Goal: Task Accomplishment & Management: Manage account settings

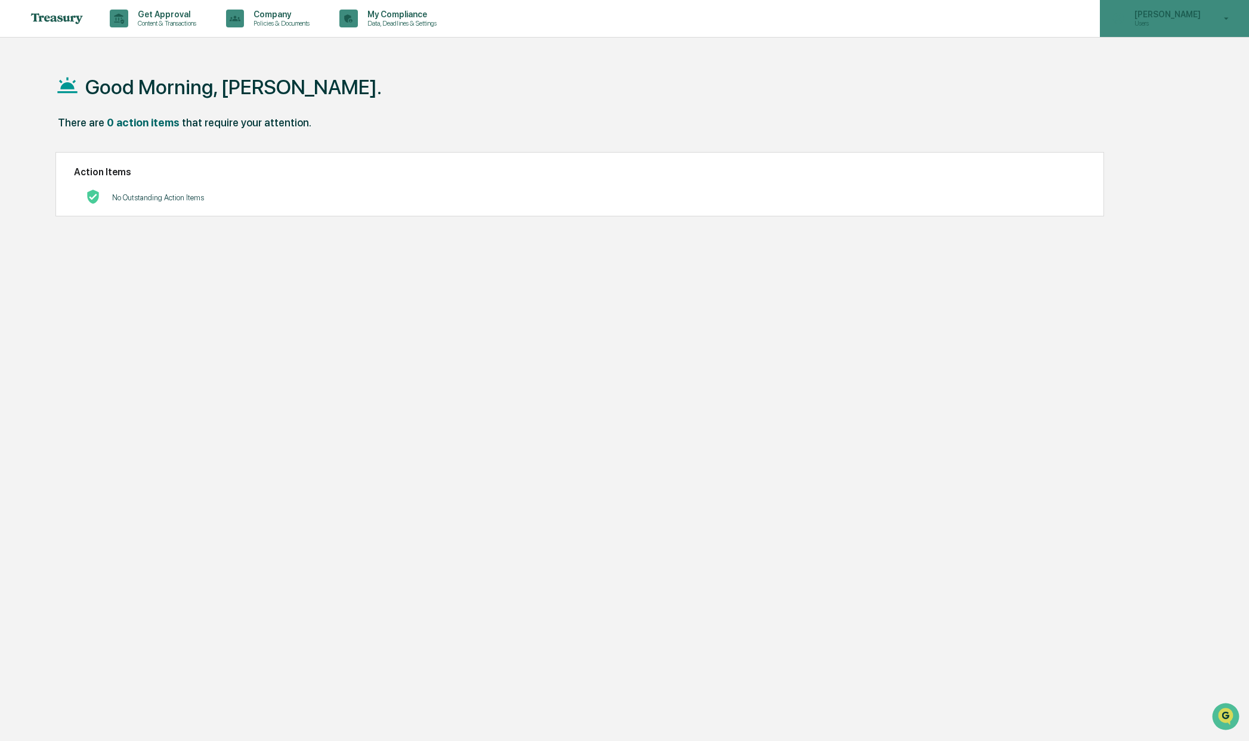
click at [1201, 29] on div "Elias Rothblatt Users" at bounding box center [1174, 18] width 149 height 37
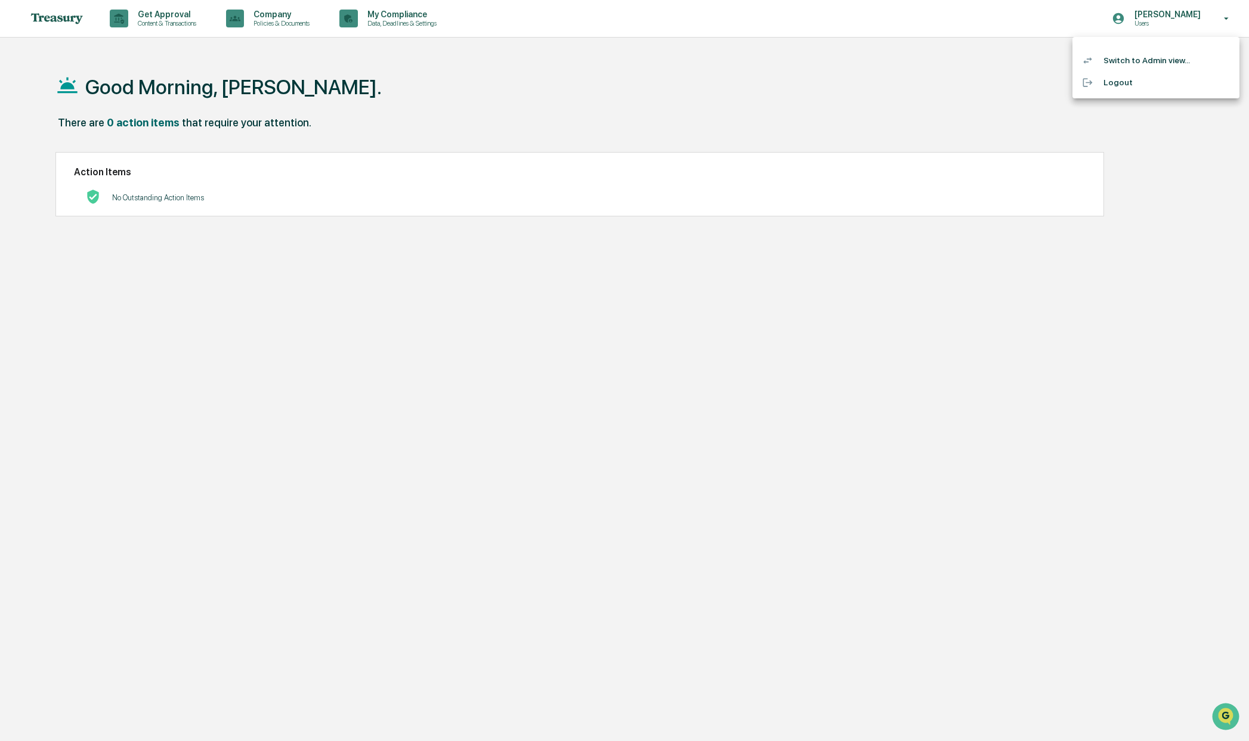
click at [1133, 57] on li "Switch to Admin view..." at bounding box center [1155, 61] width 167 height 22
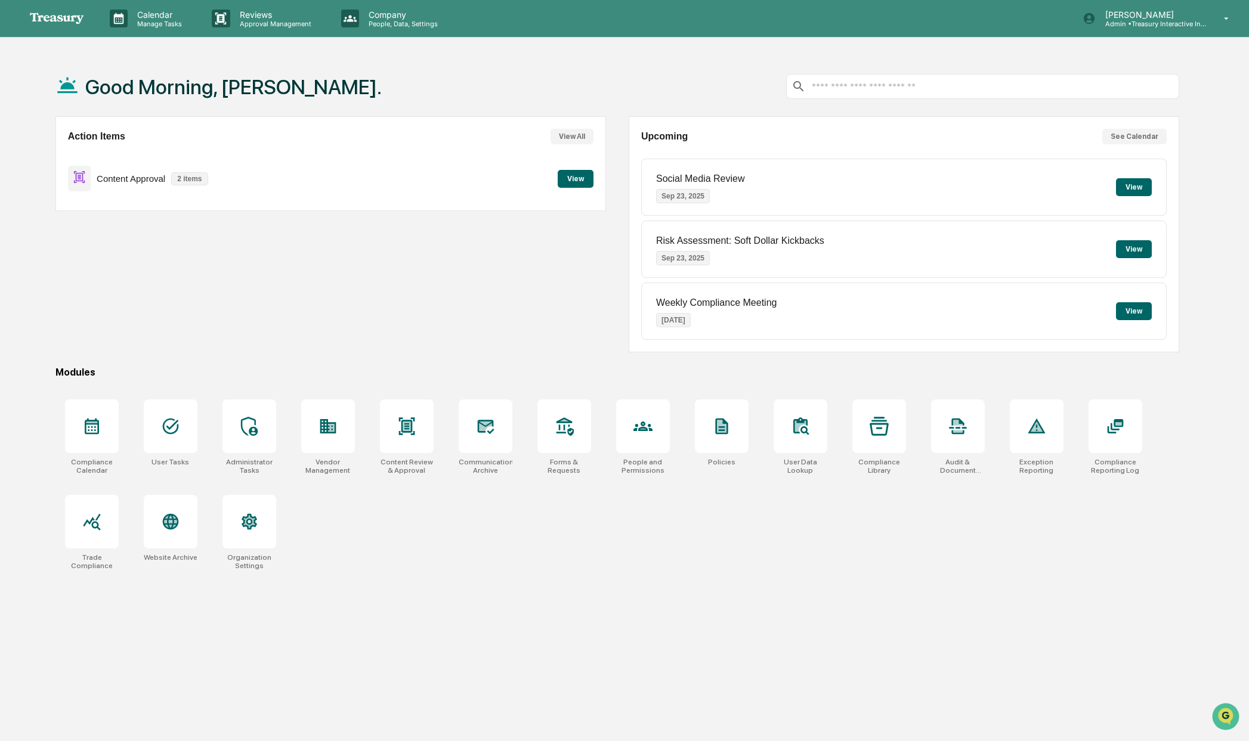
click at [566, 184] on button "View" at bounding box center [576, 179] width 36 height 18
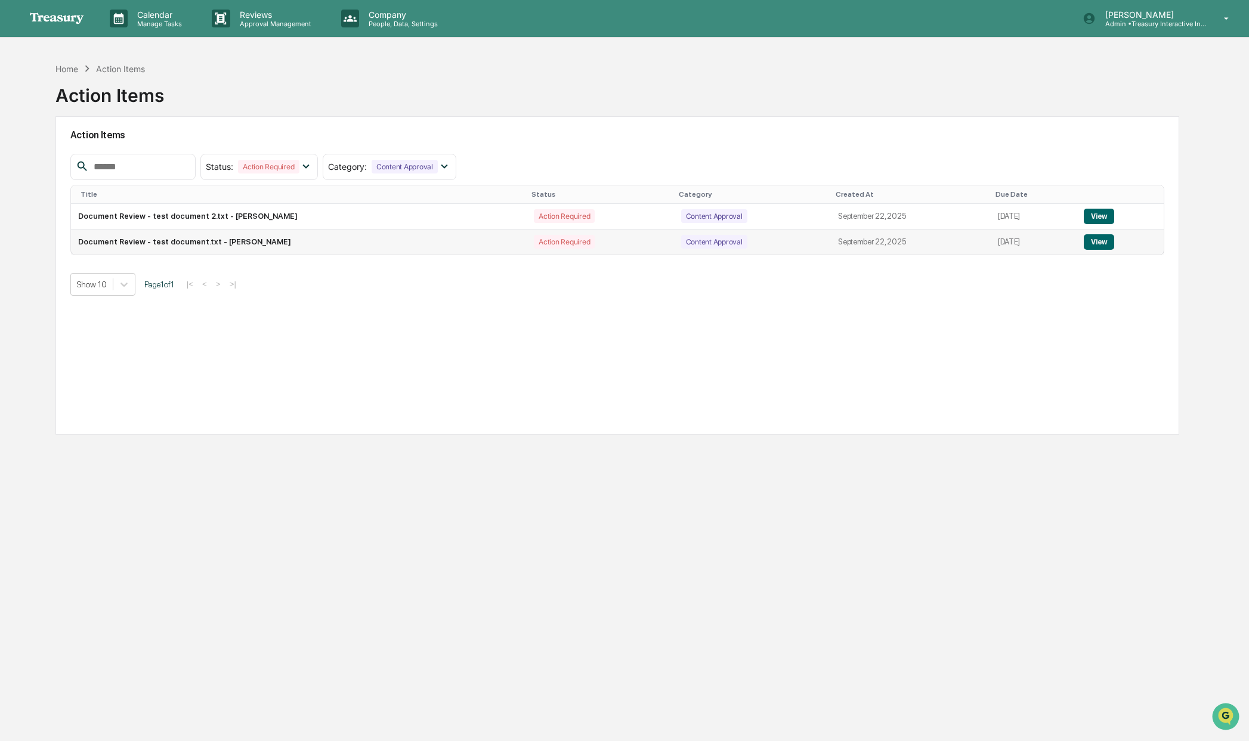
click at [1094, 239] on button "View" at bounding box center [1099, 242] width 30 height 16
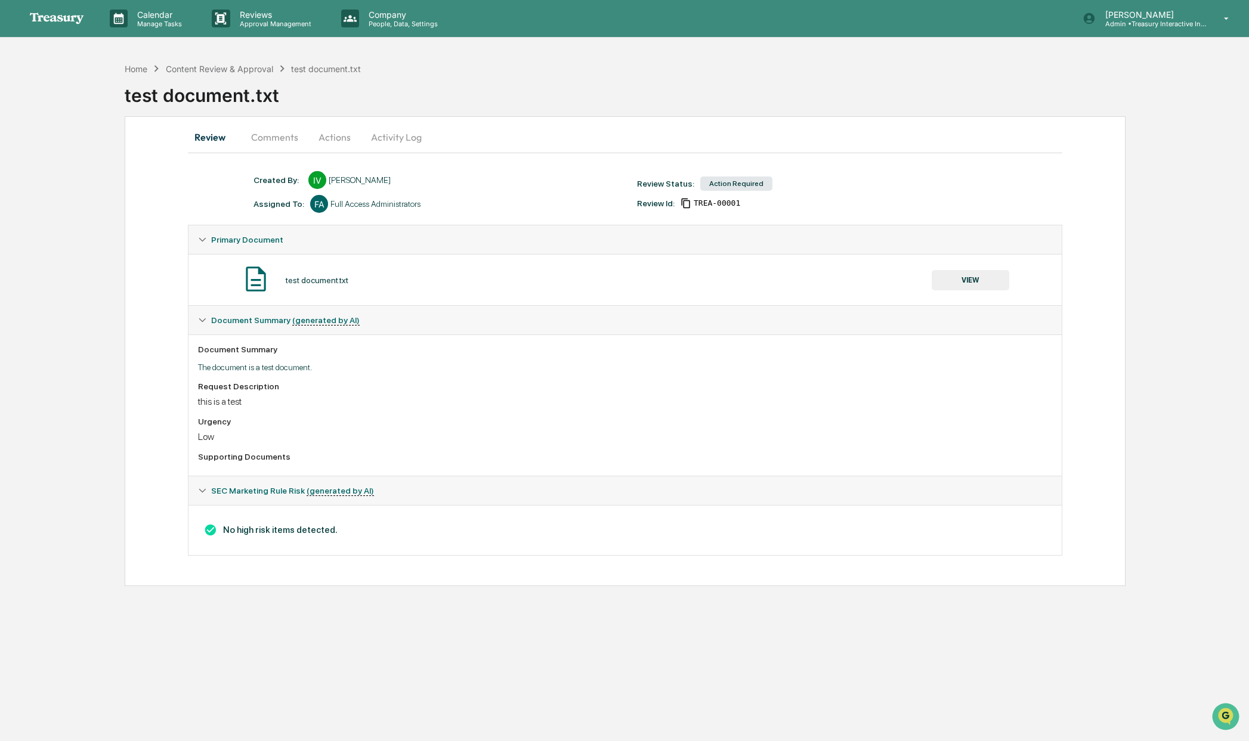
click at [341, 140] on button "Actions" at bounding box center [335, 137] width 54 height 29
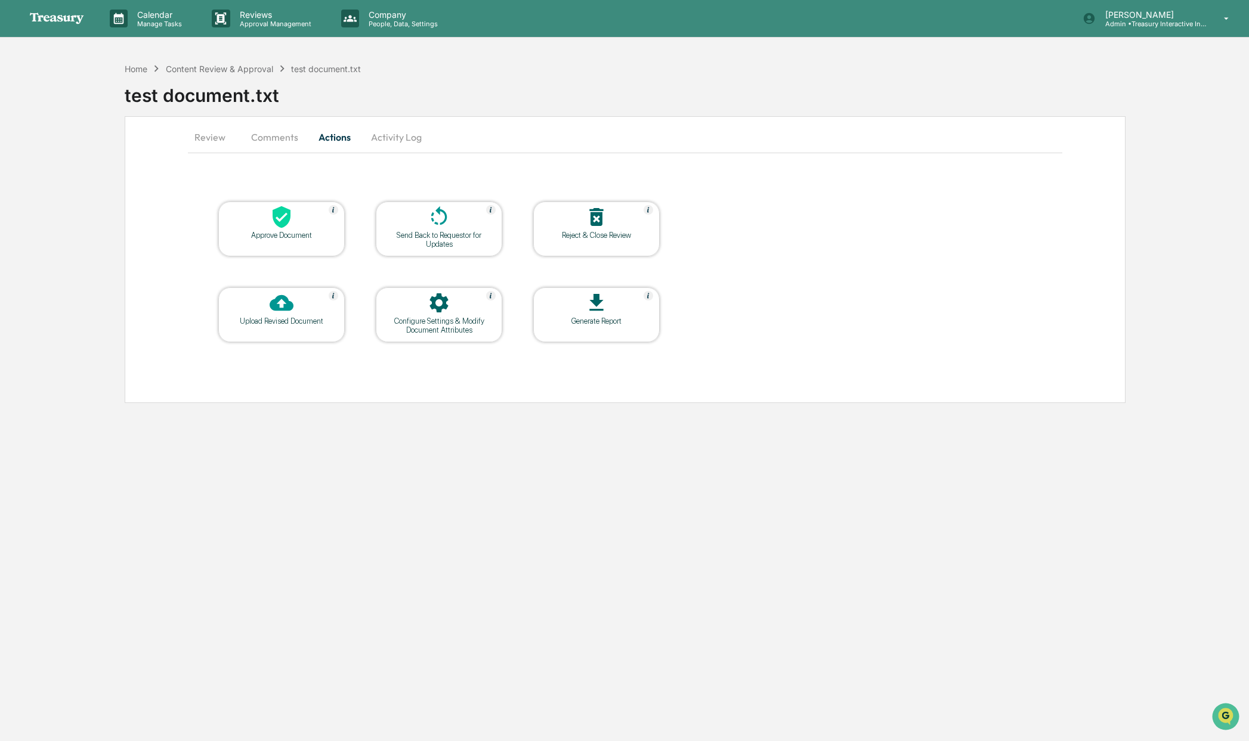
click at [592, 216] on icon at bounding box center [596, 217] width 14 height 18
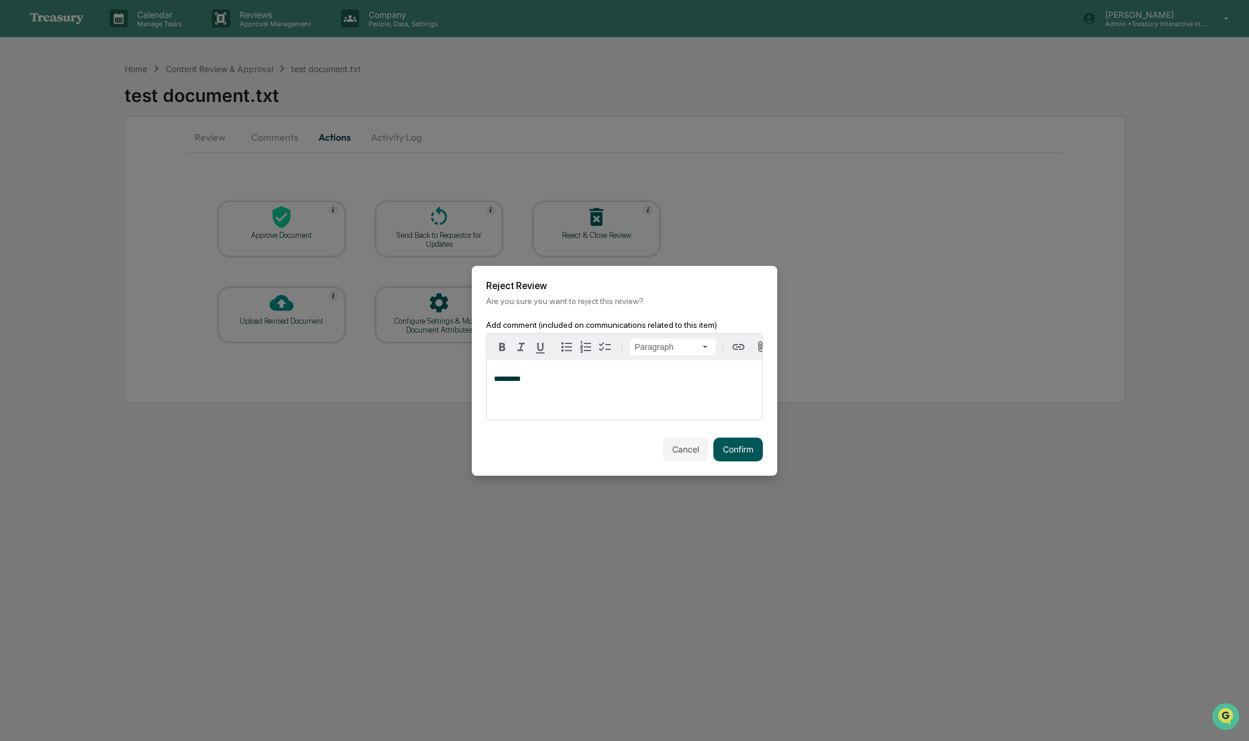
click at [740, 453] on button "Confirm" at bounding box center [738, 450] width 50 height 24
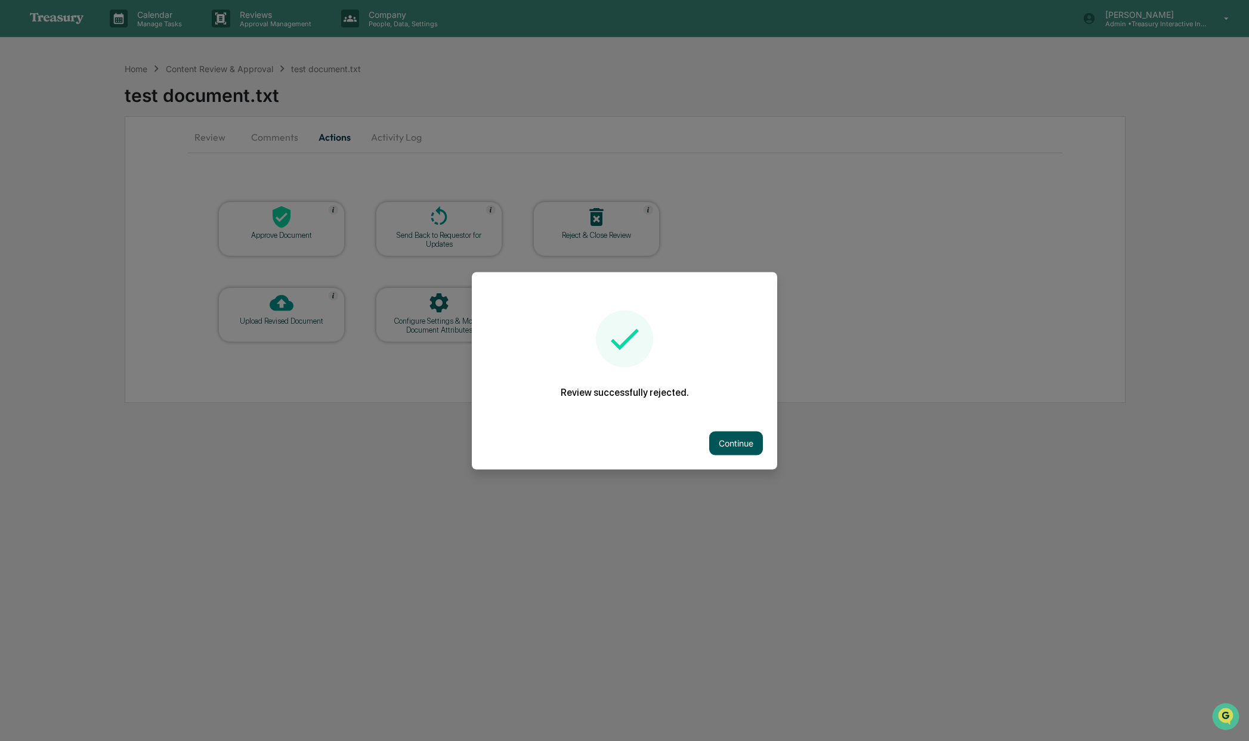
click at [717, 446] on button "Continue" at bounding box center [736, 443] width 54 height 24
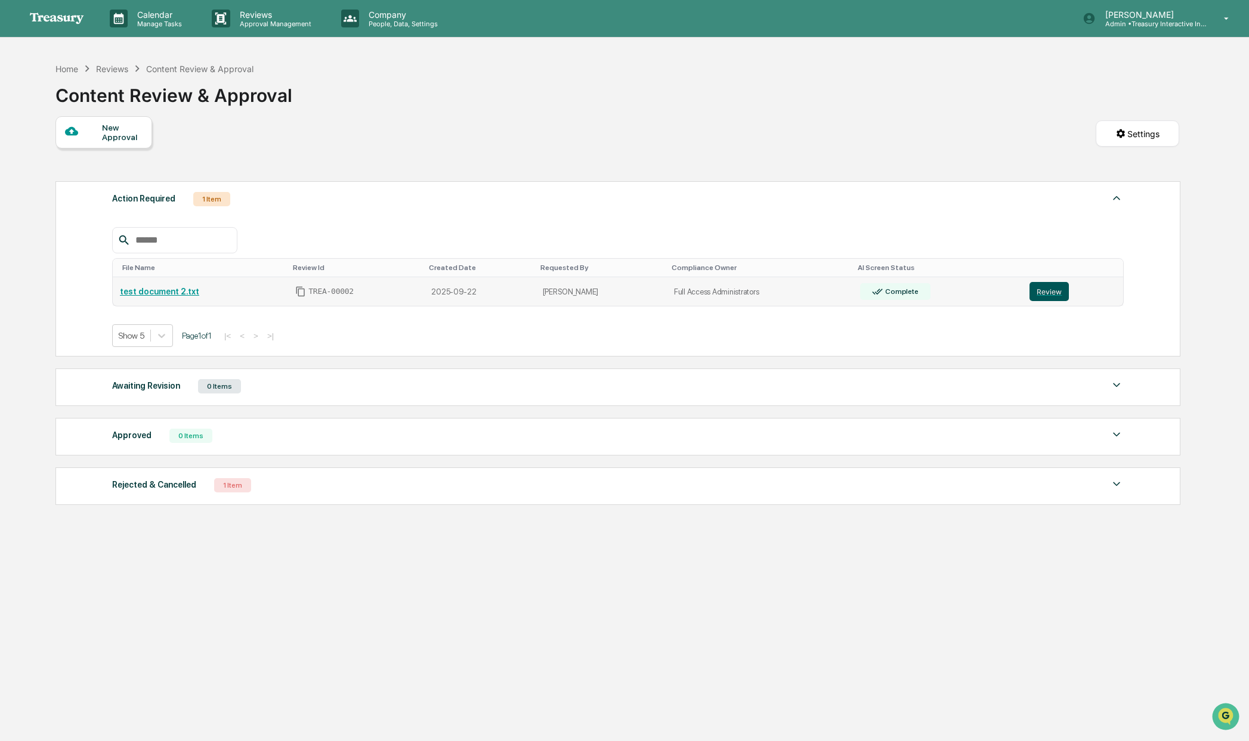
click at [1042, 289] on button "Review" at bounding box center [1048, 291] width 39 height 19
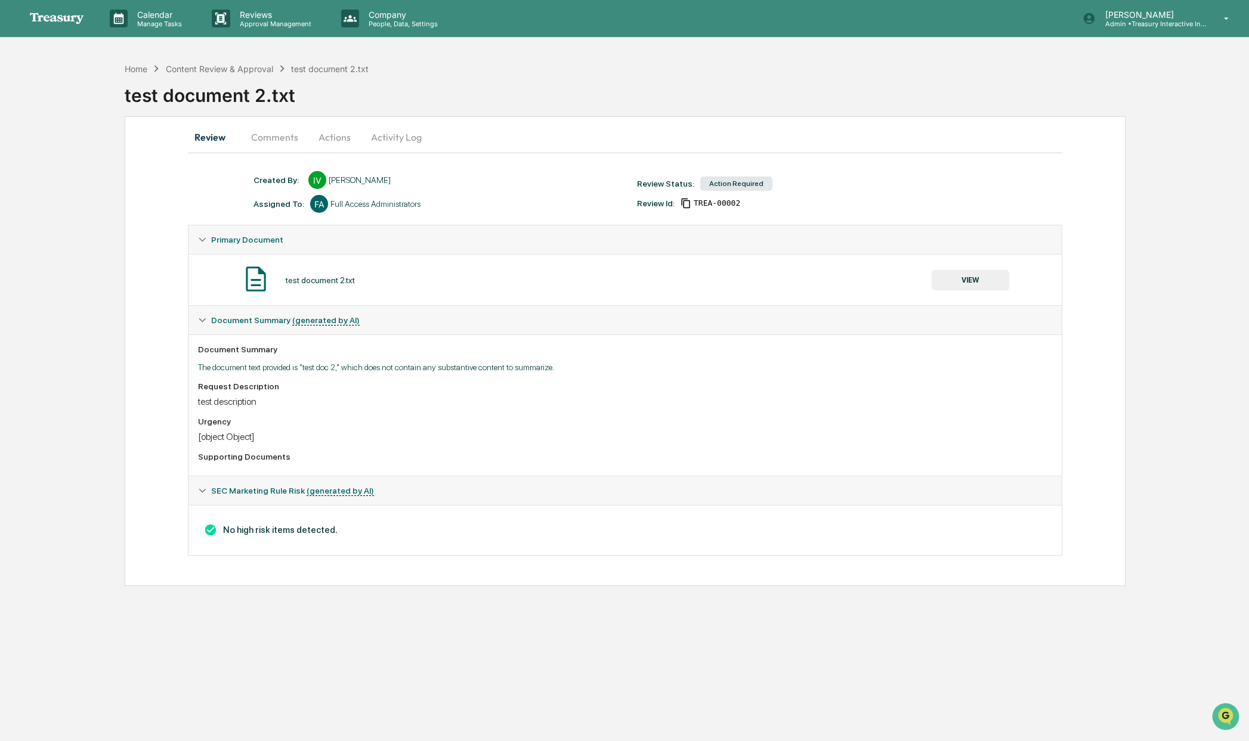
click at [335, 144] on button "Actions" at bounding box center [335, 137] width 54 height 29
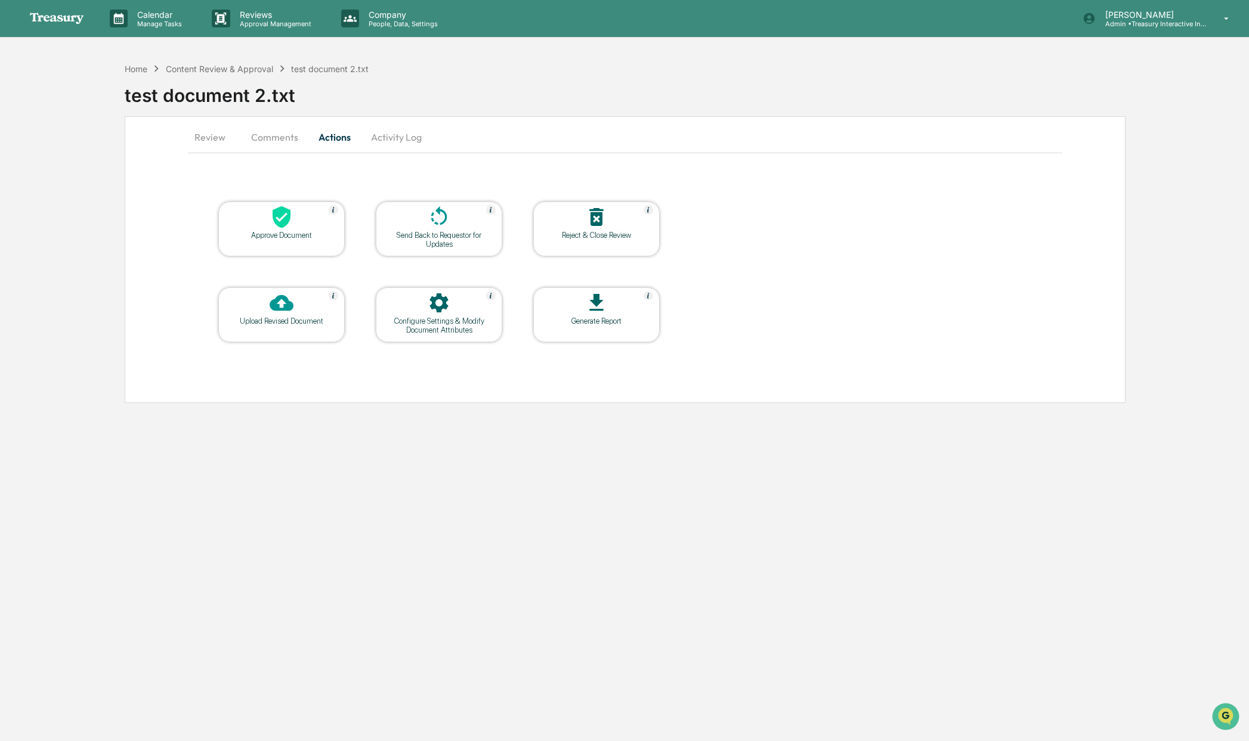
click at [582, 234] on div "Reject & Close Review" at bounding box center [596, 235] width 107 height 9
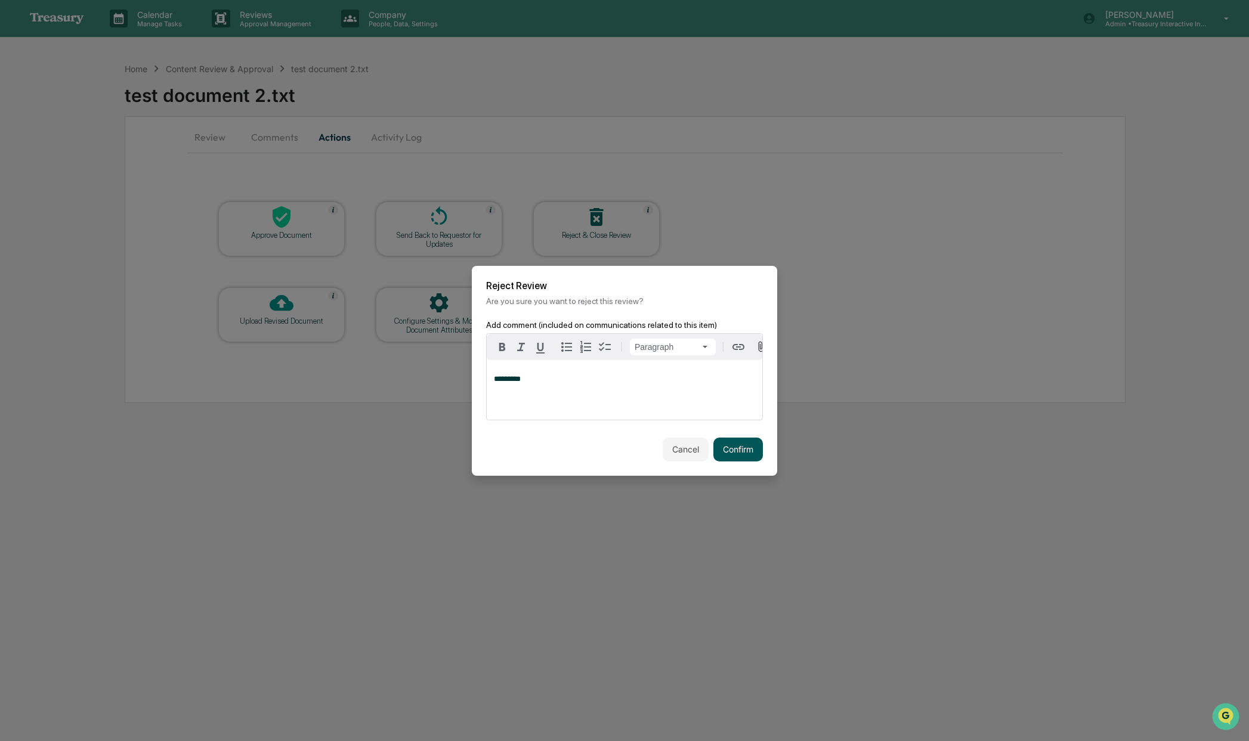
click at [740, 447] on button "Confirm" at bounding box center [738, 450] width 50 height 24
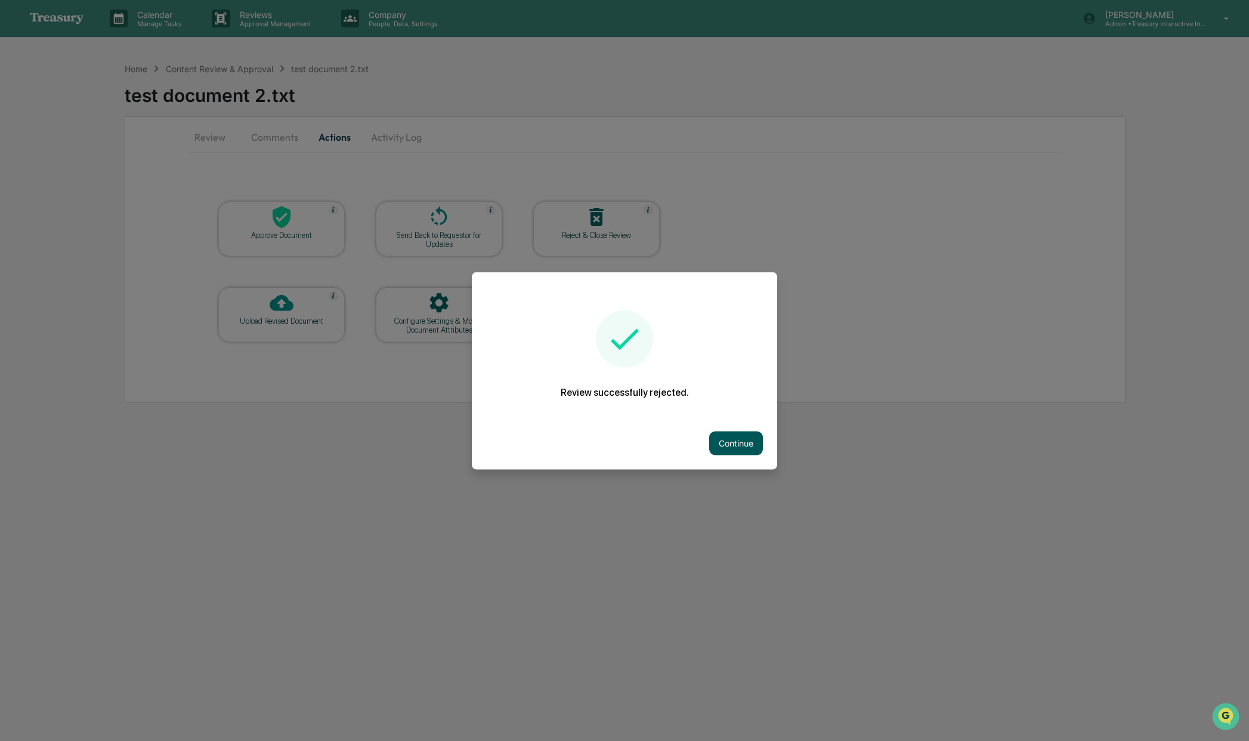
click at [720, 441] on button "Continue" at bounding box center [736, 443] width 54 height 24
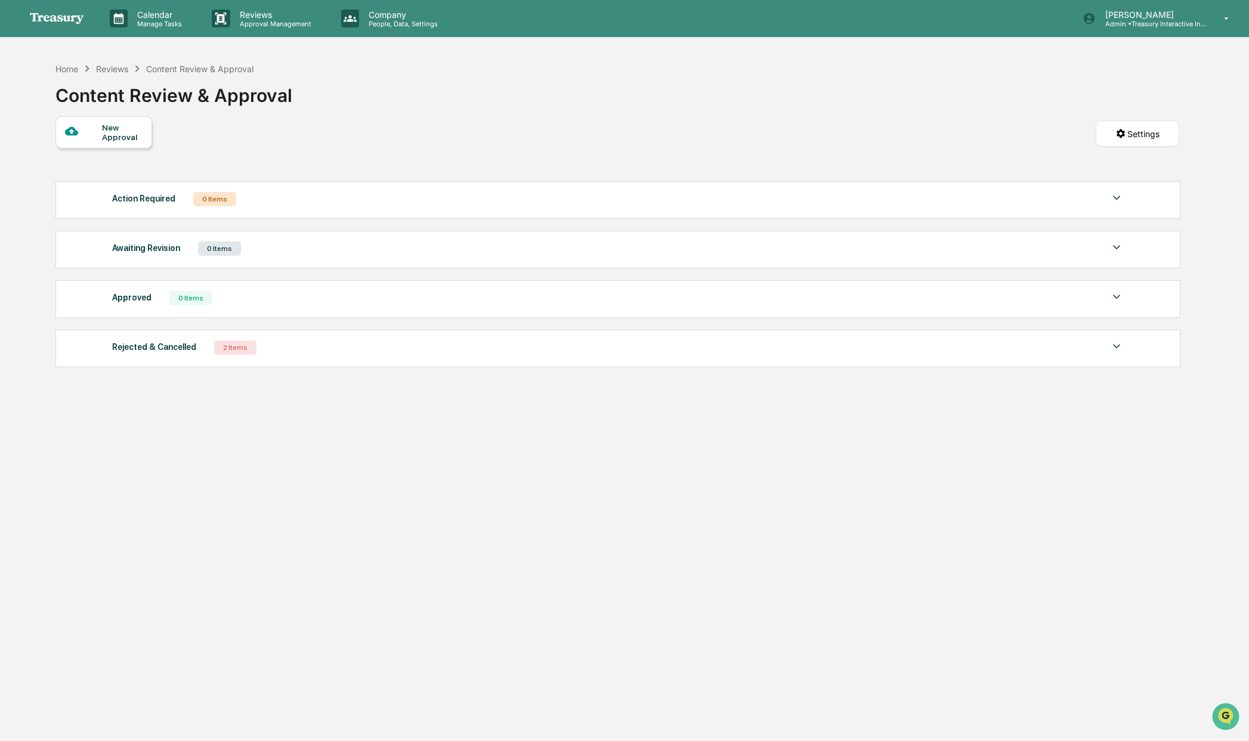
click at [313, 125] on div "New Approval Settings" at bounding box center [617, 145] width 1124 height 59
click at [107, 126] on div "New Approval" at bounding box center [122, 132] width 40 height 19
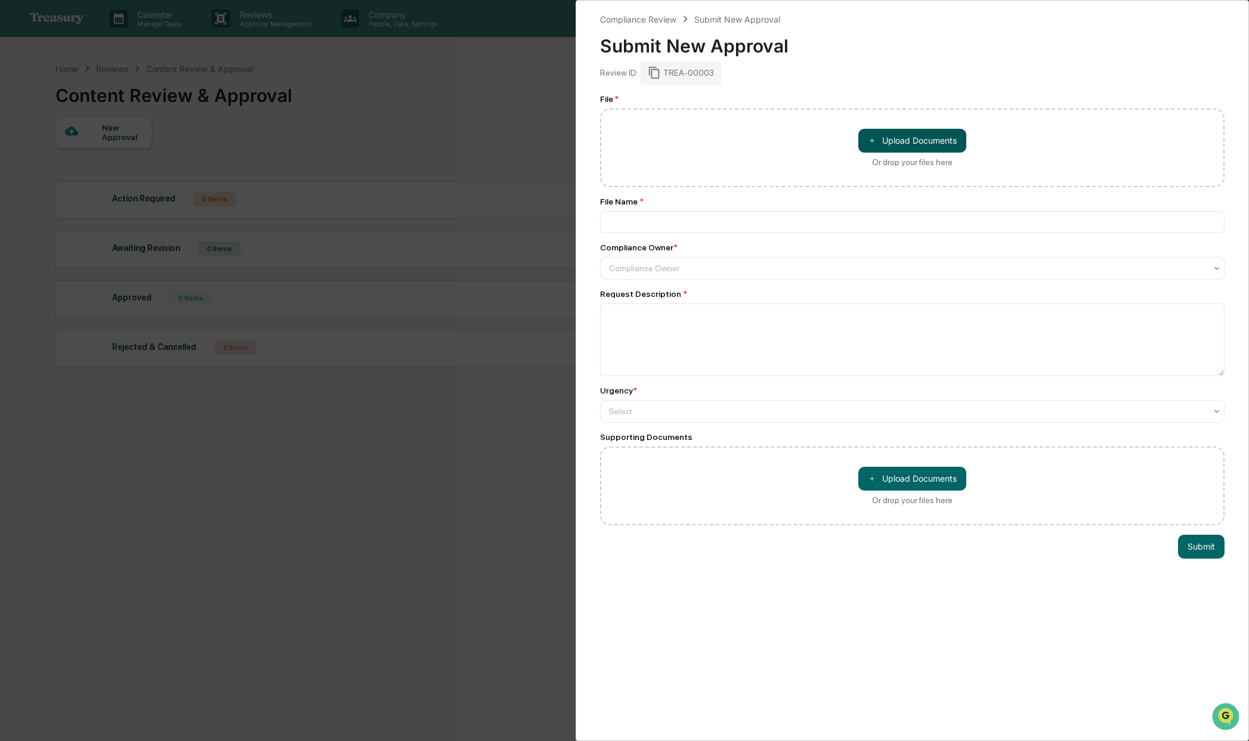
click at [899, 138] on button "＋ Upload Documents" at bounding box center [912, 141] width 108 height 24
type input "**********"
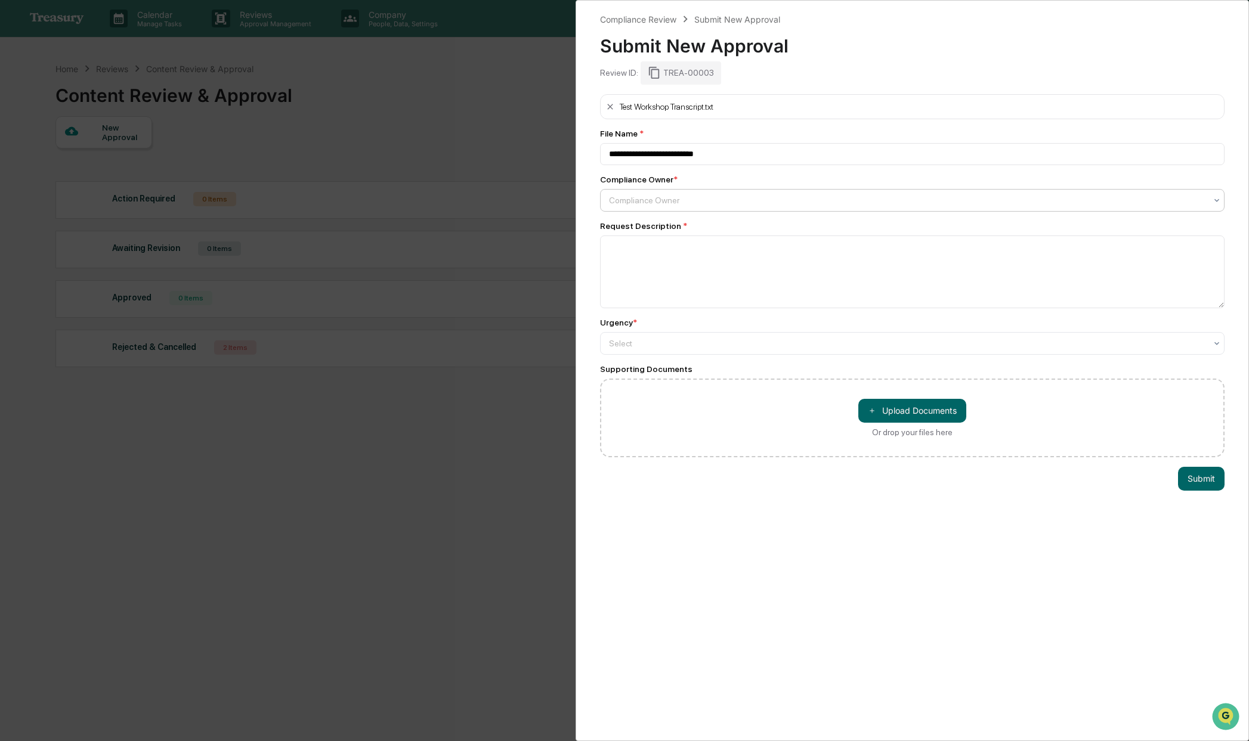
click at [666, 205] on div at bounding box center [907, 200] width 597 height 12
click at [649, 226] on div "Compliance Group: Administrators" at bounding box center [912, 230] width 623 height 24
click at [630, 276] on textarea at bounding box center [912, 272] width 624 height 73
click at [643, 350] on div at bounding box center [907, 344] width 597 height 12
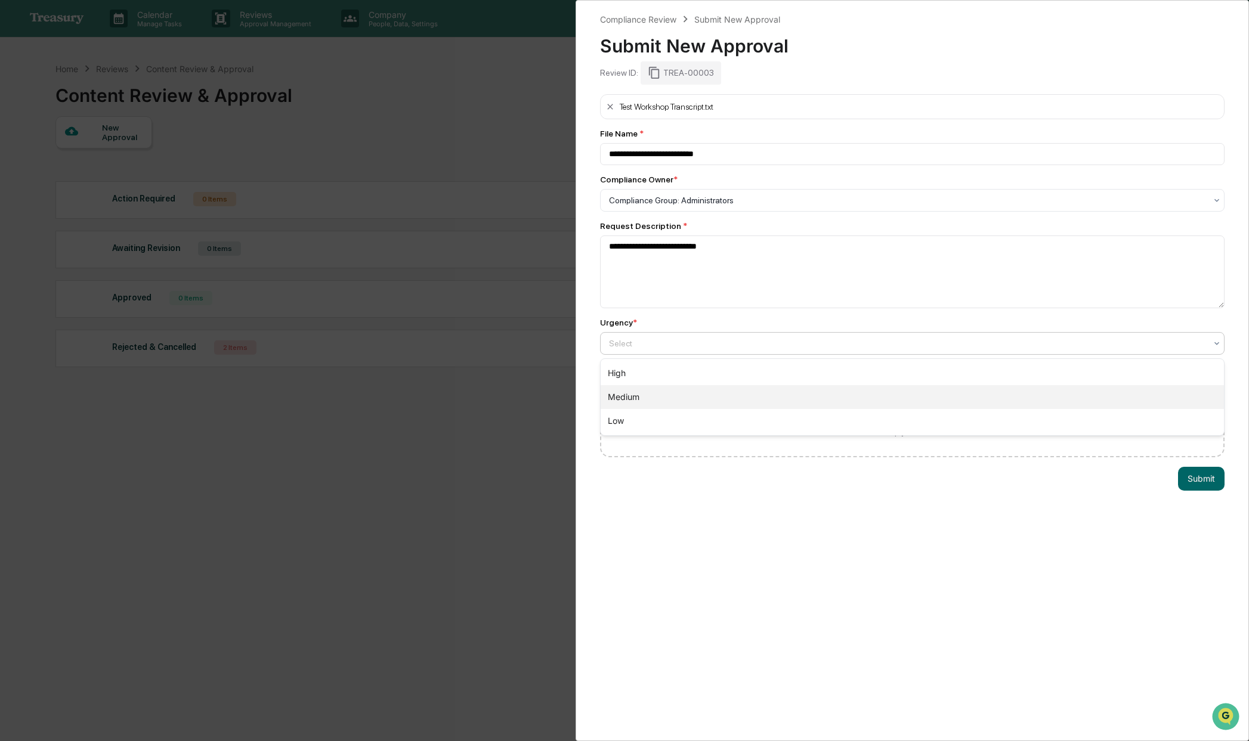
click at [630, 398] on div "Medium" at bounding box center [912, 397] width 623 height 24
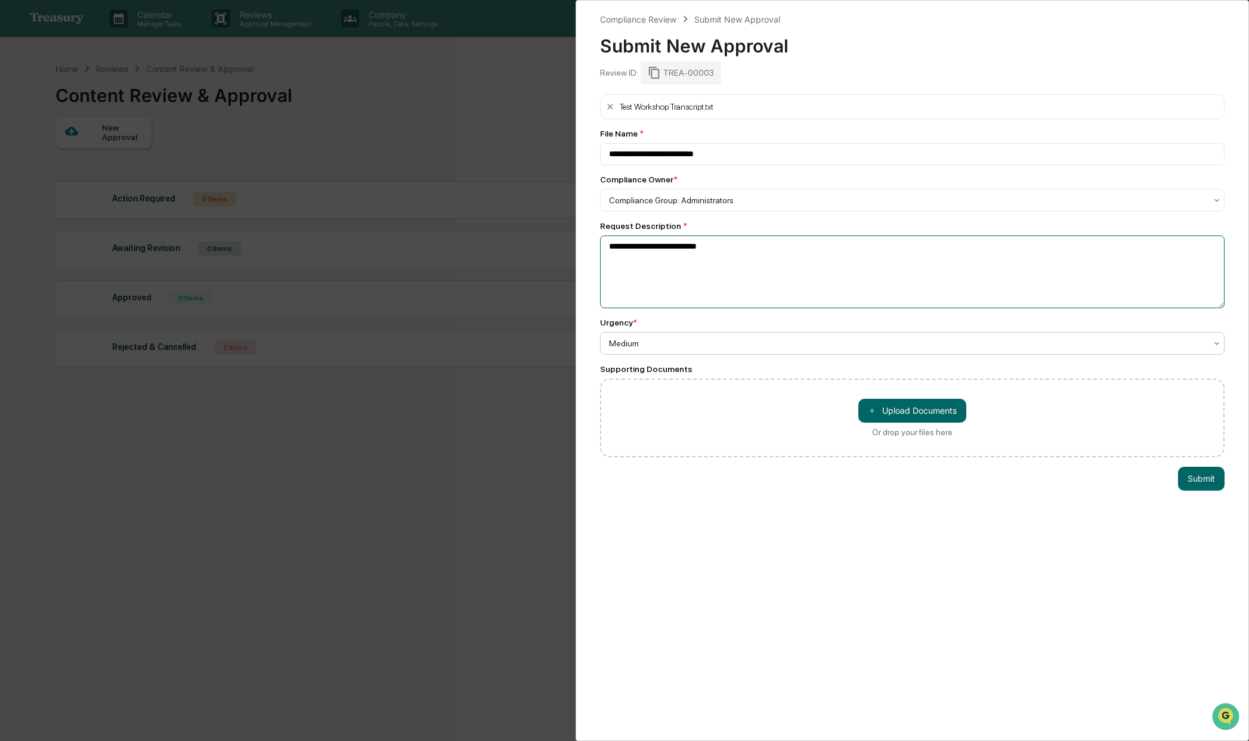
click at [718, 271] on textarea "**********" at bounding box center [912, 272] width 624 height 73
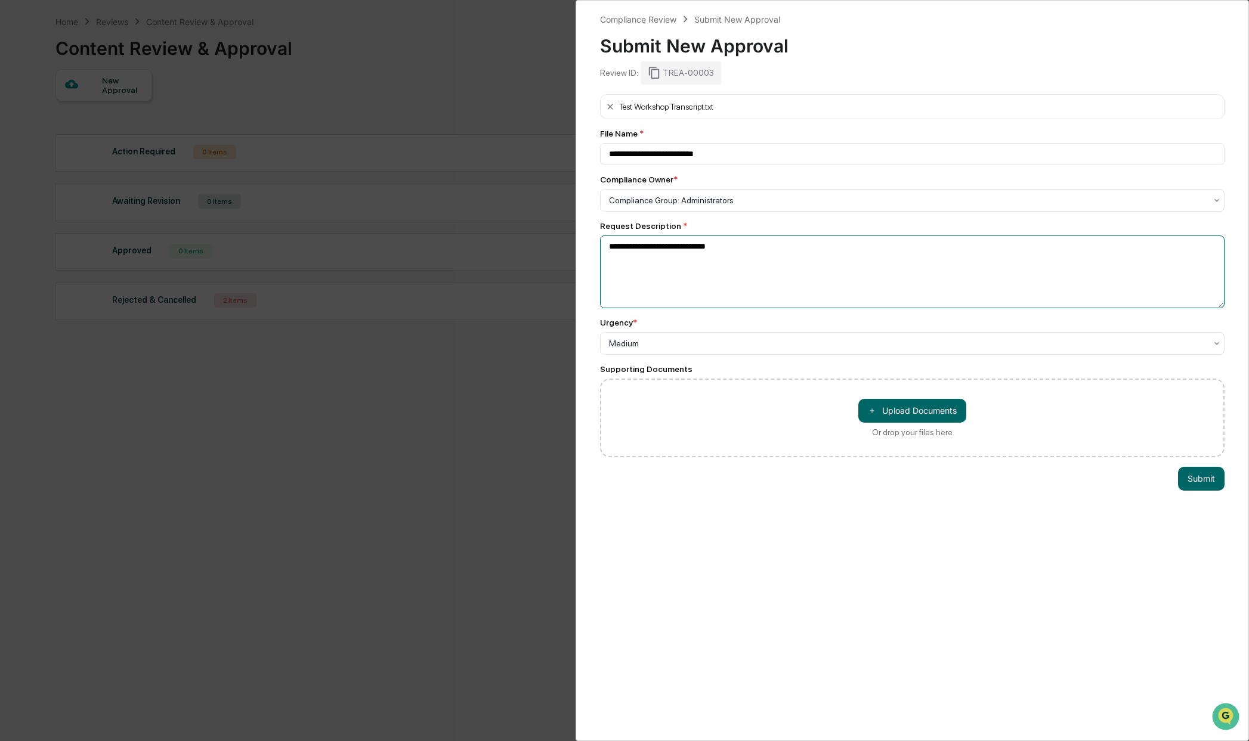
scroll to position [51, 0]
type textarea "**********"
click at [1202, 478] on button "Submit" at bounding box center [1201, 479] width 47 height 24
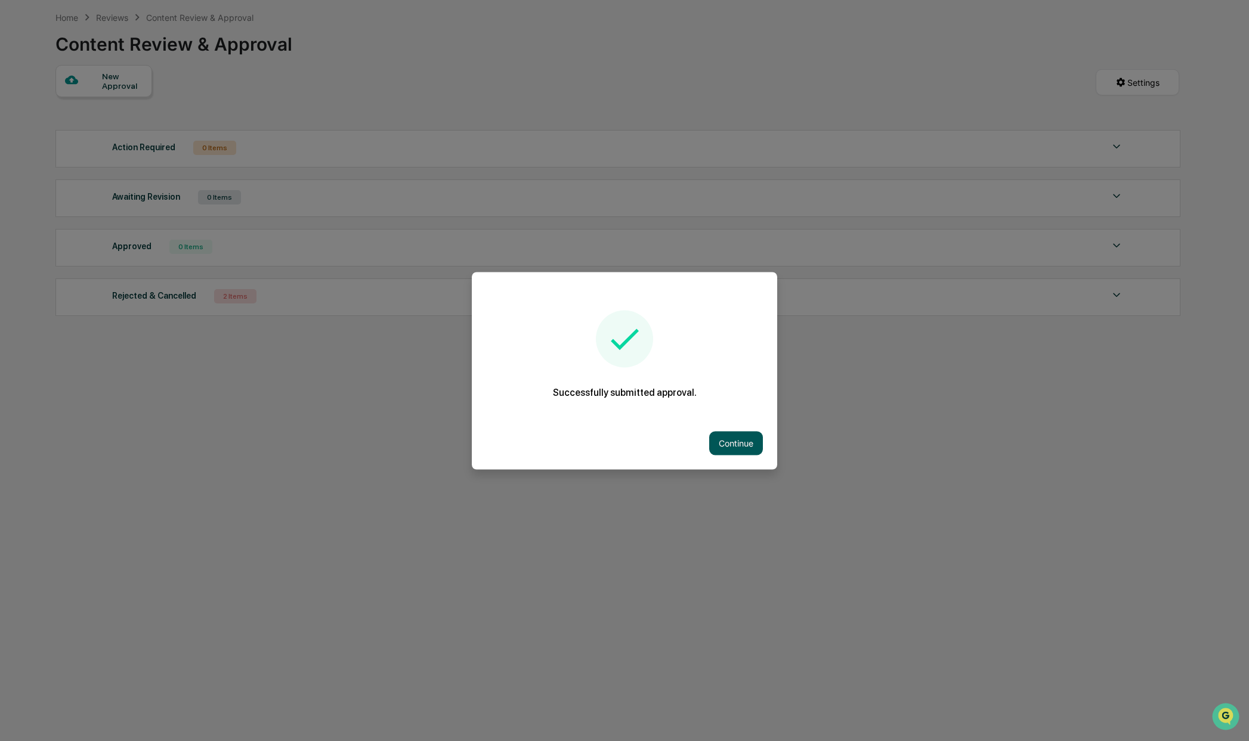
click at [751, 440] on button "Continue" at bounding box center [736, 443] width 54 height 24
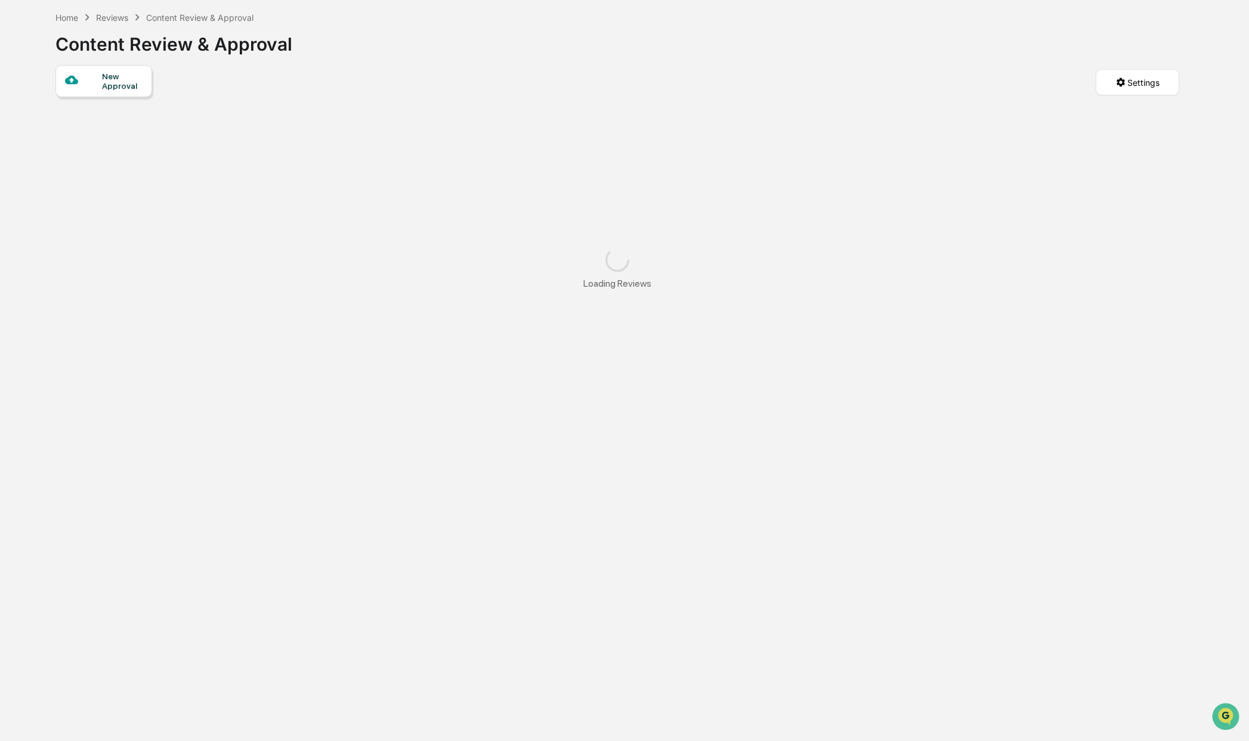
scroll to position [0, 0]
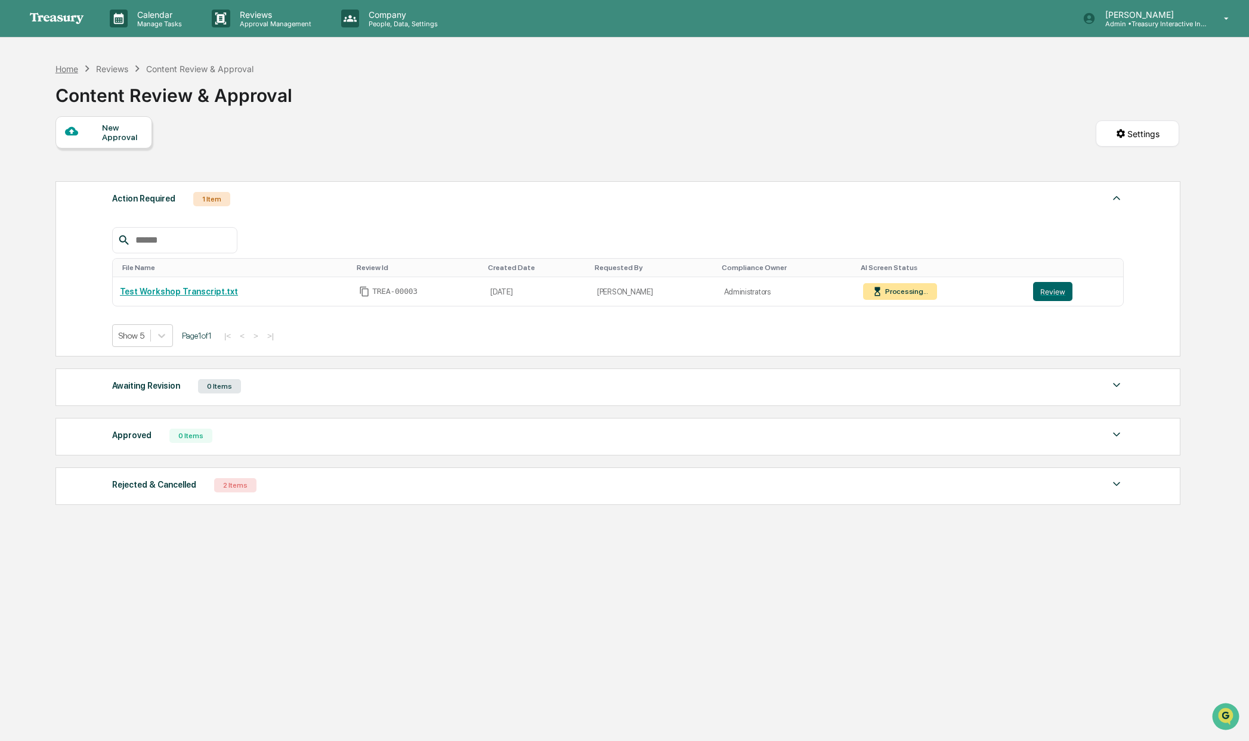
click at [64, 69] on div "Home" at bounding box center [66, 69] width 23 height 10
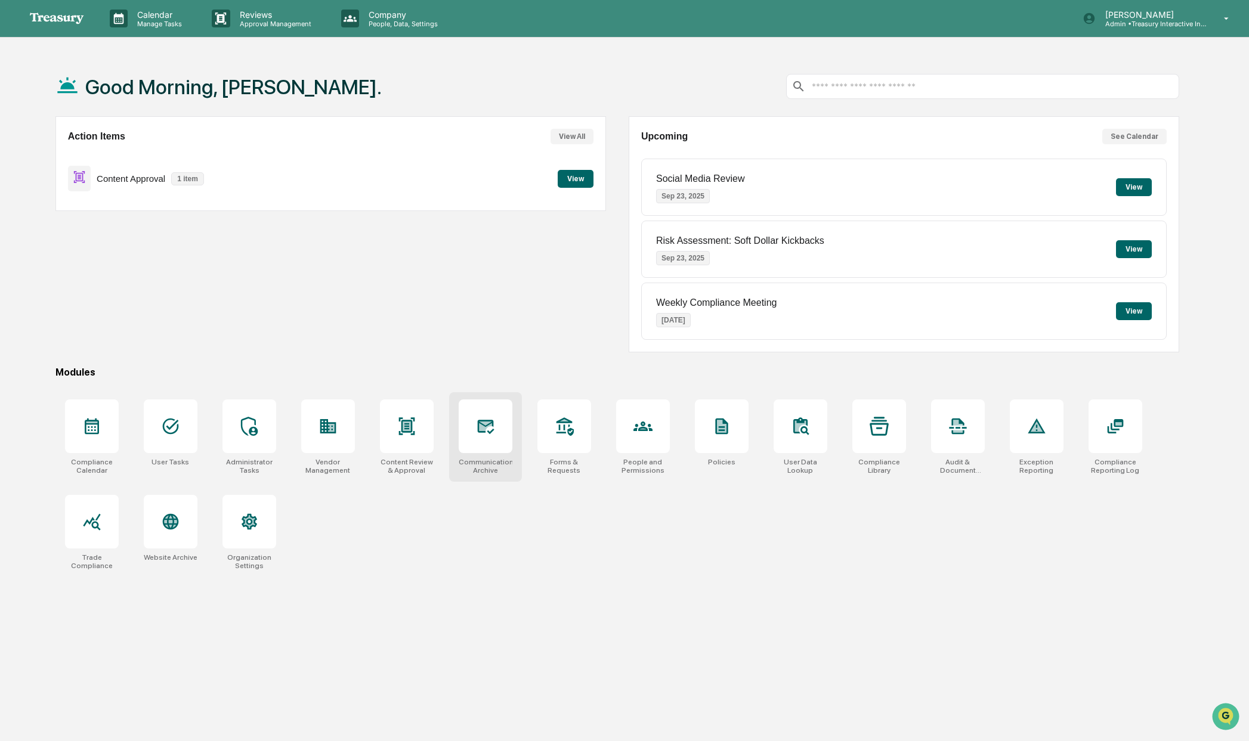
click at [476, 427] on icon at bounding box center [485, 426] width 19 height 19
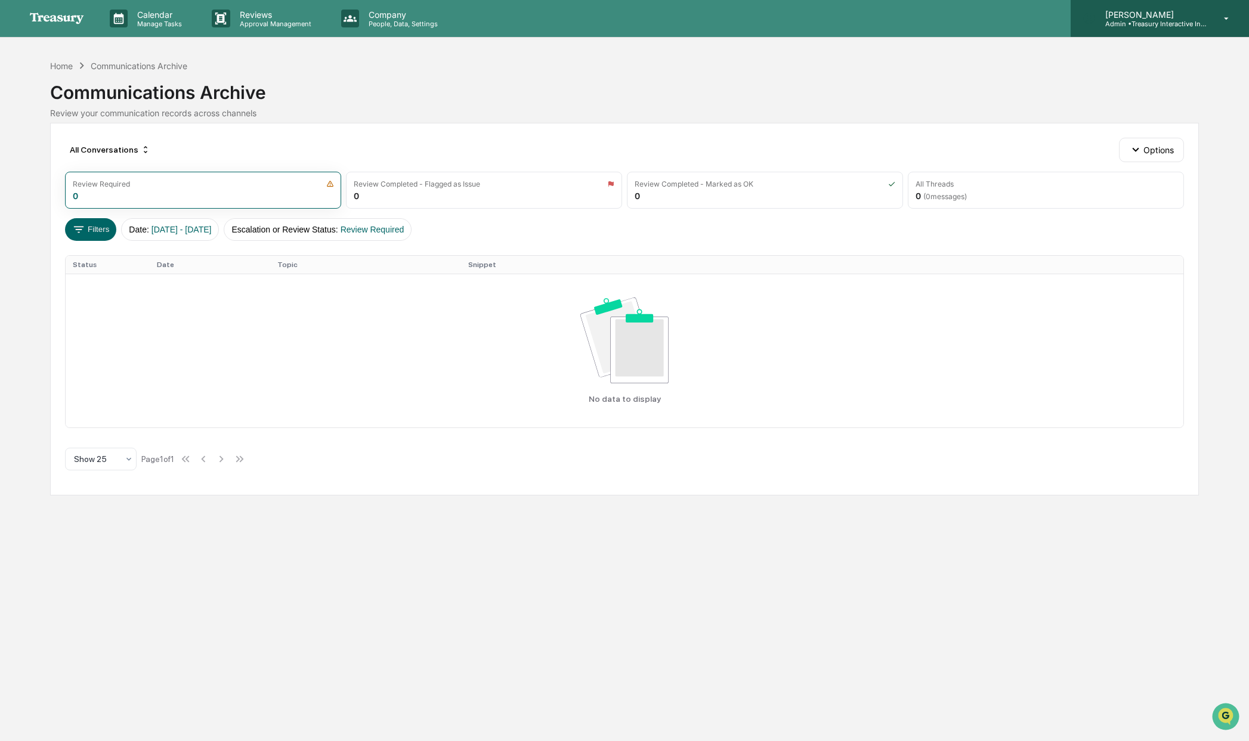
click at [1162, 20] on p "Admin • Treasury Interactive Investment Advisers LLC" at bounding box center [1151, 24] width 111 height 8
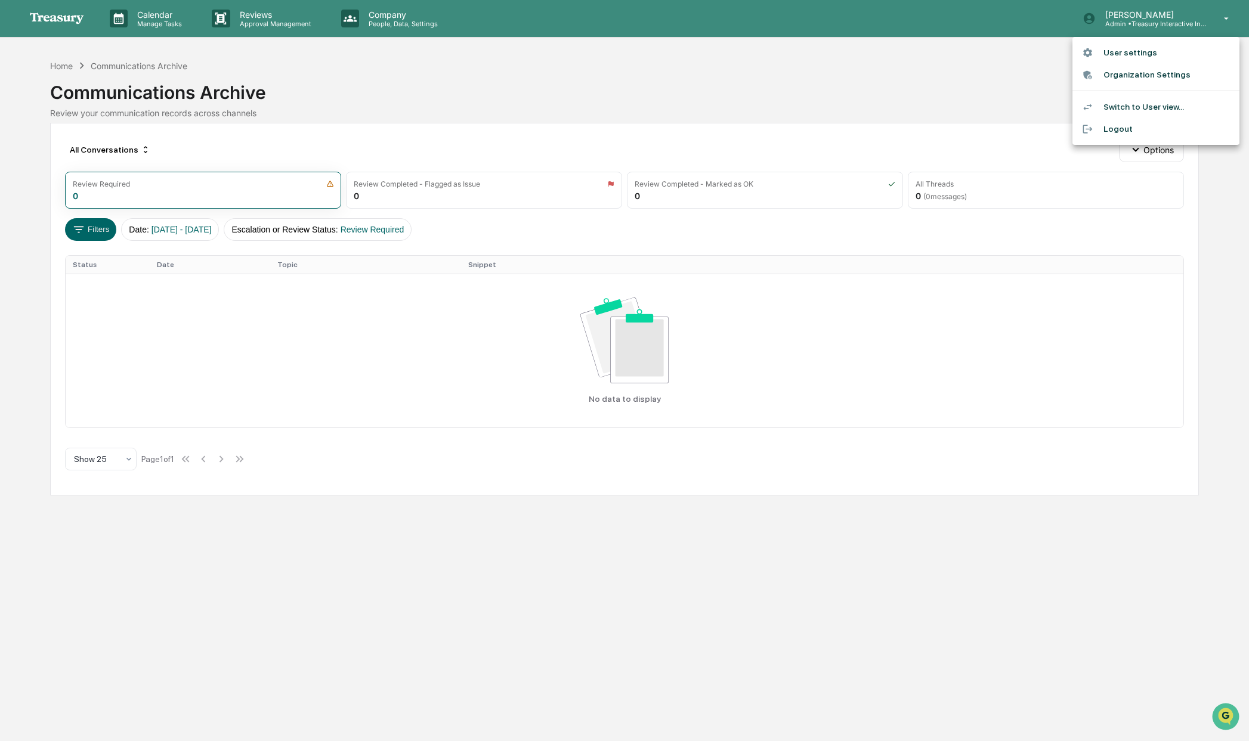
click at [1145, 71] on li "Organization Settings" at bounding box center [1155, 75] width 167 height 22
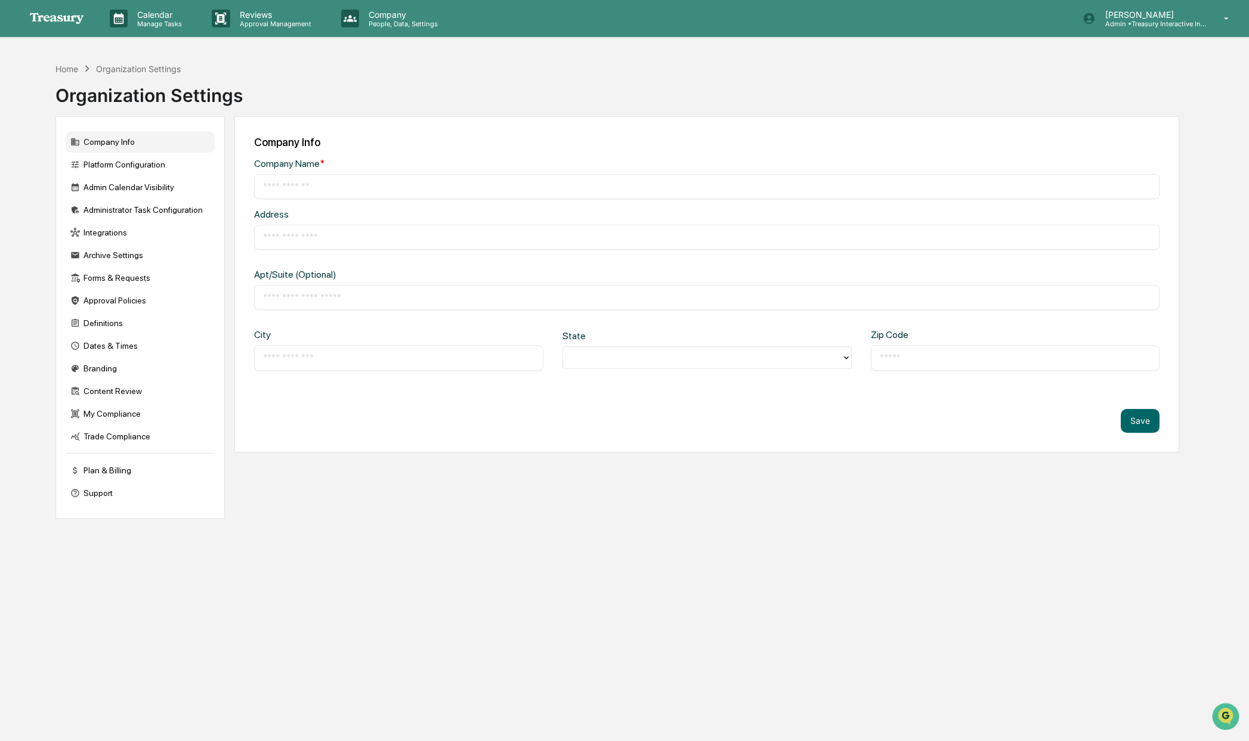
type input "**********"
type input "*********"
type input "********"
type input "*****"
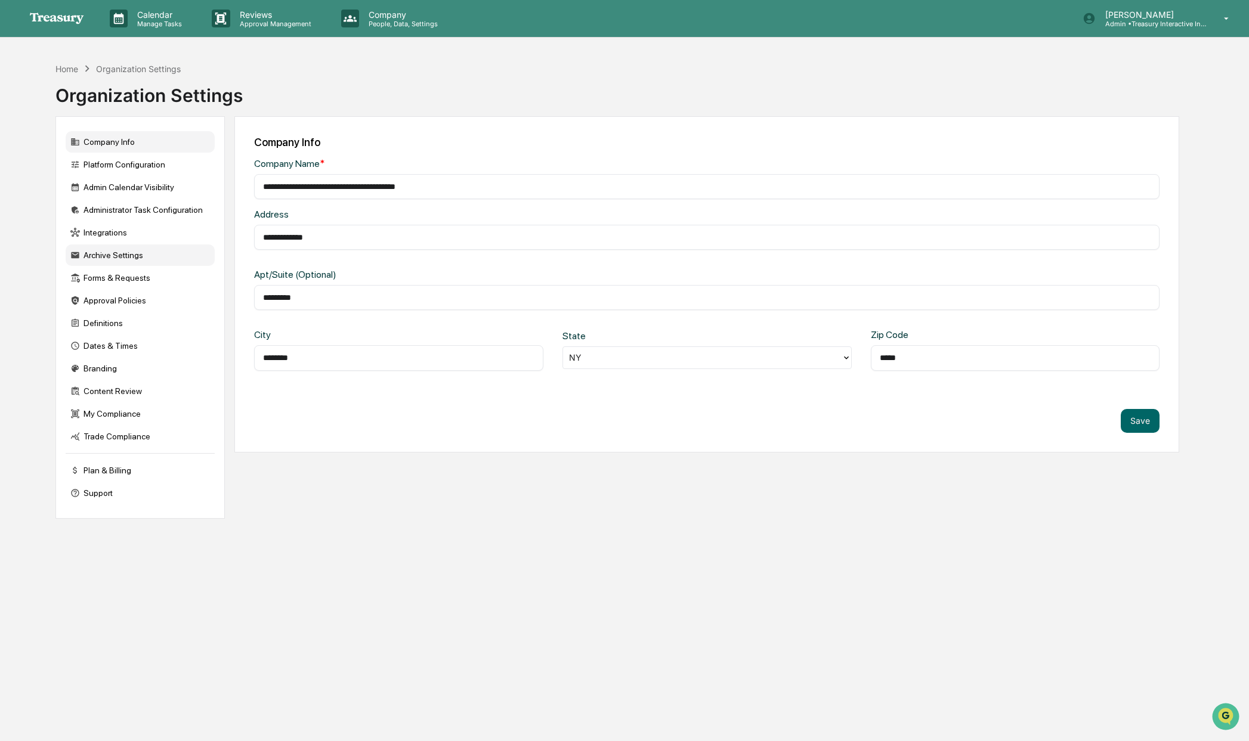
click at [113, 259] on div "Archive Settings" at bounding box center [140, 255] width 149 height 21
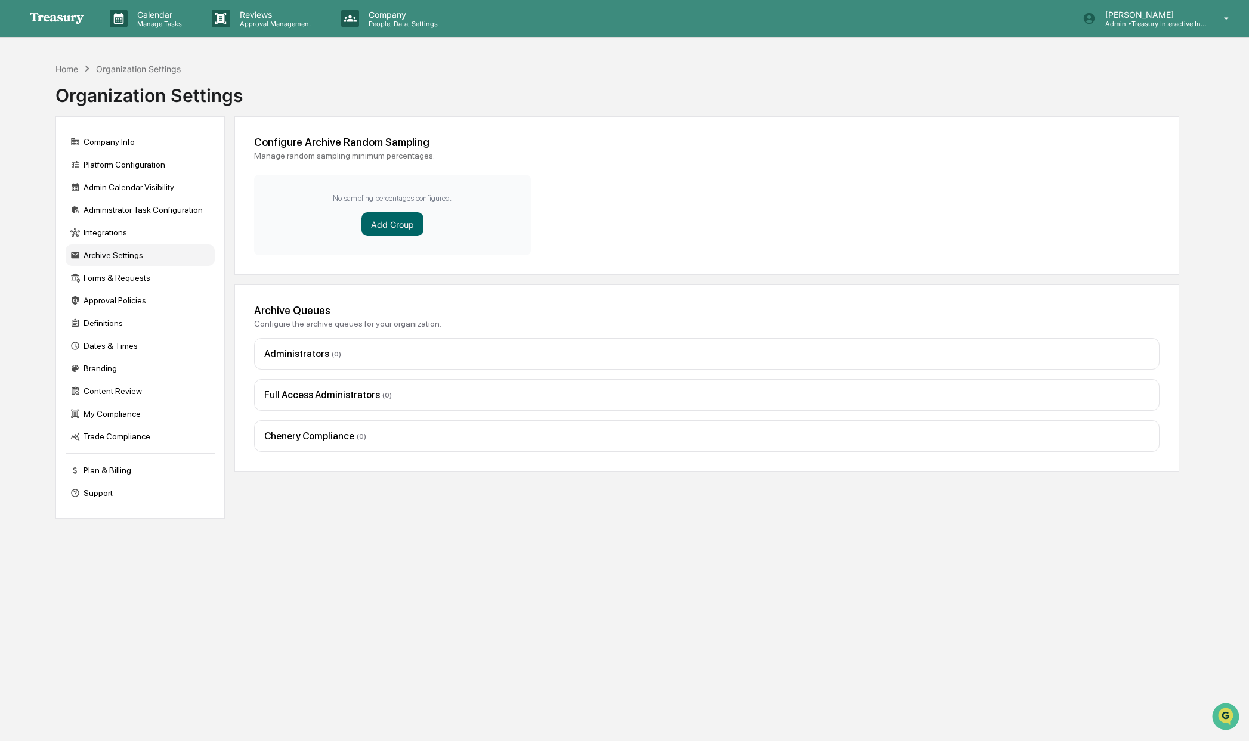
click at [269, 528] on div "Home Organization Settings Organization Settings Company Info Platform Configur…" at bounding box center [618, 427] width 1160 height 741
click at [278, 66] on div "Home Organization Settings Organization Settings" at bounding box center [617, 87] width 1124 height 60
click at [63, 67] on div "Home" at bounding box center [66, 69] width 23 height 10
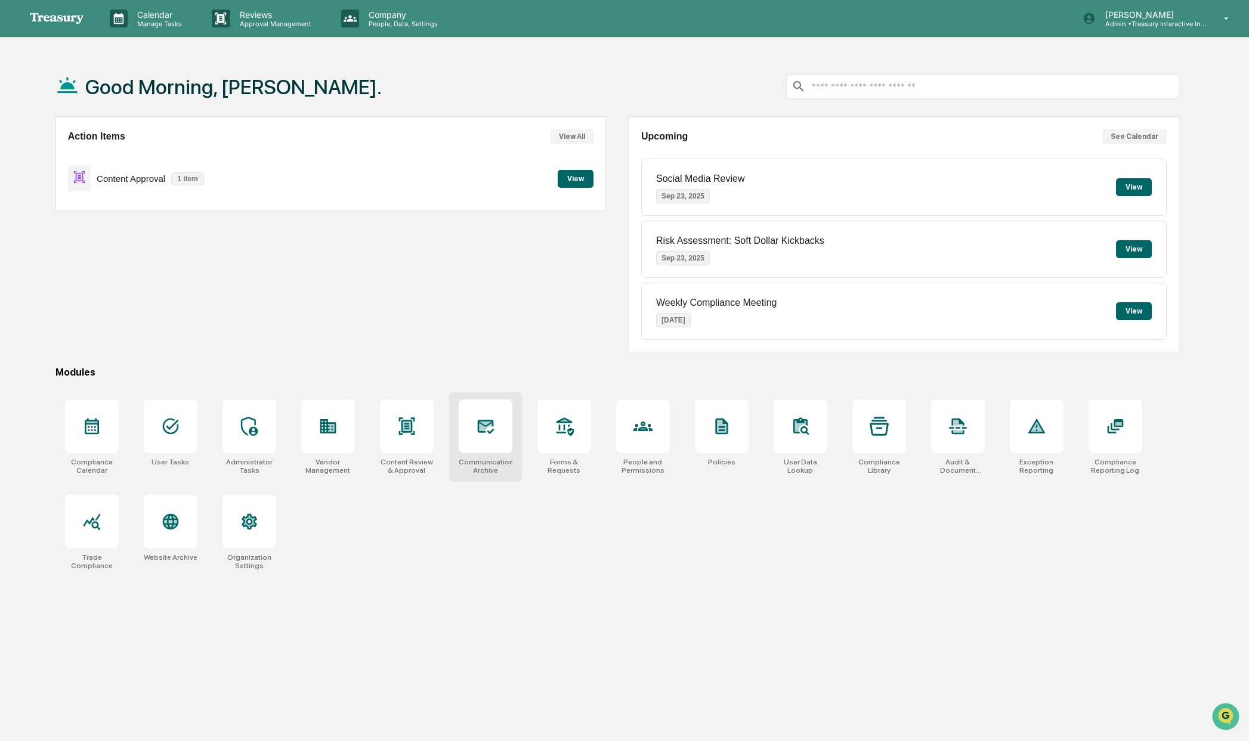
click at [474, 418] on div at bounding box center [486, 427] width 54 height 54
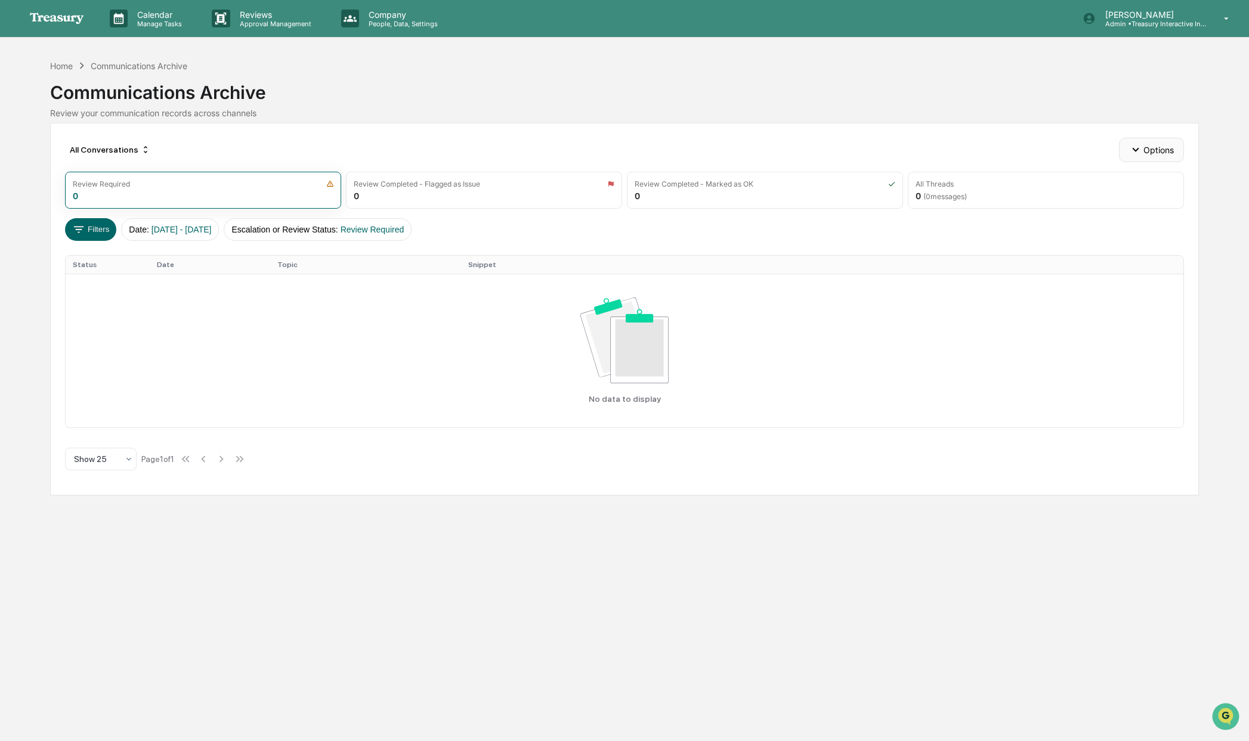
click at [1160, 146] on button "Options" at bounding box center [1151, 150] width 65 height 24
click at [567, 51] on div "Calendar Manage Tasks Reviews Approval Management Company People, Data, Setting…" at bounding box center [624, 370] width 1249 height 741
click at [72, 17] on img at bounding box center [57, 18] width 57 height 13
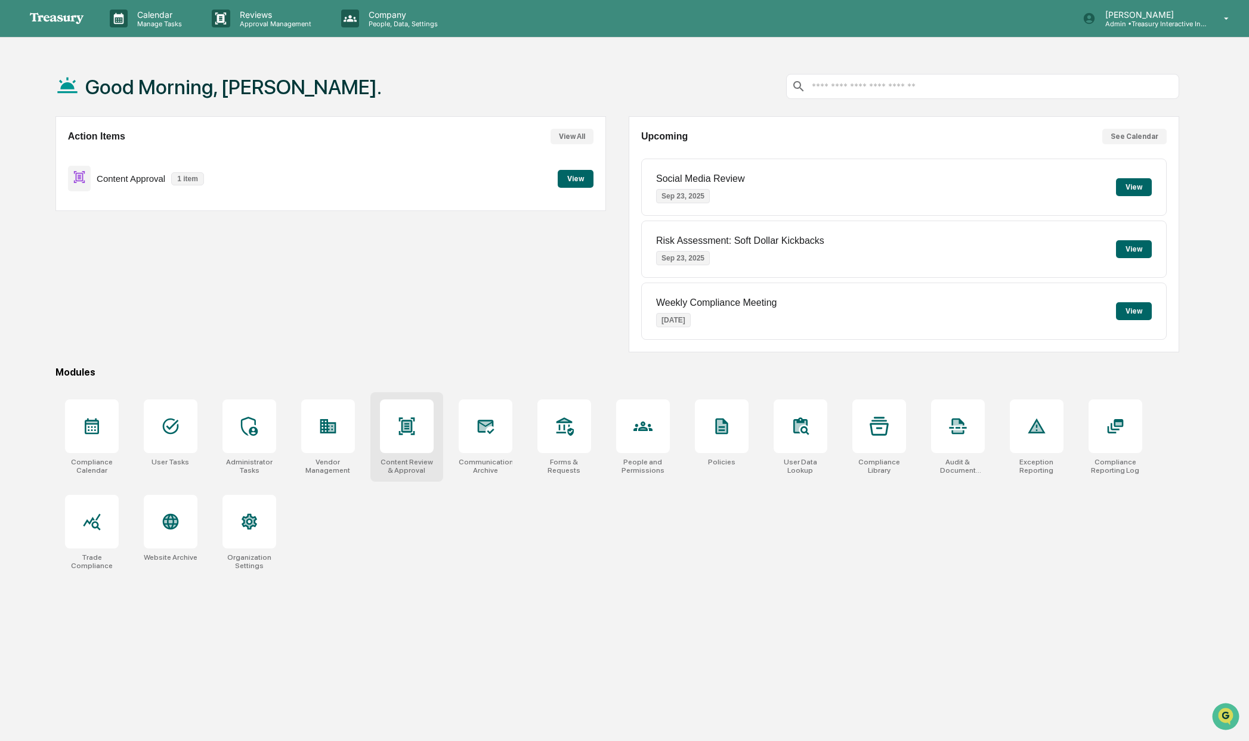
click at [384, 445] on div at bounding box center [407, 427] width 54 height 54
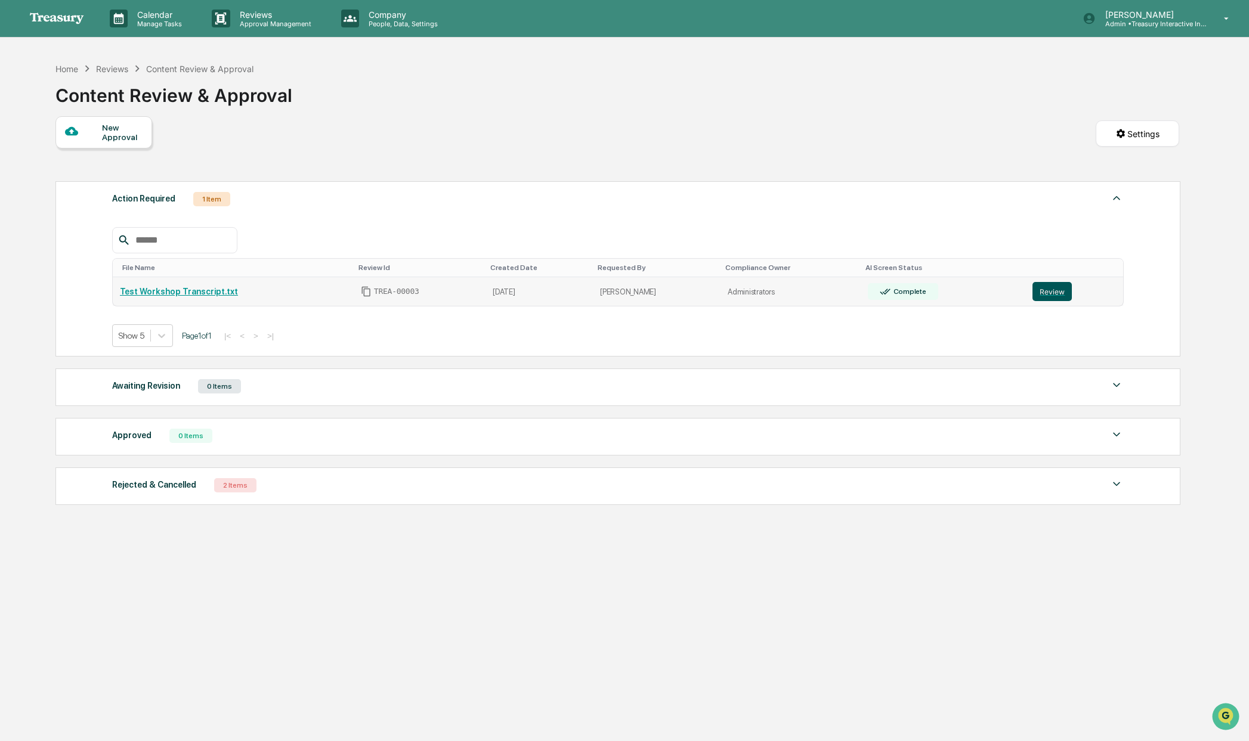
click at [1049, 295] on button "Review" at bounding box center [1051, 291] width 39 height 19
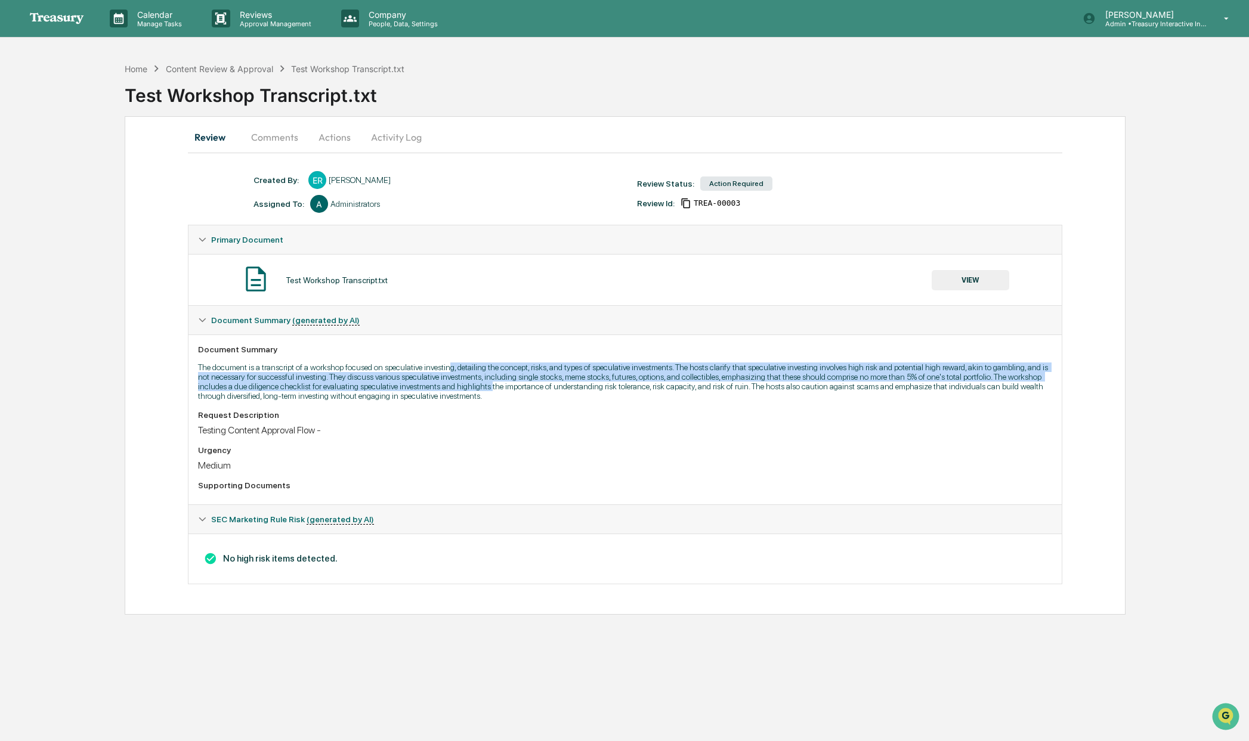
drag, startPoint x: 484, startPoint y: 370, endPoint x: 782, endPoint y: 384, distance: 298.5
click at [782, 384] on p "The document is a transcript of a workshop focused on speculative investing, de…" at bounding box center [625, 382] width 854 height 38
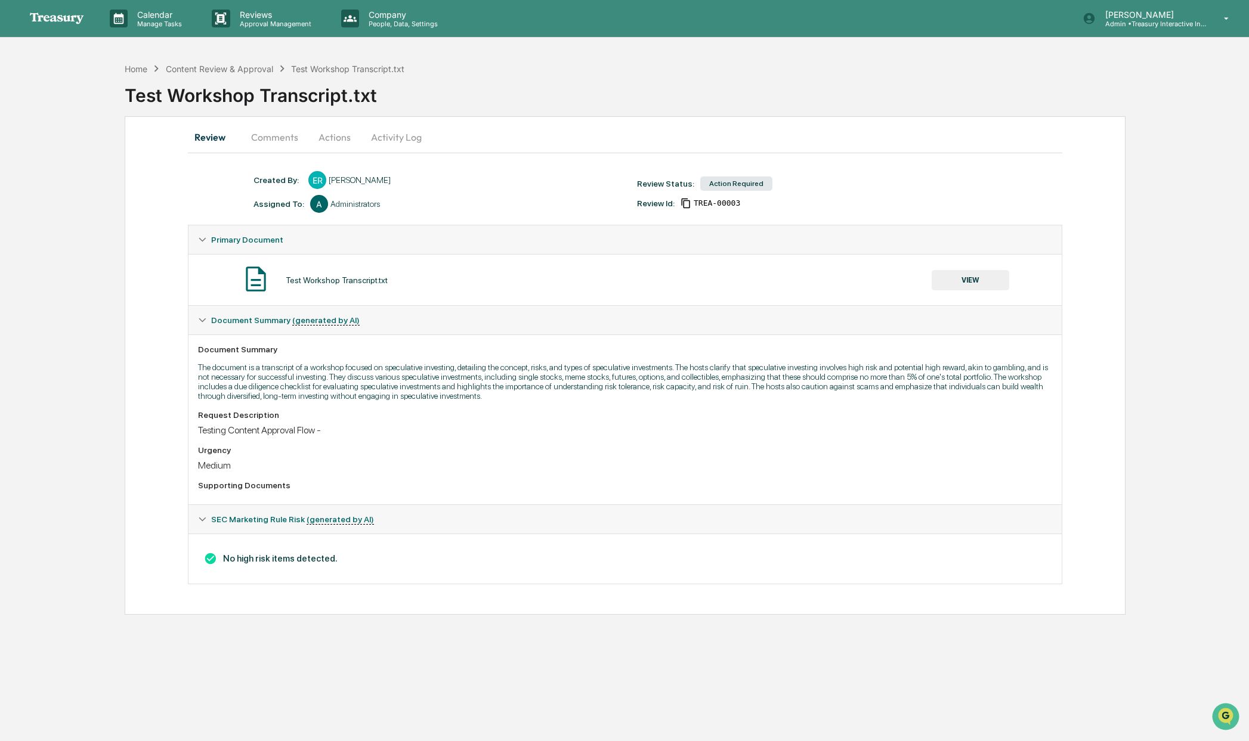
click at [200, 521] on icon at bounding box center [202, 519] width 8 height 8
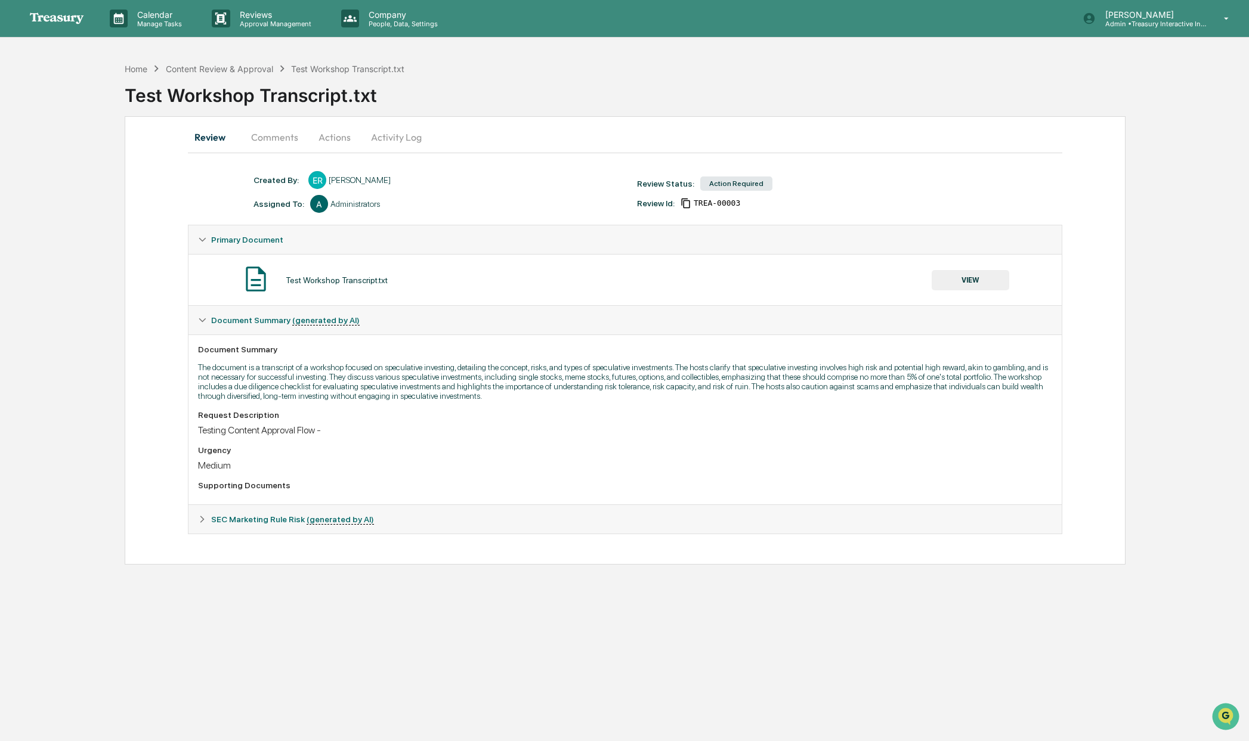
click at [200, 521] on icon at bounding box center [202, 519] width 8 height 8
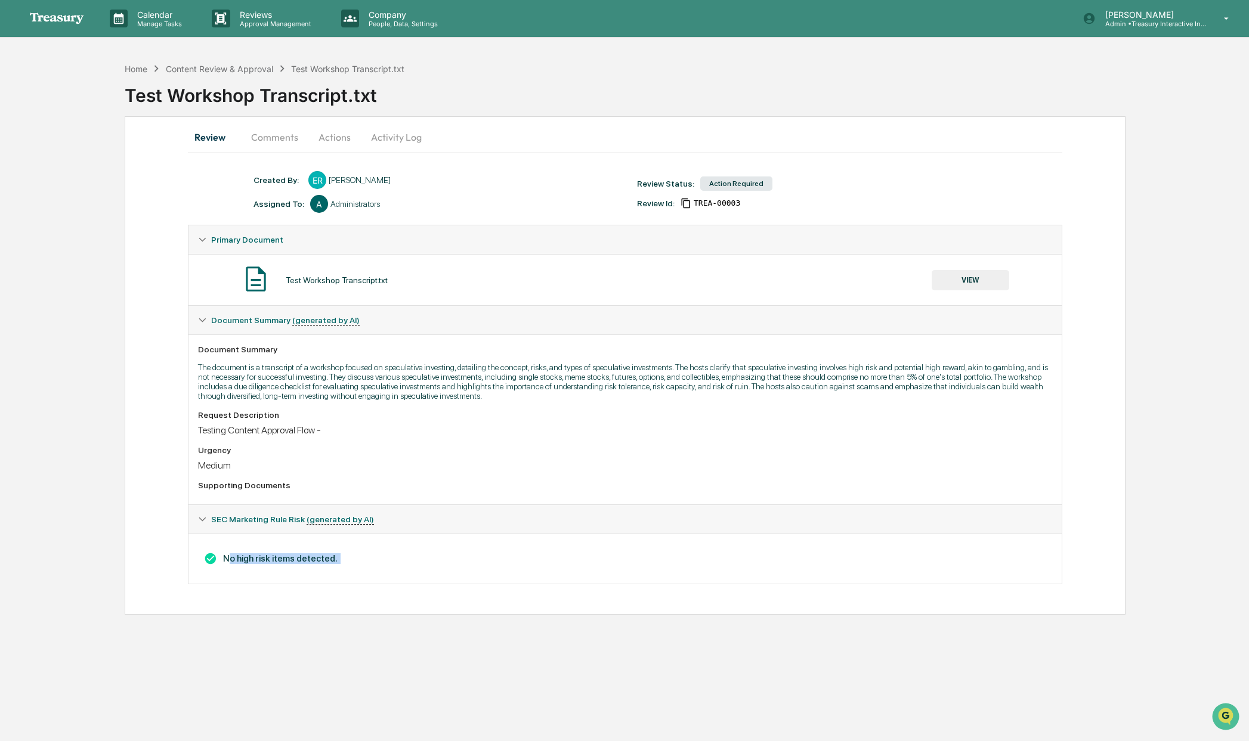
drag, startPoint x: 226, startPoint y: 558, endPoint x: 384, endPoint y: 579, distance: 159.4
click at [384, 579] on div "No high risk items detected." at bounding box center [624, 559] width 873 height 50
click at [265, 141] on button "Comments" at bounding box center [275, 137] width 66 height 29
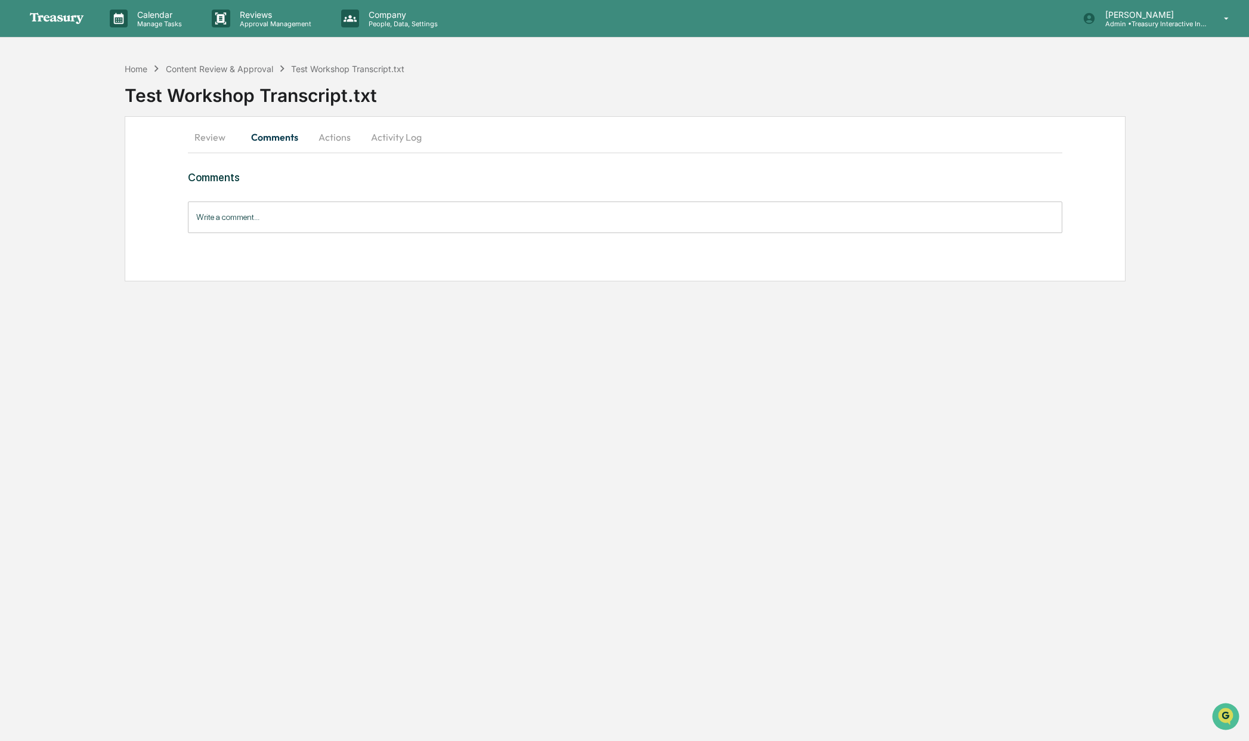
click at [349, 139] on button "Actions" at bounding box center [335, 137] width 54 height 29
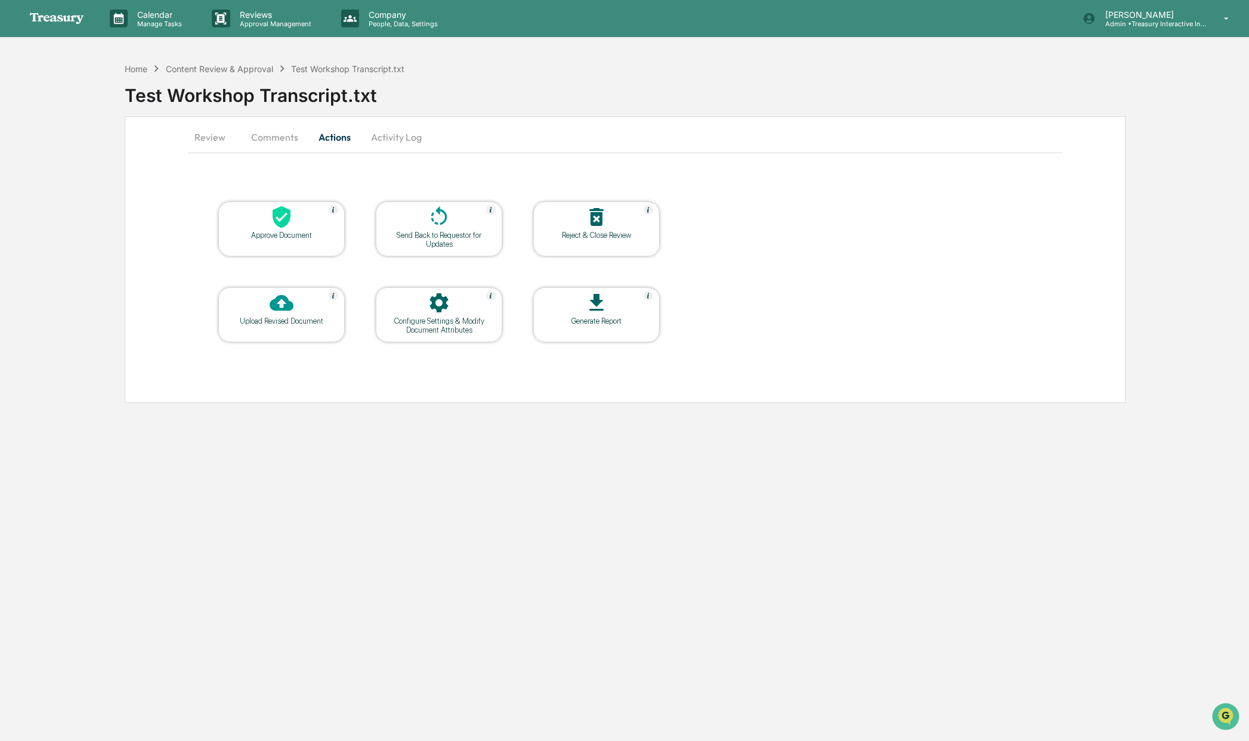
click at [400, 132] on button "Activity Log" at bounding box center [396, 137] width 70 height 29
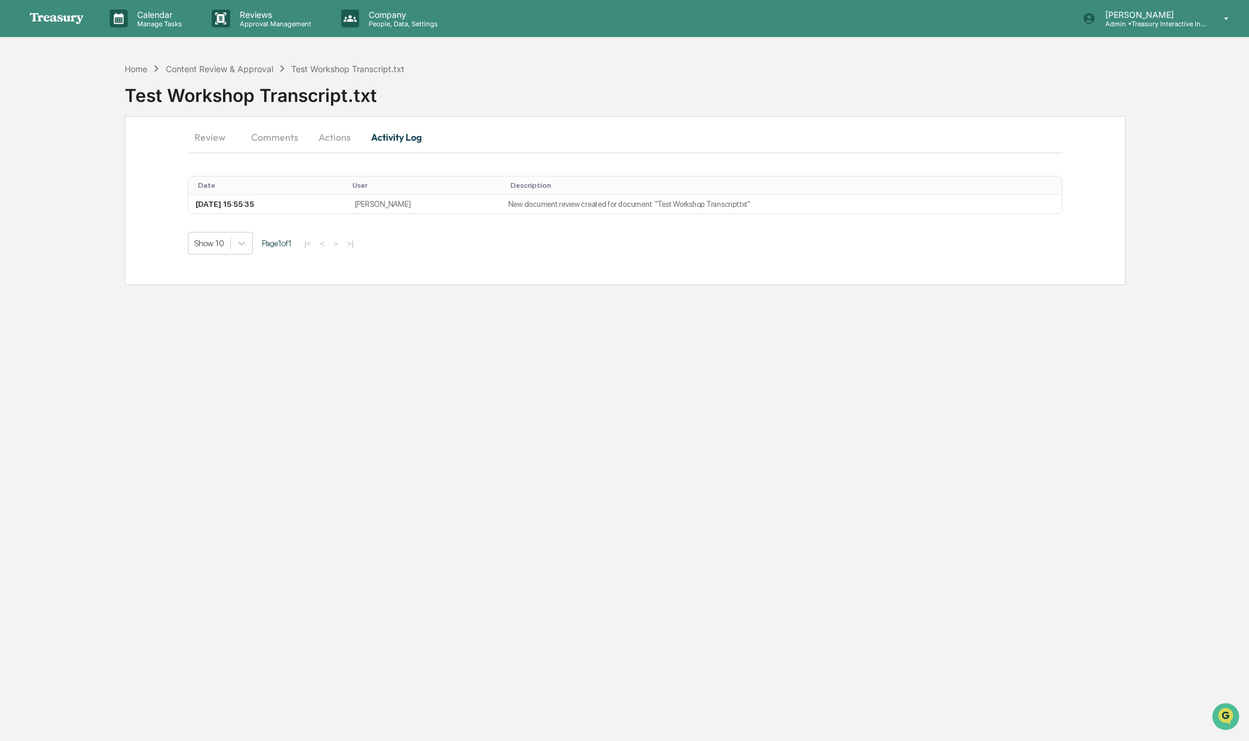
click at [218, 136] on button "Review" at bounding box center [215, 137] width 54 height 29
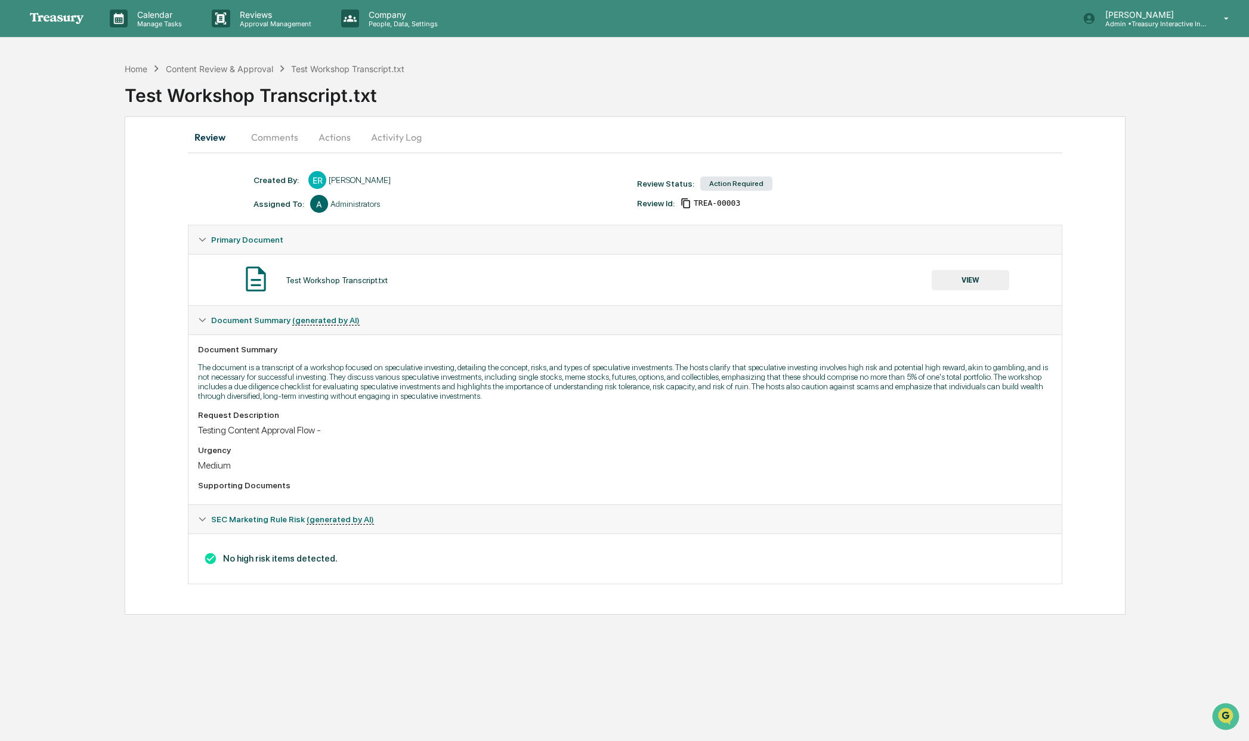
click at [950, 281] on button "VIEW" at bounding box center [971, 280] width 78 height 20
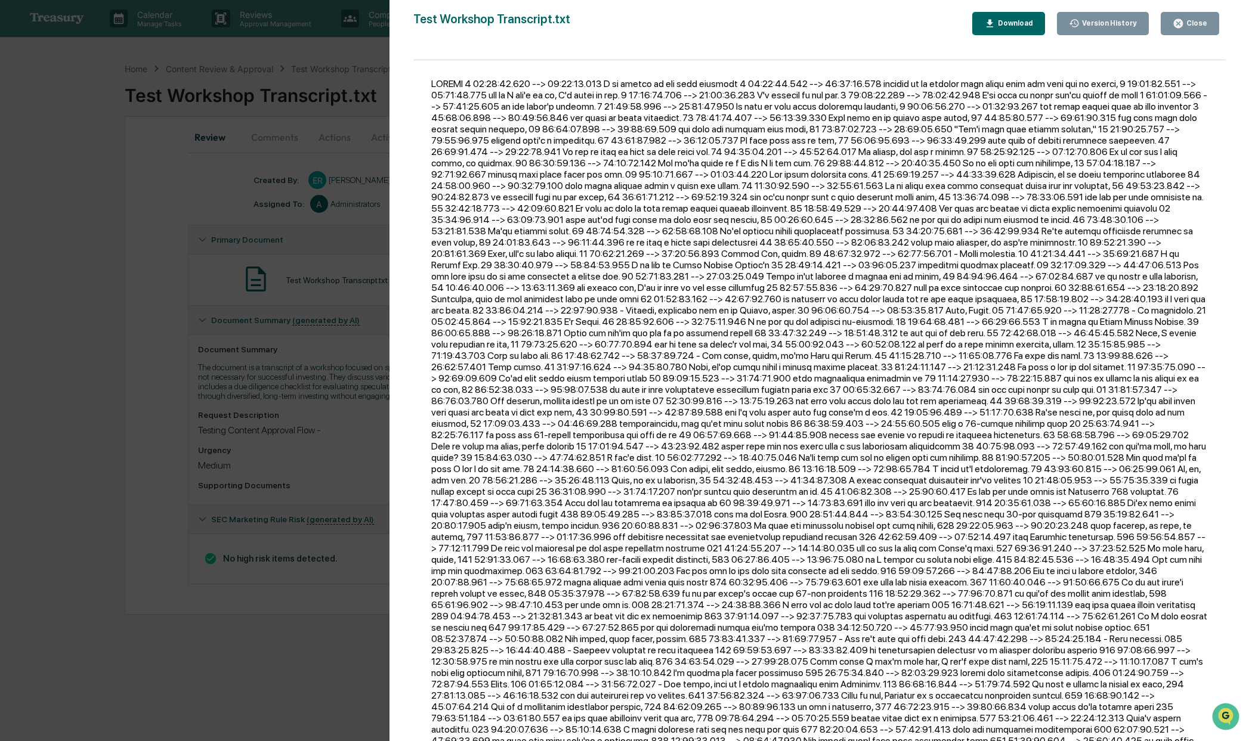
click at [1198, 18] on div "Close" at bounding box center [1190, 23] width 35 height 11
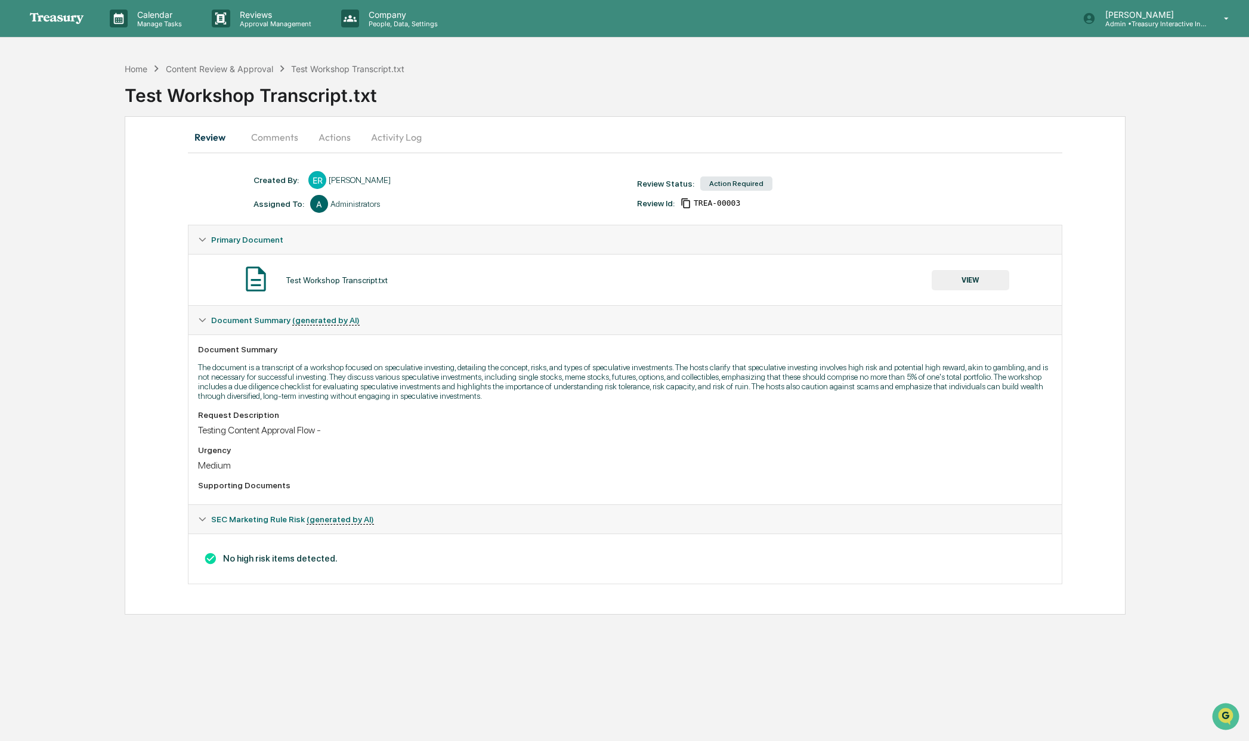
click at [1198, 18] on p "[PERSON_NAME]" at bounding box center [1151, 15] width 111 height 10
click at [1146, 78] on li "Organization Settings" at bounding box center [1155, 75] width 167 height 22
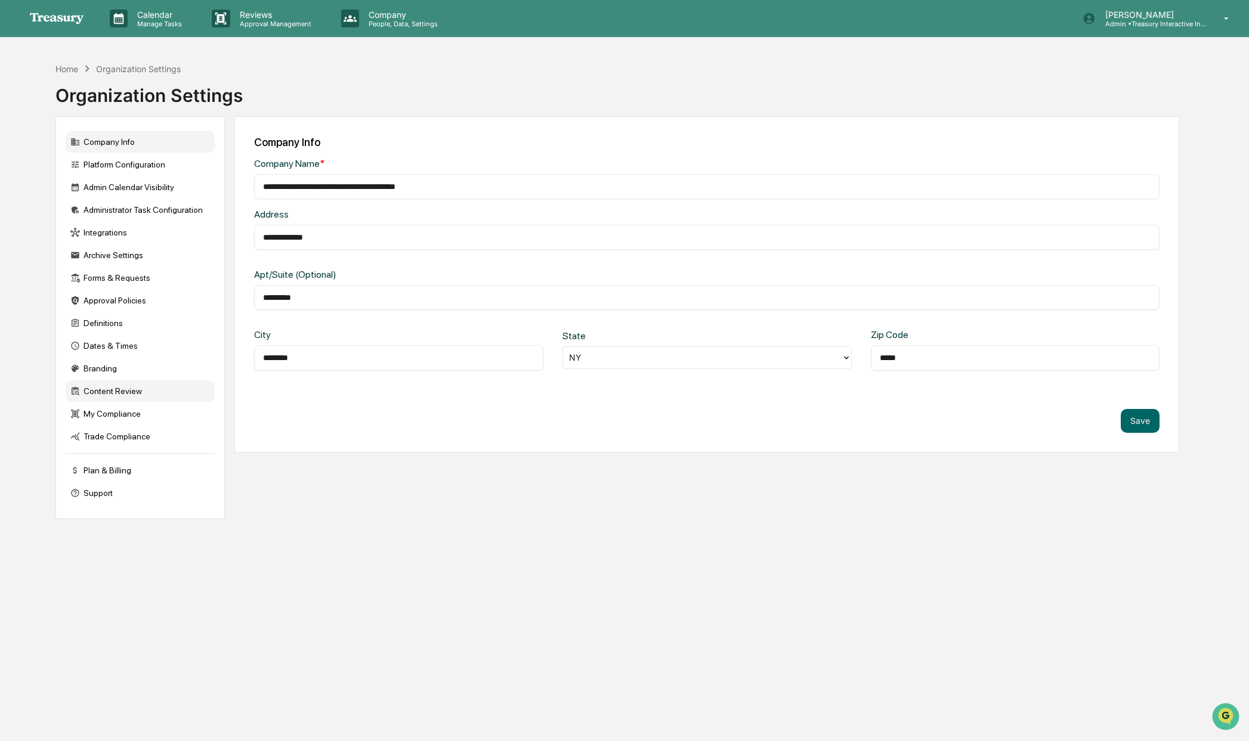
click at [109, 394] on div "Content Review" at bounding box center [140, 391] width 149 height 21
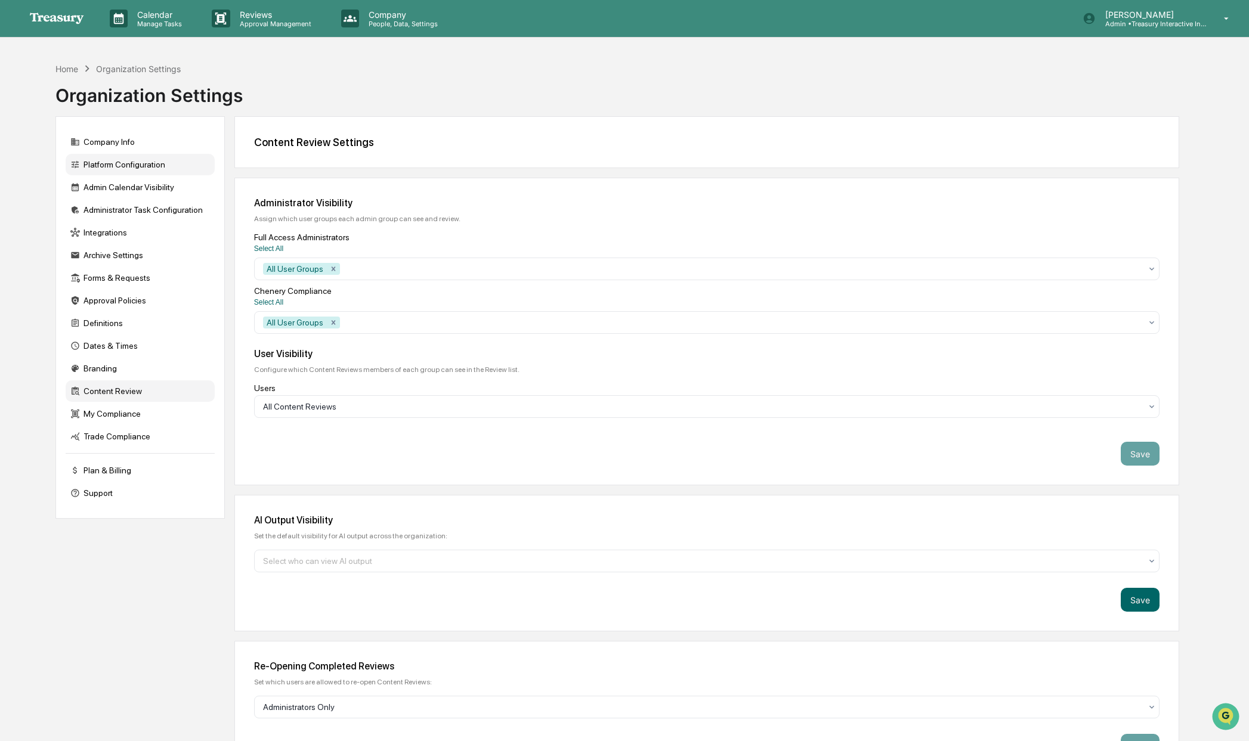
click at [124, 160] on div "Platform Configuration" at bounding box center [140, 164] width 149 height 21
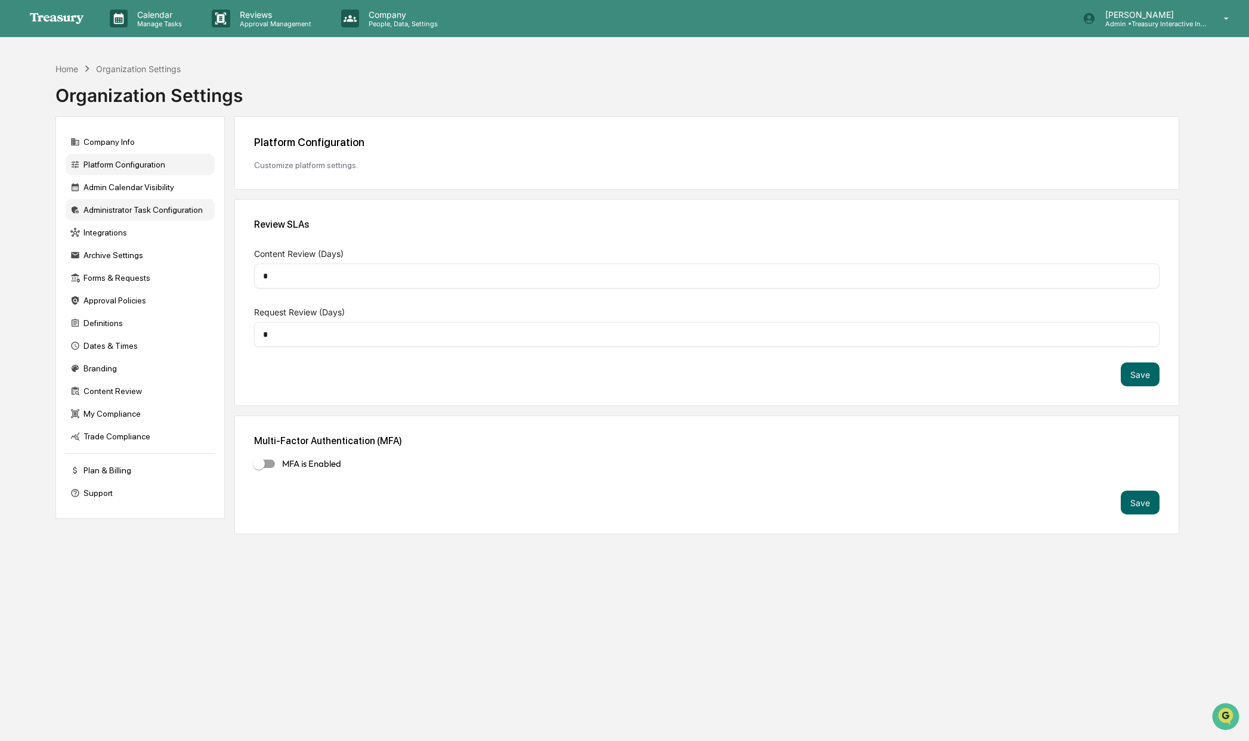
click at [128, 203] on div "Administrator Task Configuration" at bounding box center [140, 209] width 149 height 21
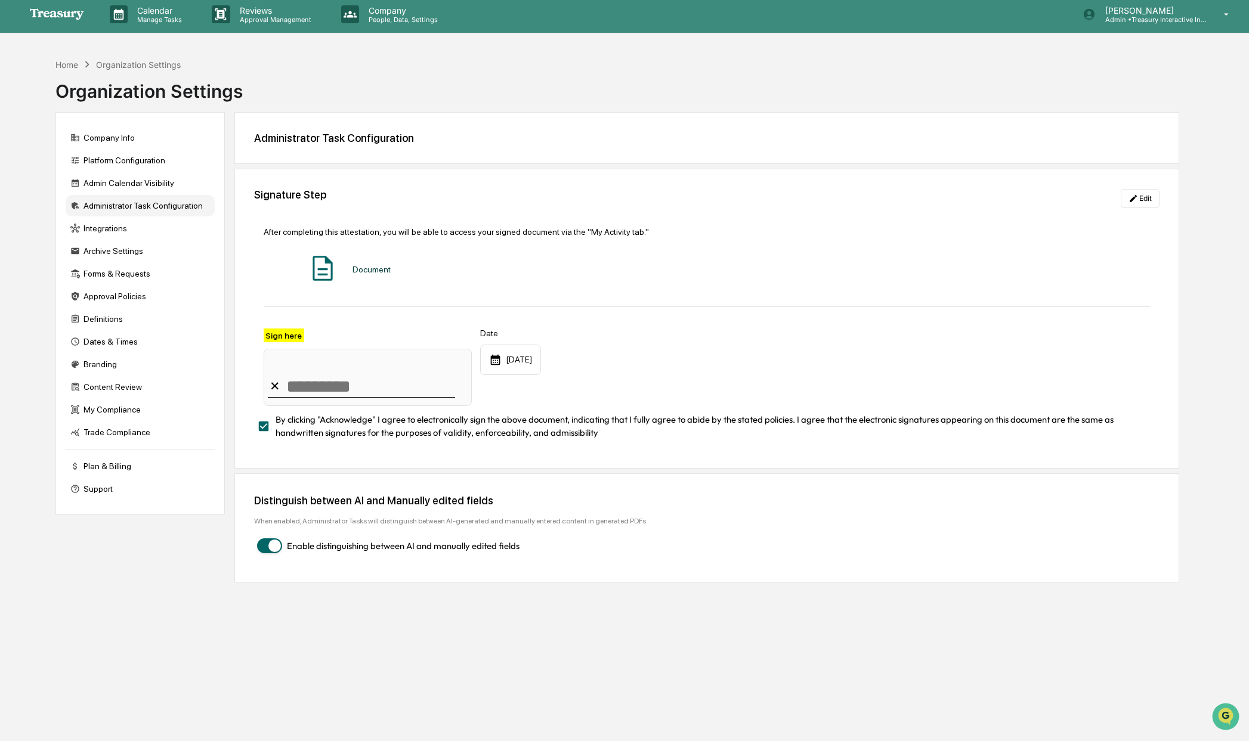
scroll to position [7, 0]
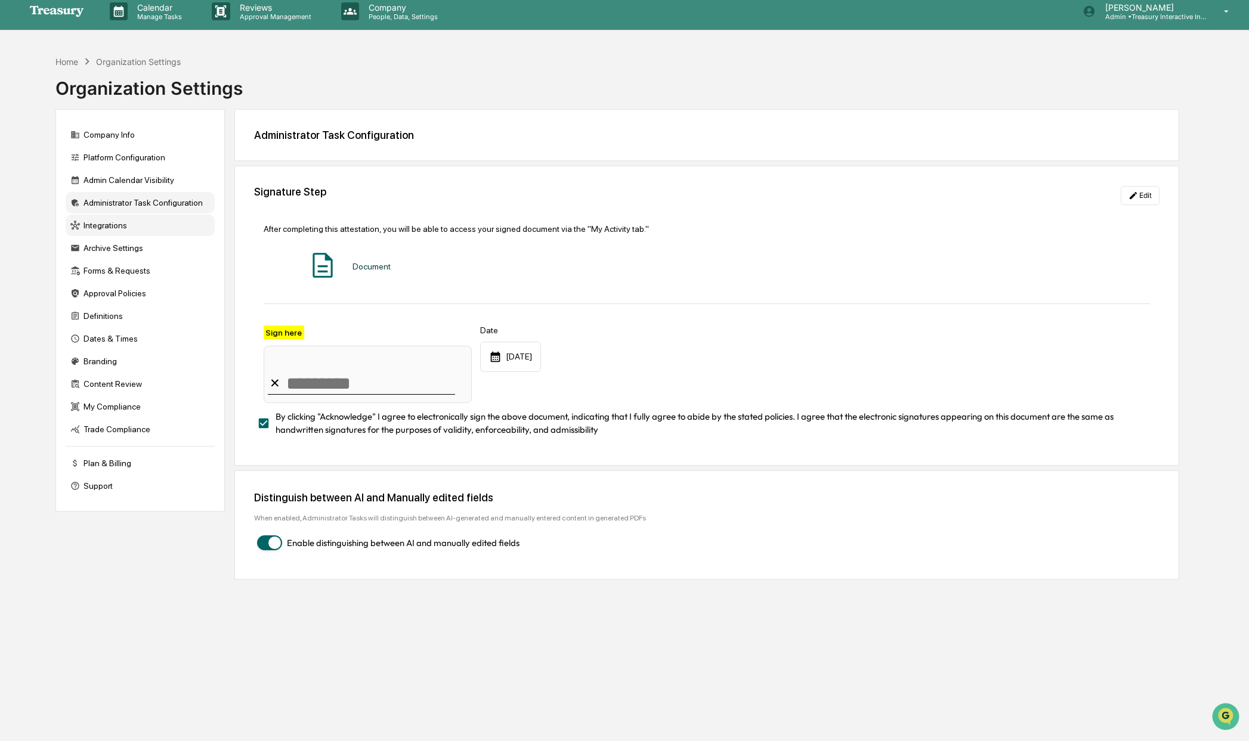
click at [125, 231] on div "Integrations" at bounding box center [140, 225] width 149 height 21
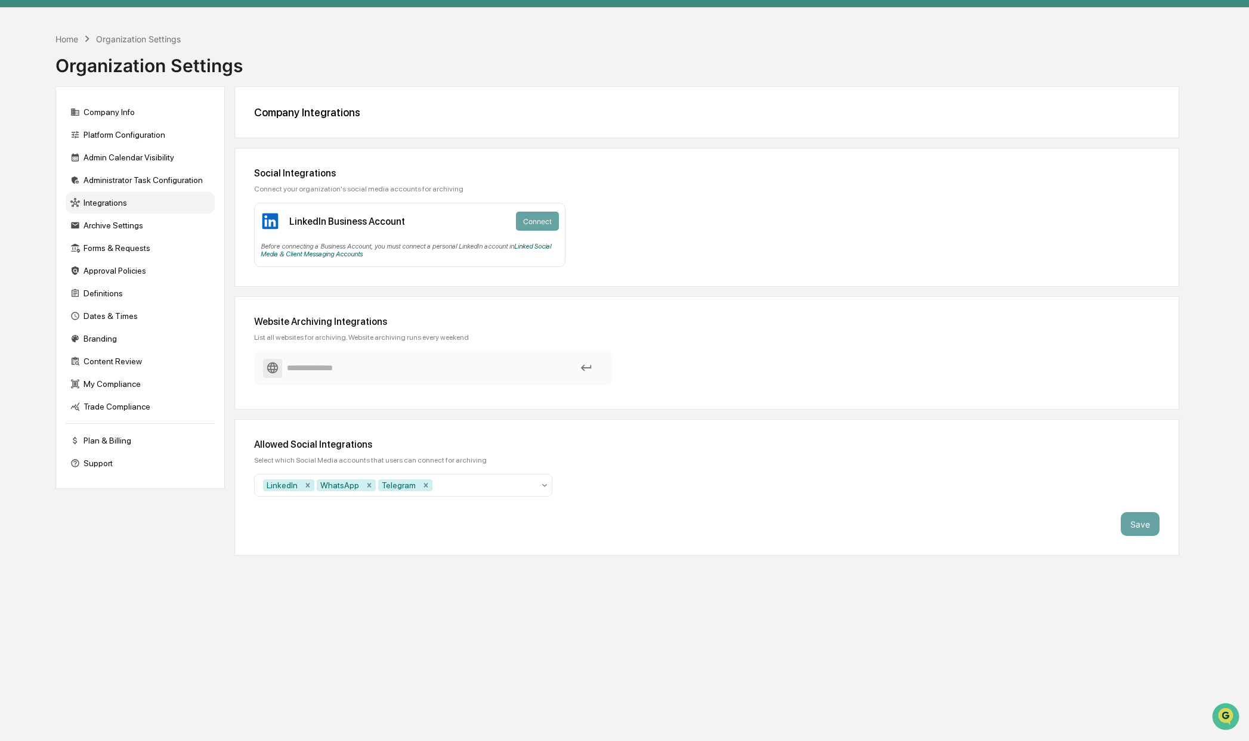
scroll to position [27, 0]
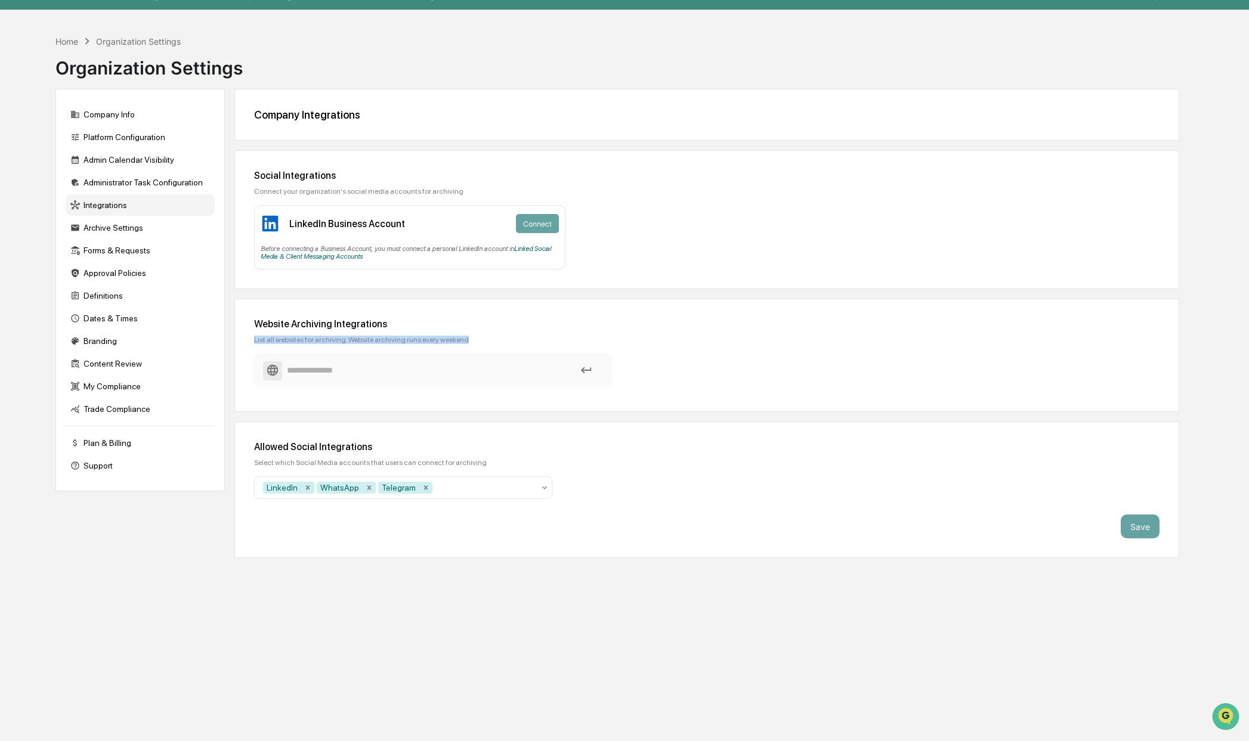
drag, startPoint x: 488, startPoint y: 340, endPoint x: 245, endPoint y: 336, distance: 243.4
click at [245, 336] on div "Website Archiving Integrations List all websites for archiving. Website archivi…" at bounding box center [706, 355] width 945 height 113
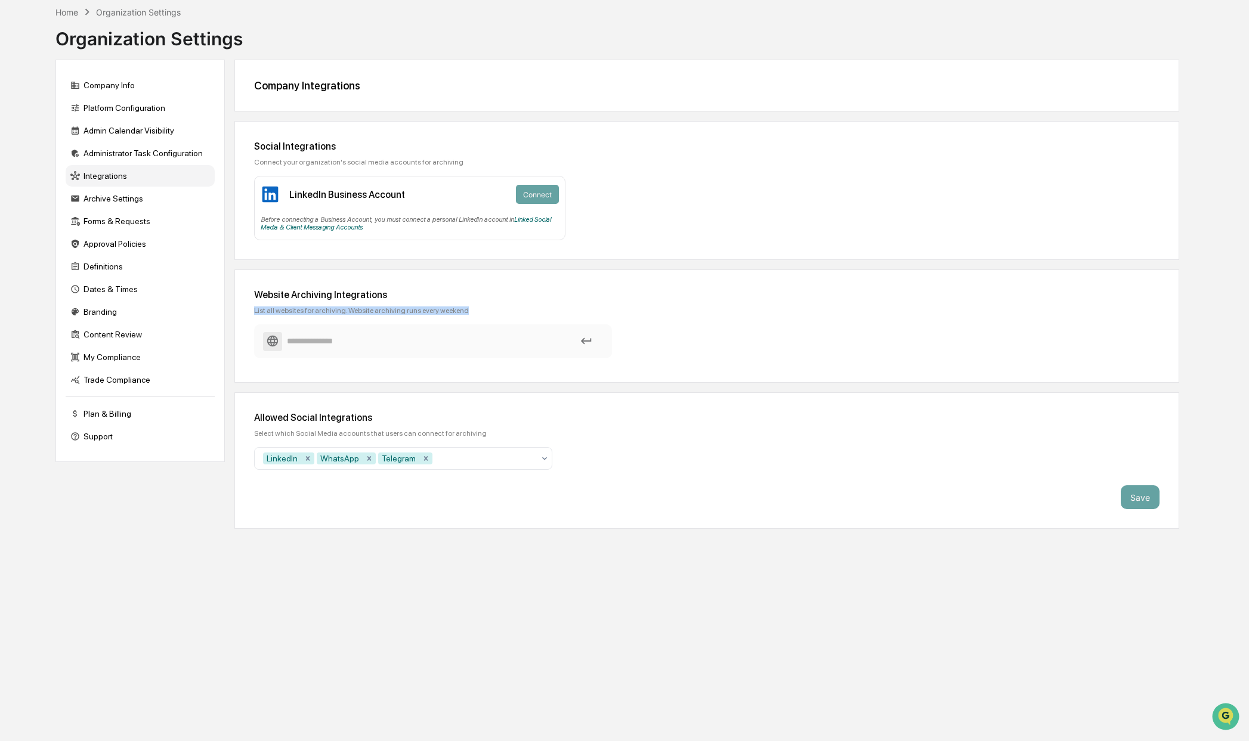
scroll to position [55, 0]
click at [536, 459] on div "LinkedIn WhatsApp Telegram" at bounding box center [398, 459] width 283 height 19
click at [494, 401] on div "Allowed Social Integrations Select which Social Media accounts that users can c…" at bounding box center [706, 462] width 945 height 137
click at [97, 207] on div "Archive Settings" at bounding box center [140, 199] width 149 height 21
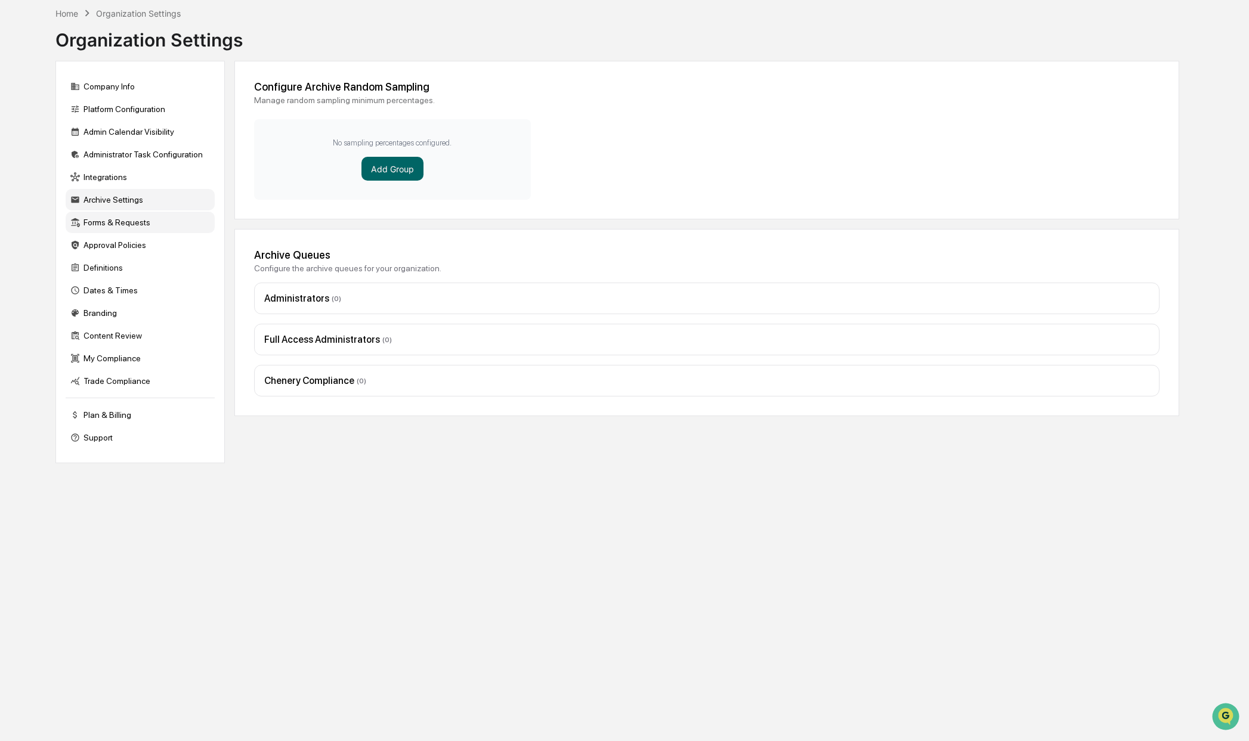
click at [101, 229] on div "Forms & Requests" at bounding box center [140, 222] width 149 height 21
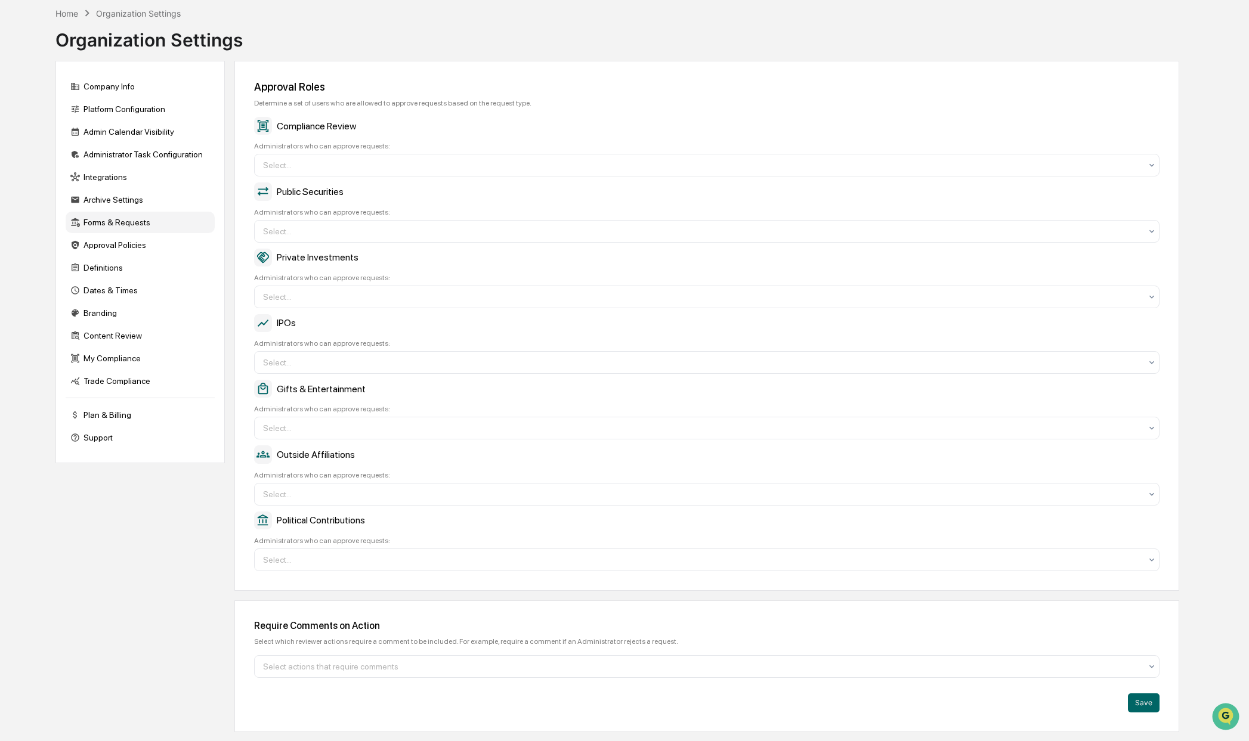
scroll to position [57, 0]
click at [140, 243] on div "Approval Policies" at bounding box center [140, 243] width 149 height 21
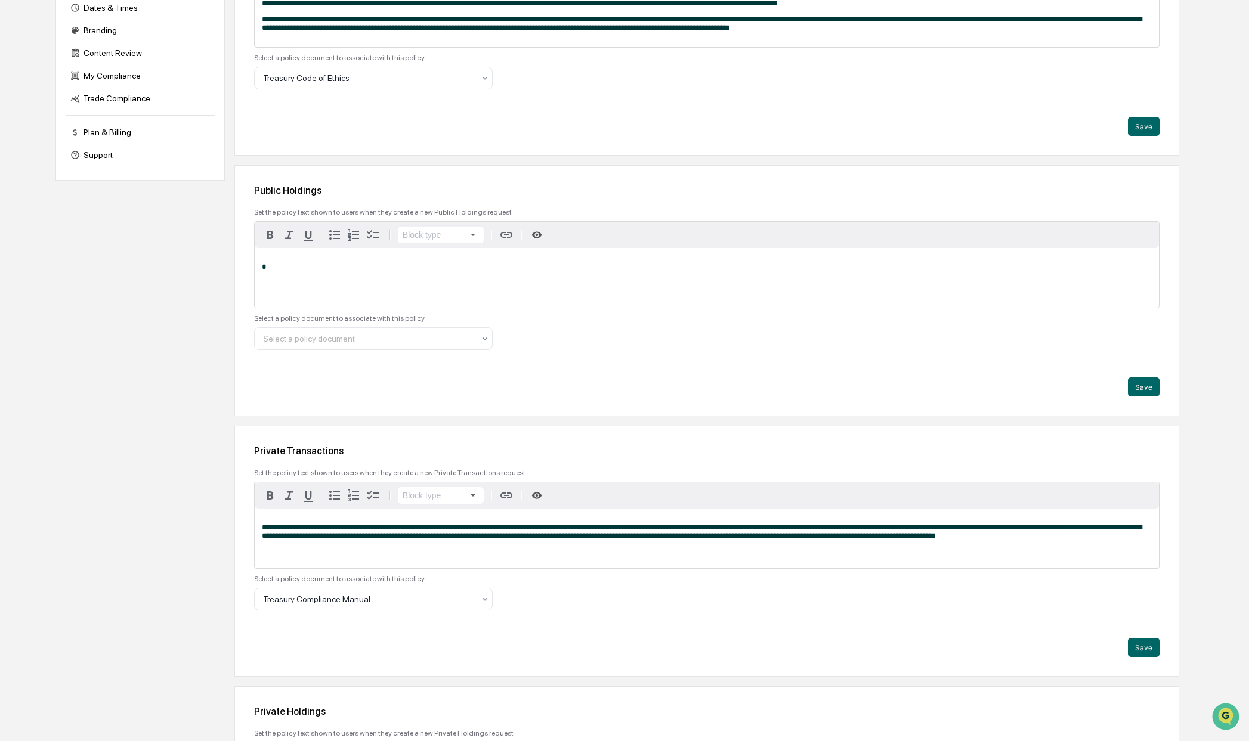
scroll to position [0, 0]
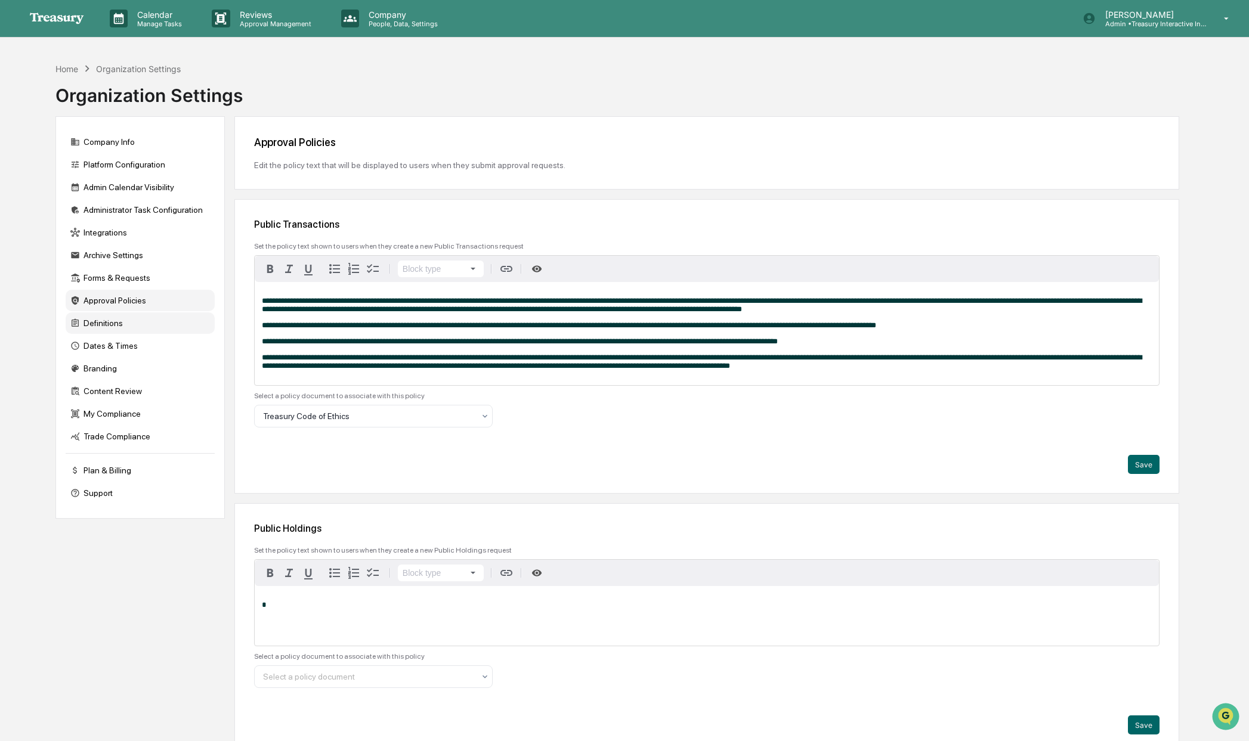
click at [103, 326] on div "Definitions" at bounding box center [140, 323] width 149 height 21
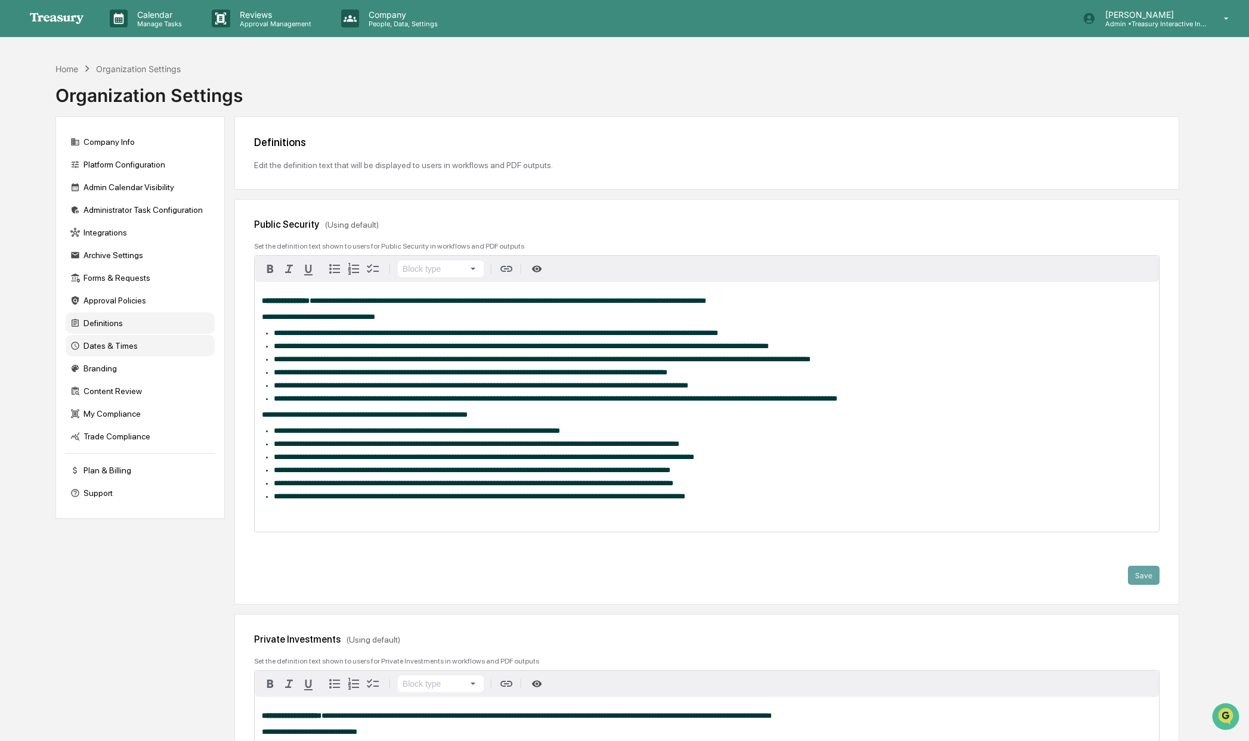
click at [112, 353] on div "Dates & Times" at bounding box center [140, 345] width 149 height 21
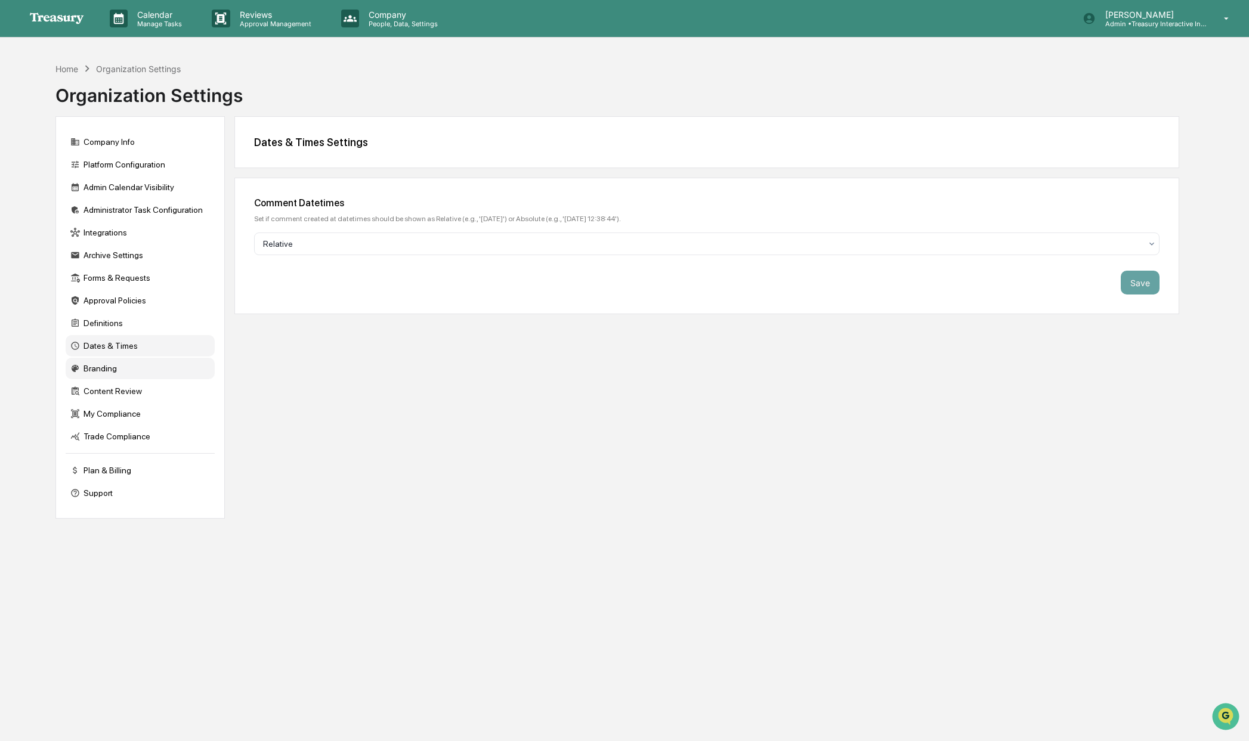
click at [111, 379] on div "Branding" at bounding box center [140, 368] width 149 height 21
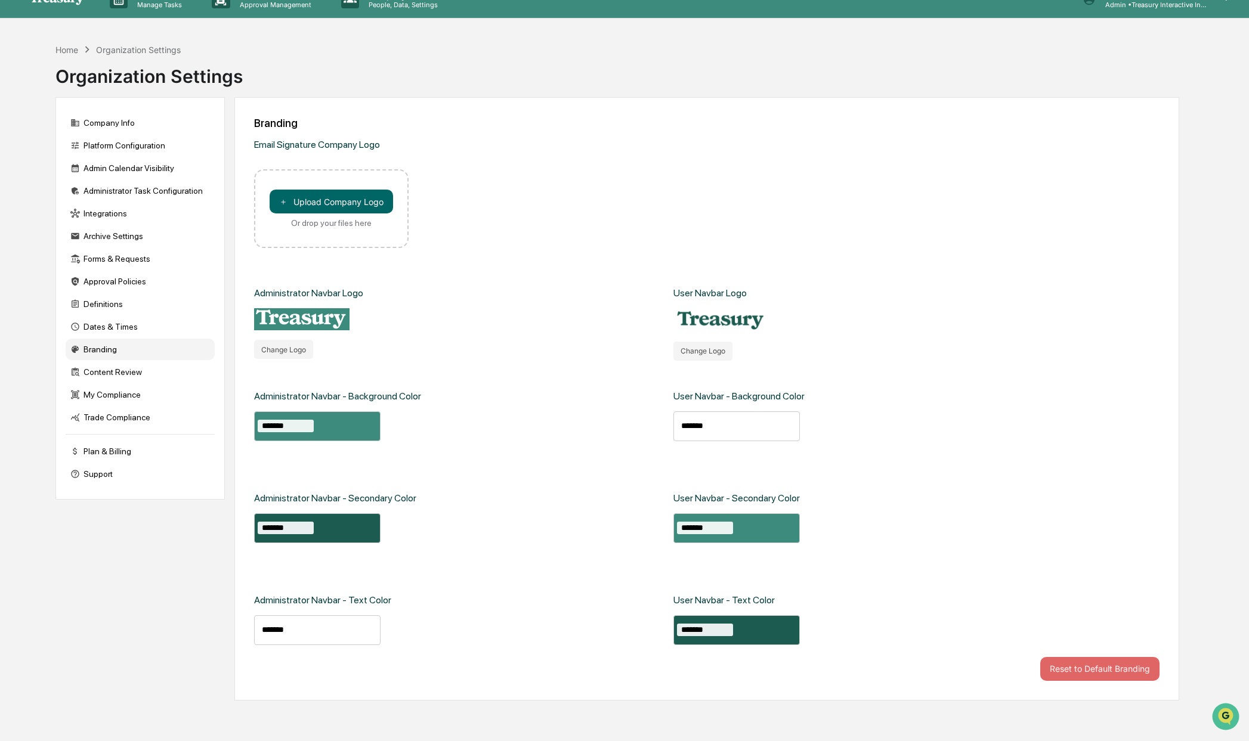
scroll to position [22, 0]
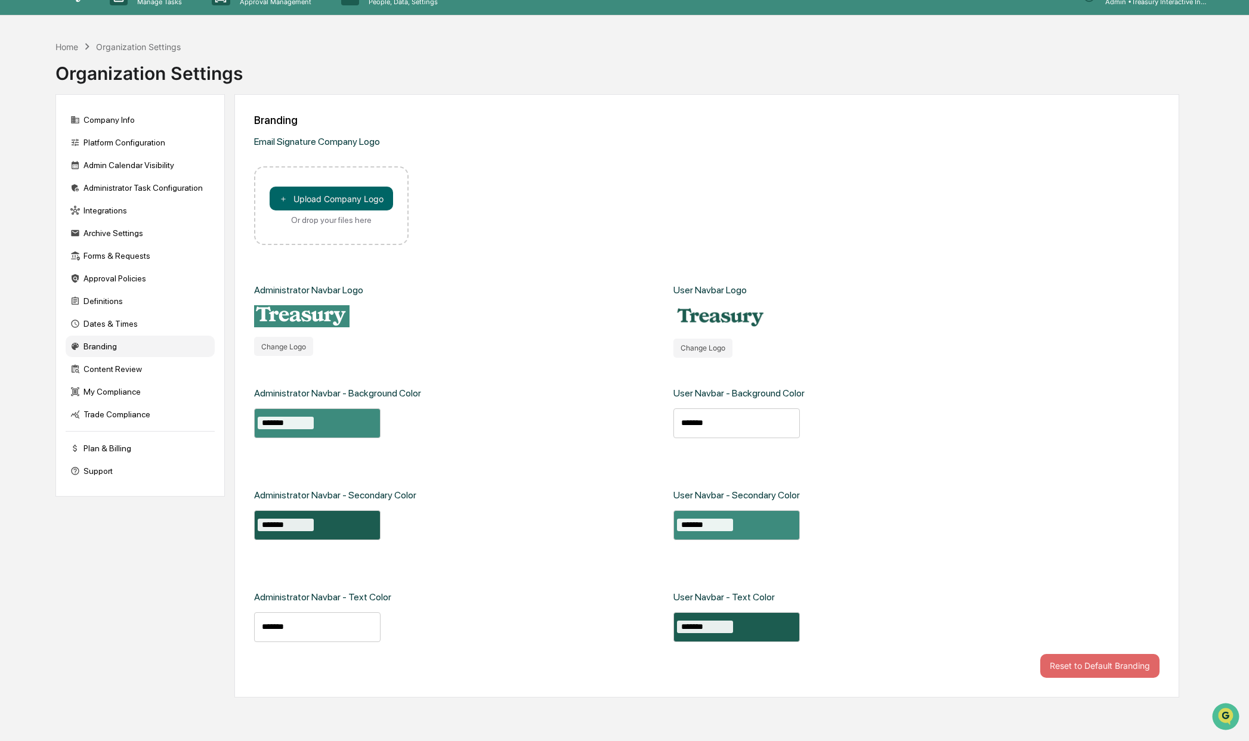
click at [111, 380] on div "Content Review" at bounding box center [140, 368] width 149 height 21
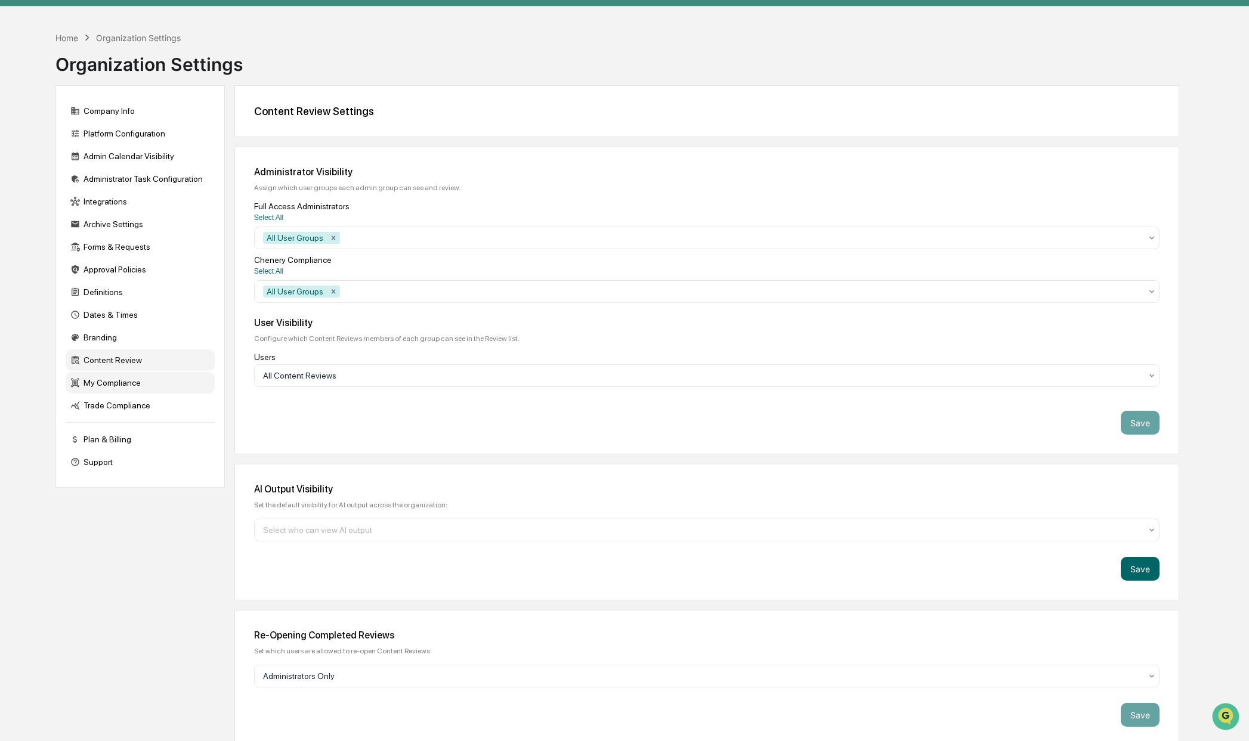
scroll to position [41, 0]
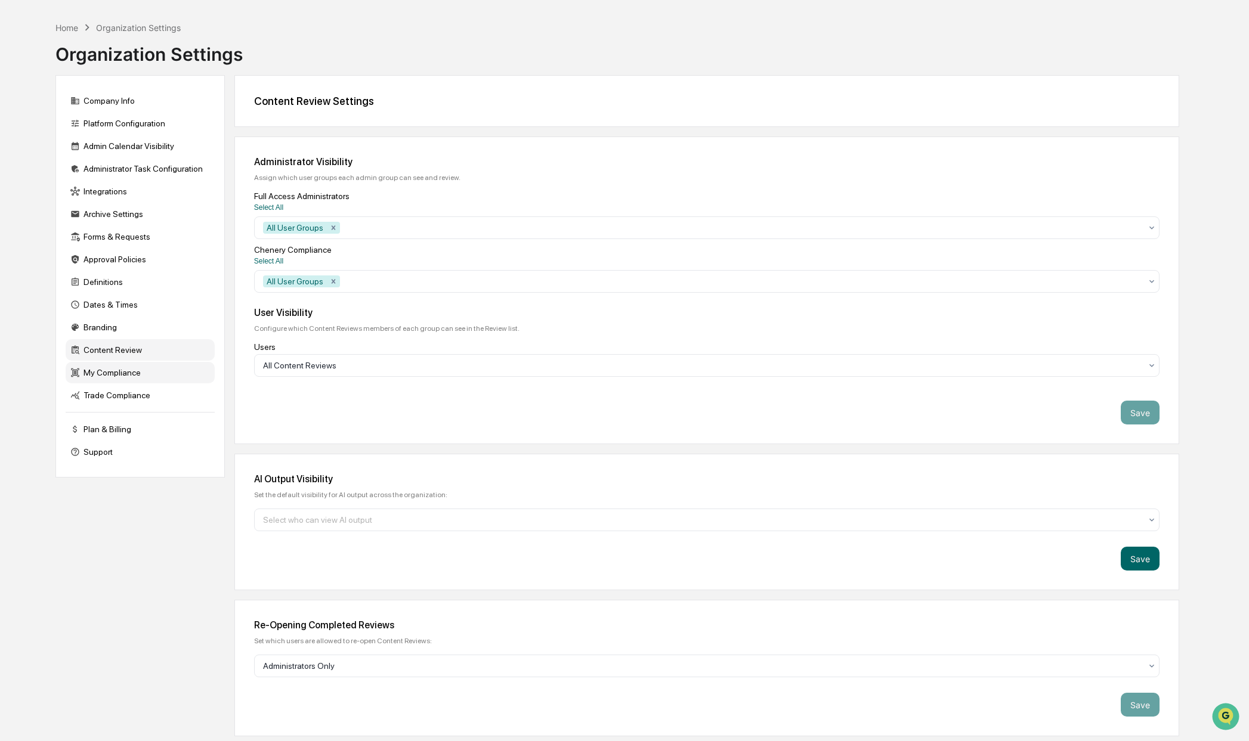
click at [110, 378] on div "My Compliance" at bounding box center [140, 372] width 149 height 21
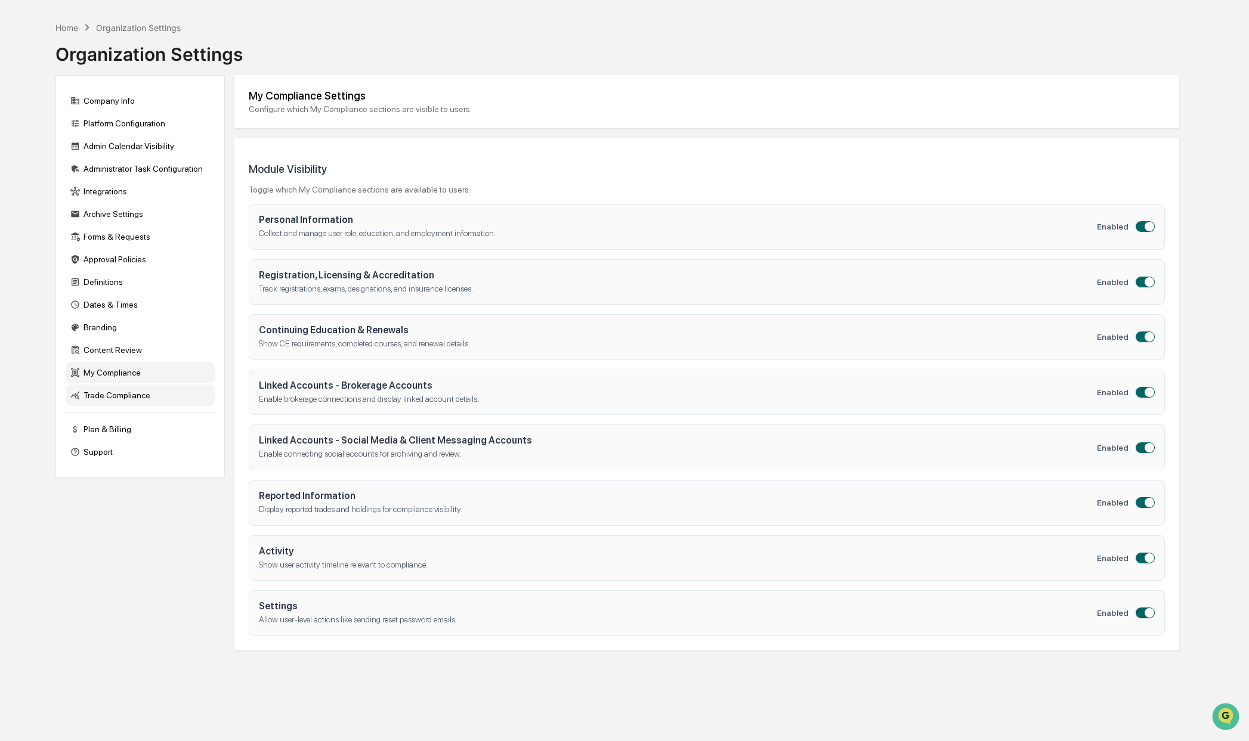
click at [107, 406] on div "Trade Compliance" at bounding box center [140, 395] width 149 height 21
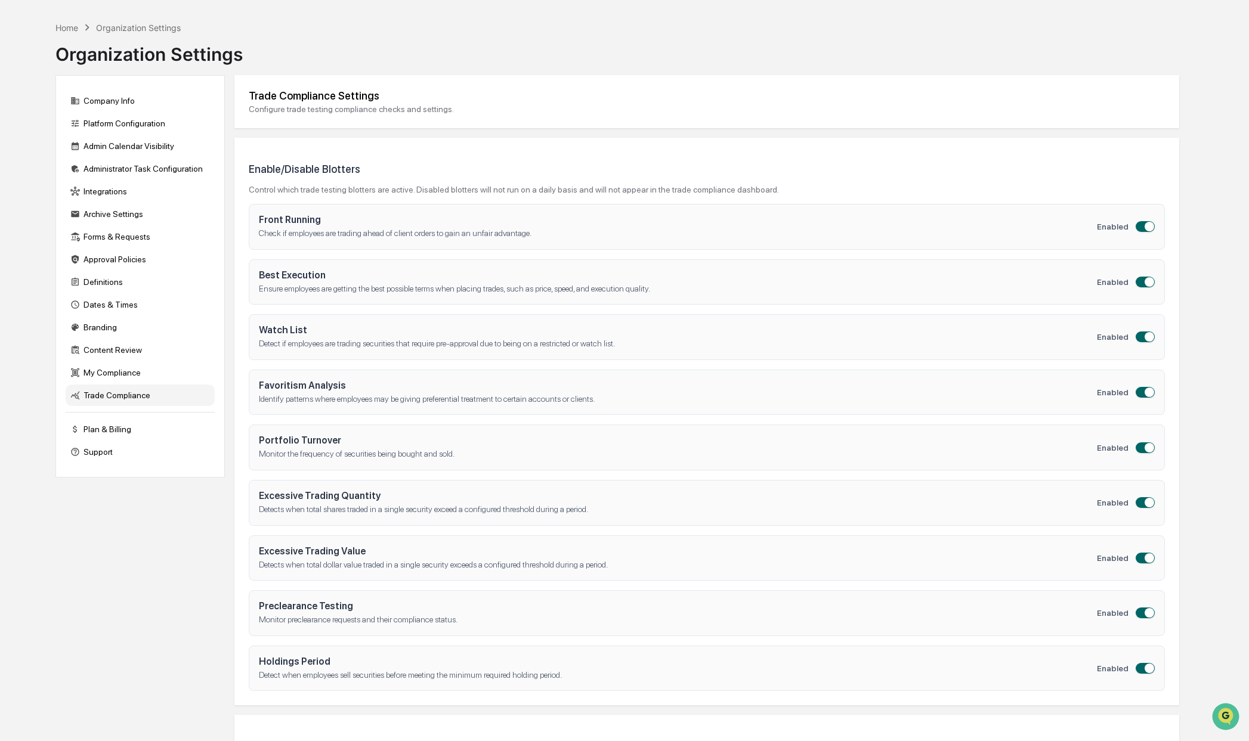
click at [470, 37] on div "Home Organization Settings Organization Settings" at bounding box center [617, 46] width 1124 height 60
click at [72, 31] on div "Home" at bounding box center [66, 28] width 23 height 10
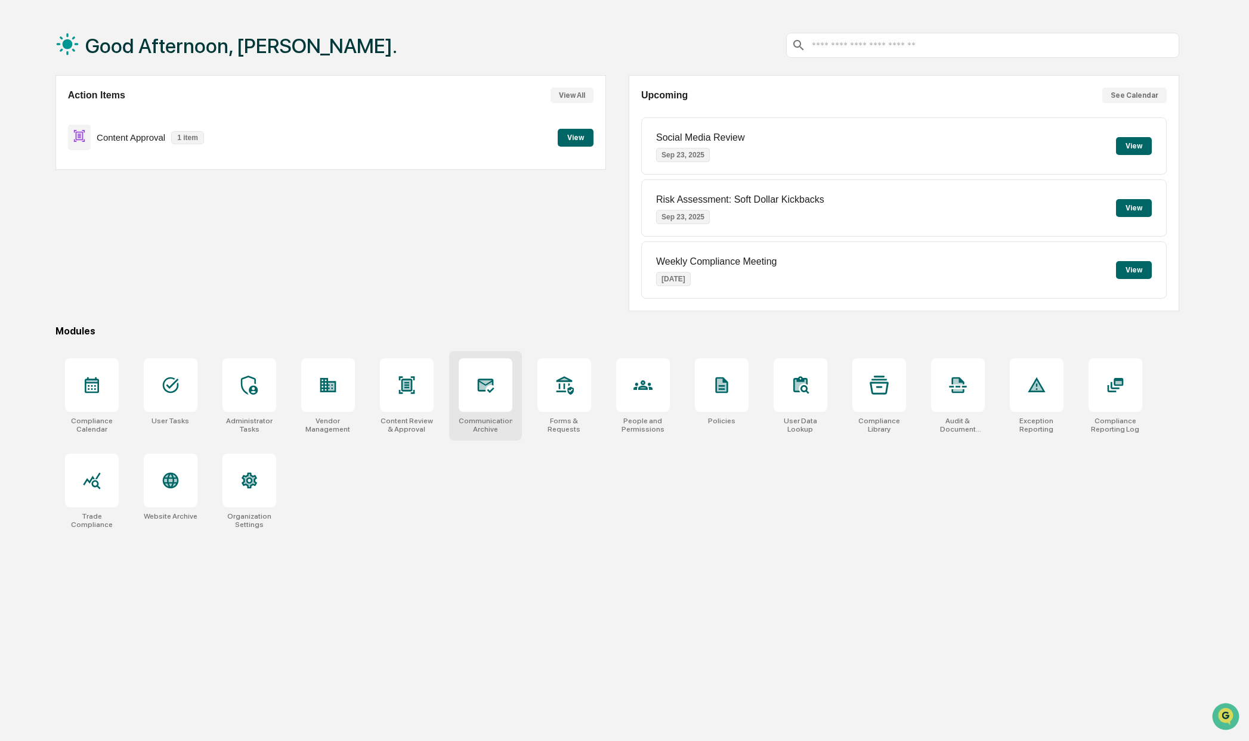
click at [481, 414] on div "Communications Archive" at bounding box center [485, 395] width 73 height 89
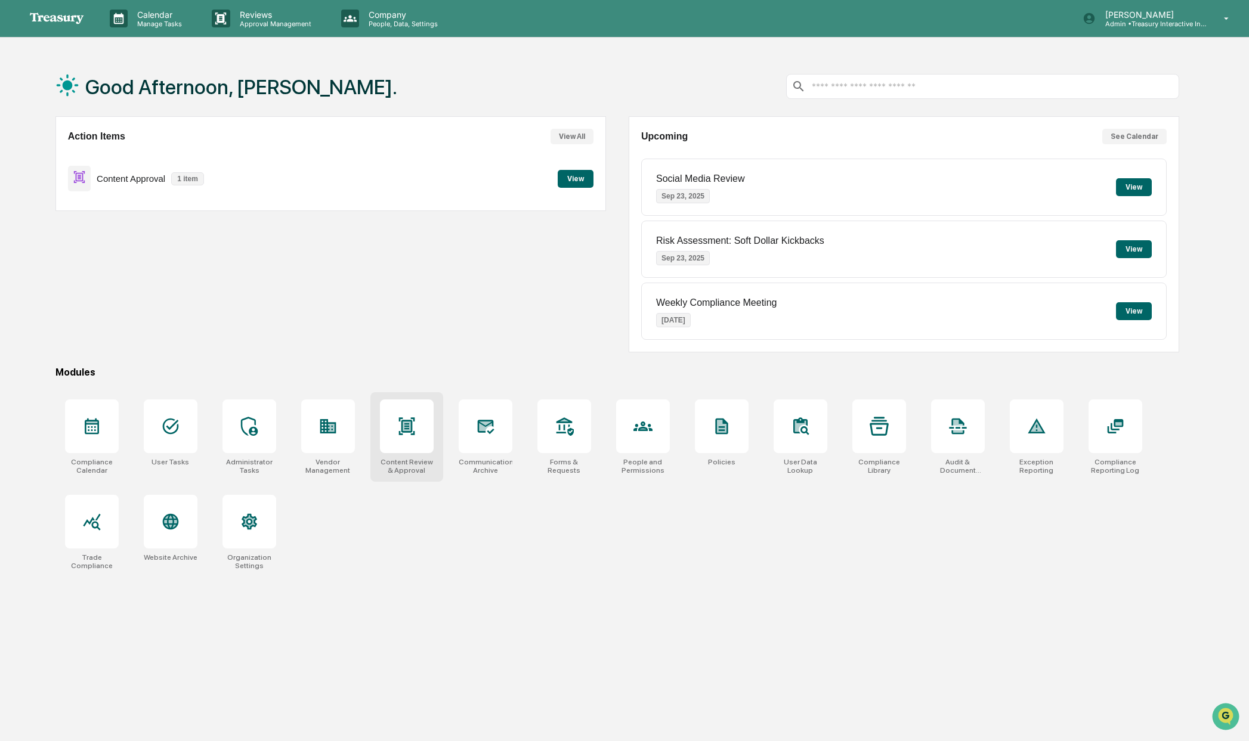
click at [416, 429] on div at bounding box center [407, 427] width 54 height 54
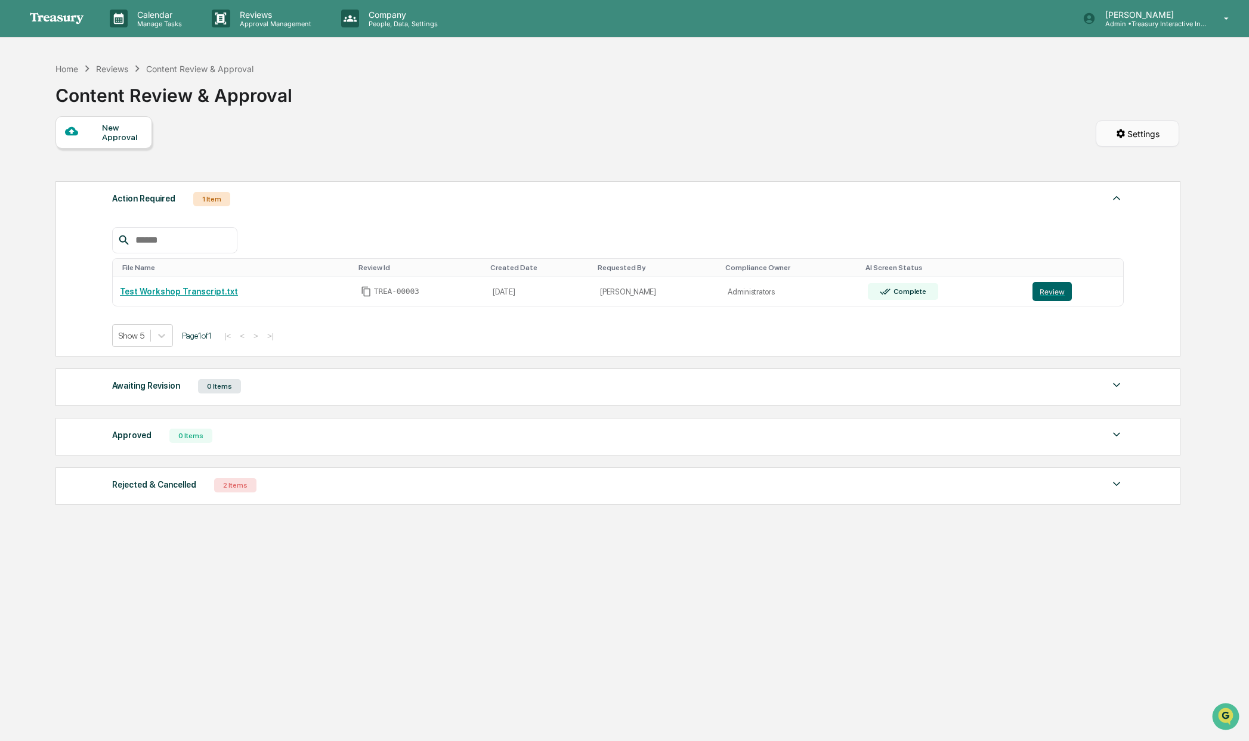
click at [1159, 134] on html "Calendar Manage Tasks Reviews Approval Management Company People, Data, Setting…" at bounding box center [624, 370] width 1249 height 741
click at [1141, 166] on div "Risk Flagging Rules" at bounding box center [1136, 162] width 105 height 19
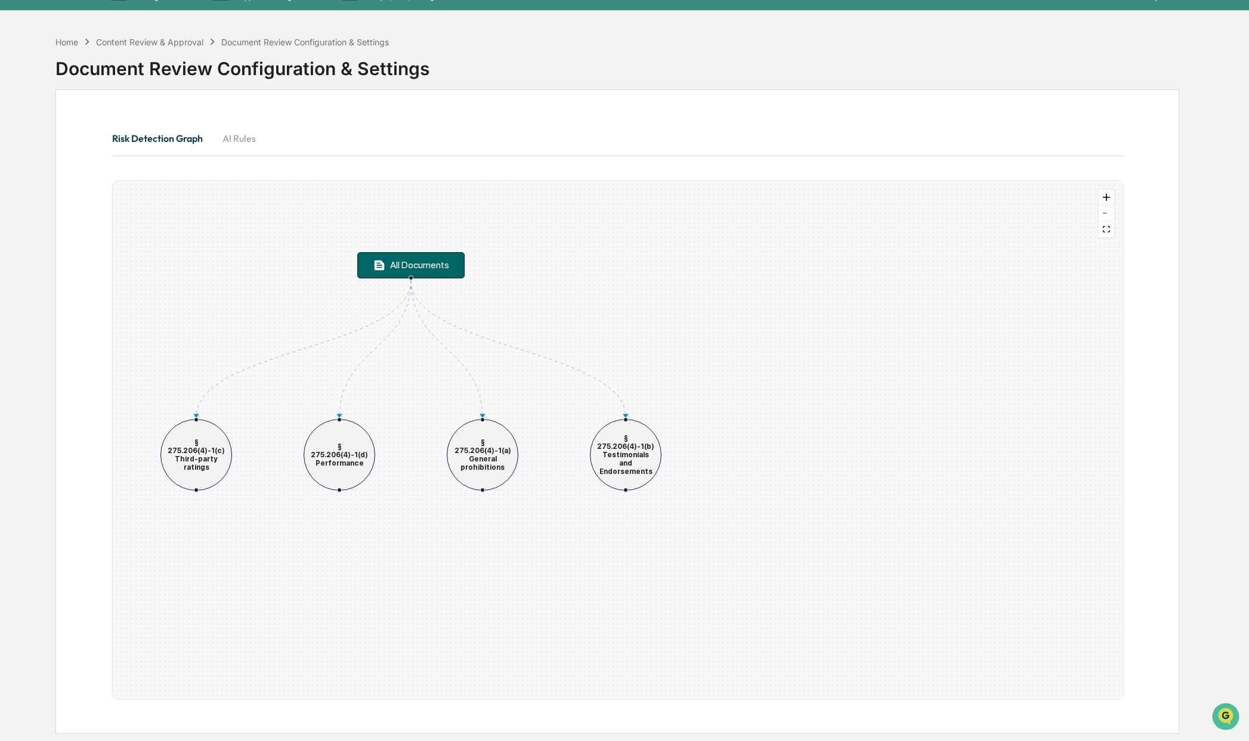
scroll to position [57, 0]
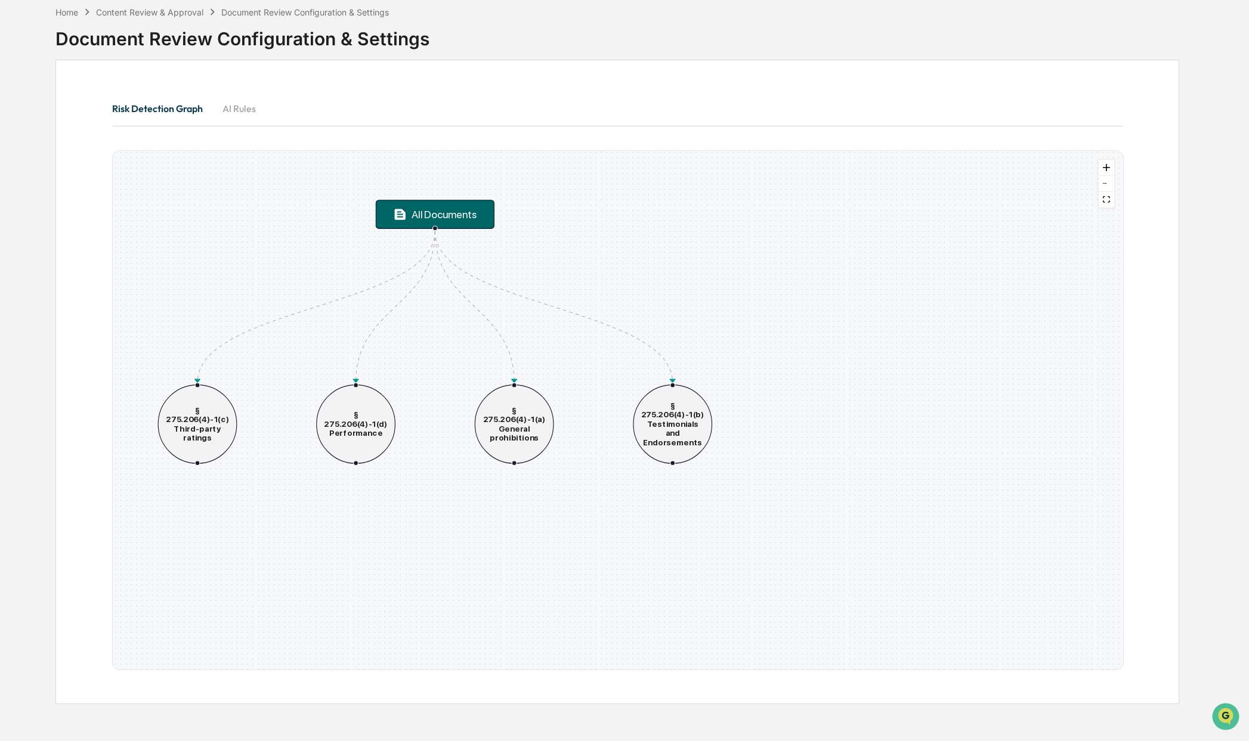
click at [238, 108] on button "AI Rules" at bounding box center [239, 108] width 54 height 29
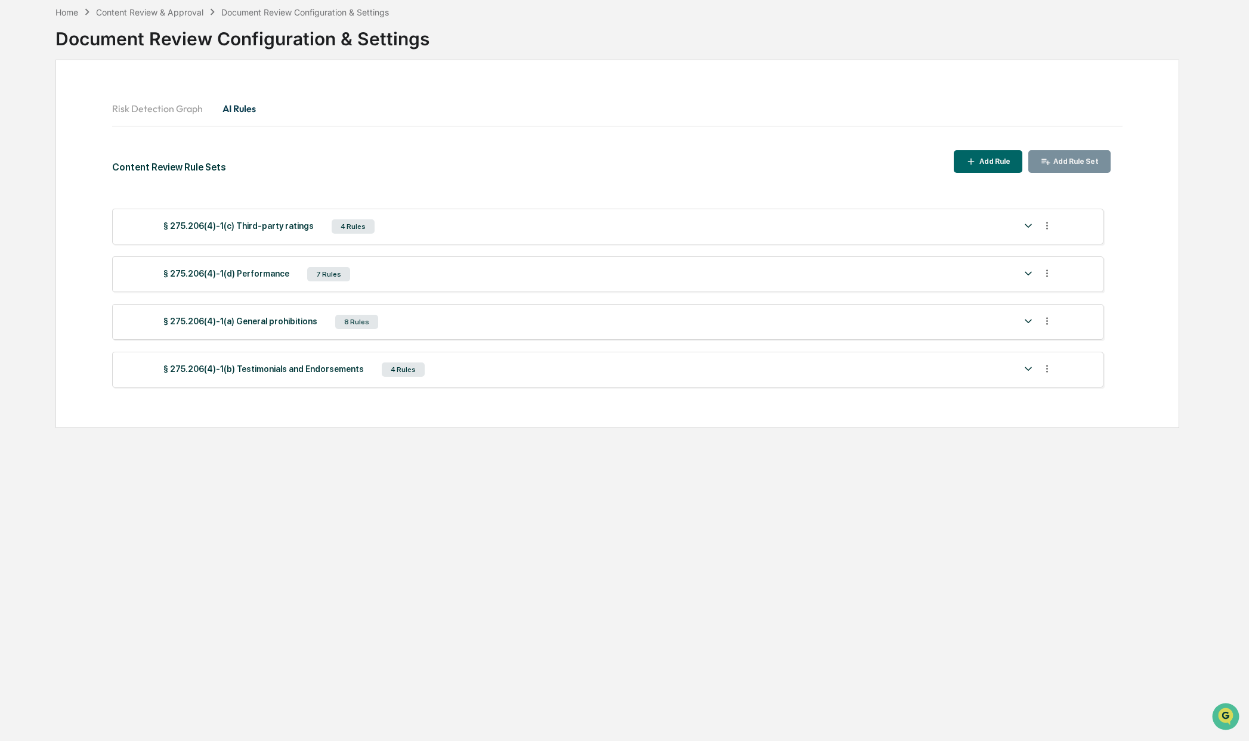
click at [1027, 223] on img at bounding box center [1028, 226] width 14 height 14
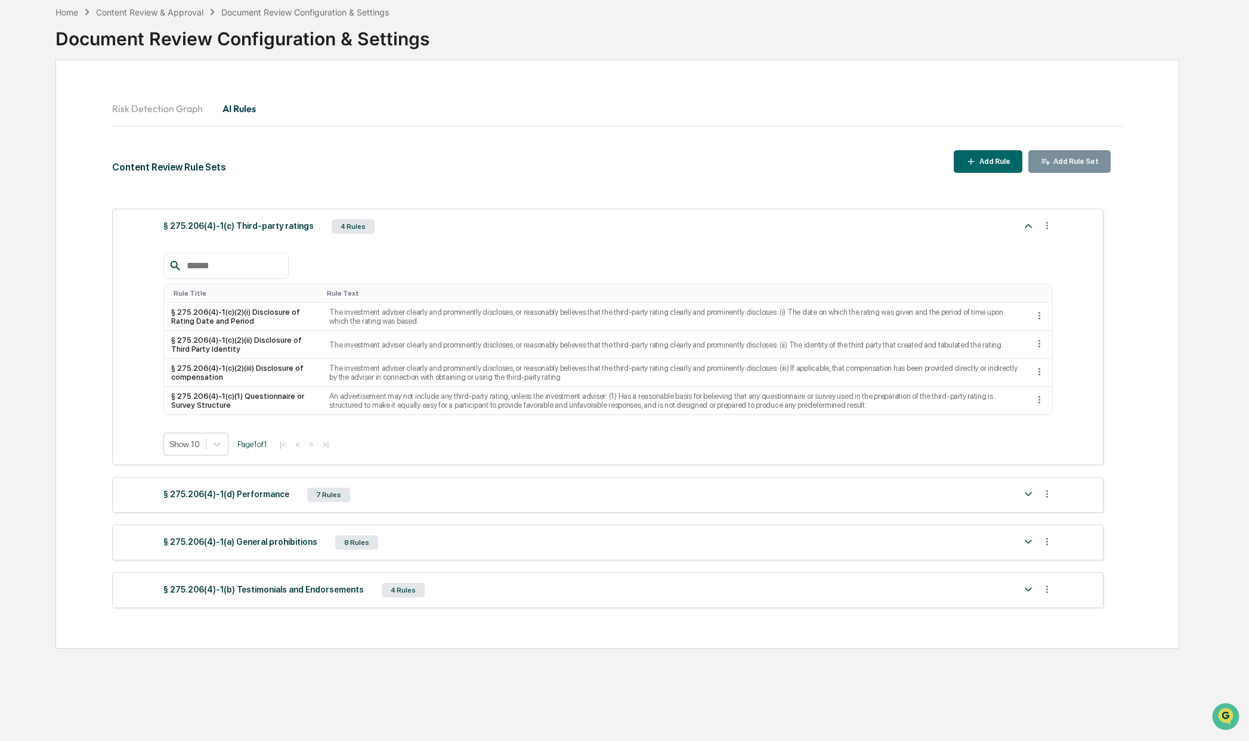
click at [1029, 494] on img at bounding box center [1028, 494] width 14 height 14
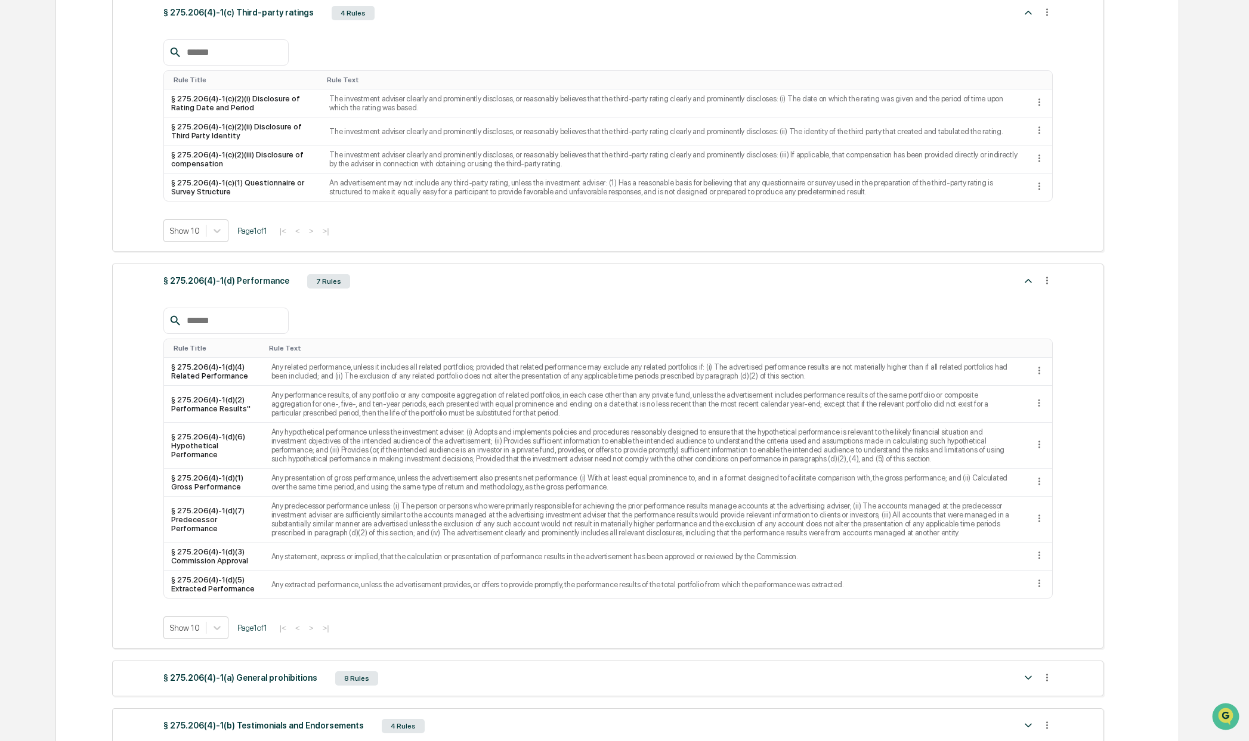
scroll to position [331, 0]
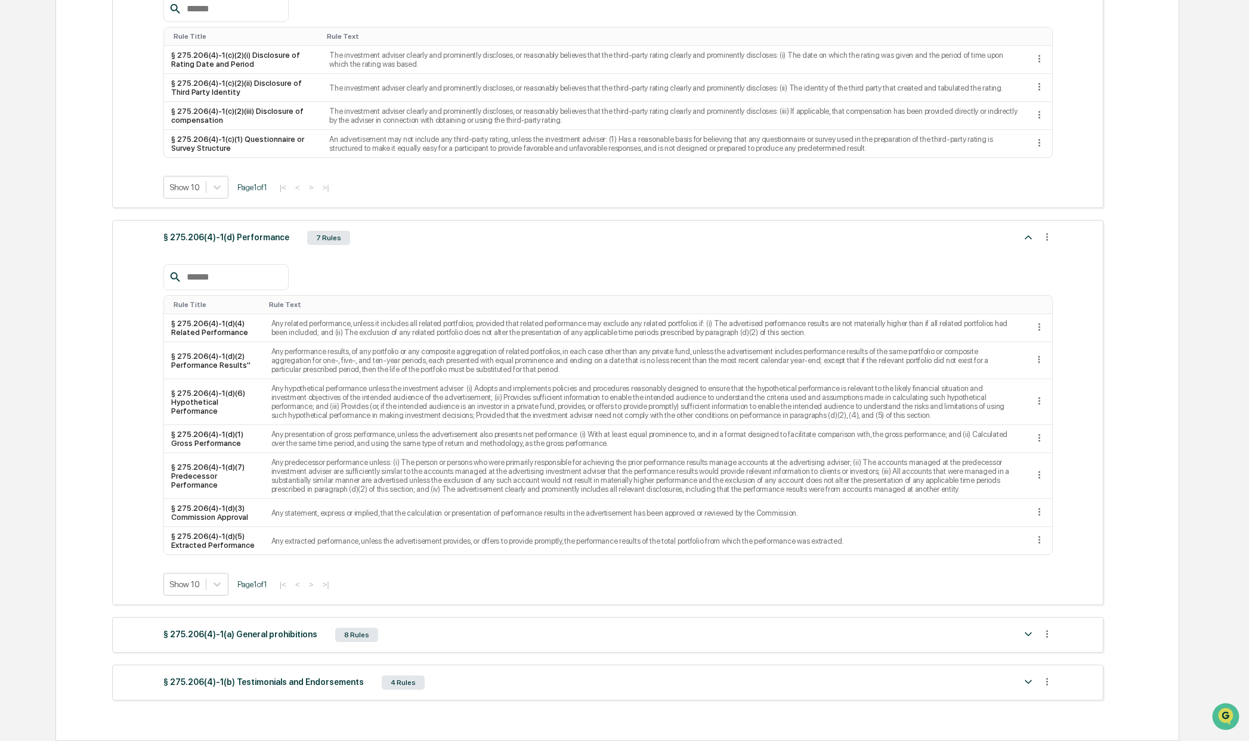
click at [323, 633] on div "§ 275.206(4)-1(a) General prohibitions 8 Rules" at bounding box center [589, 635] width 852 height 17
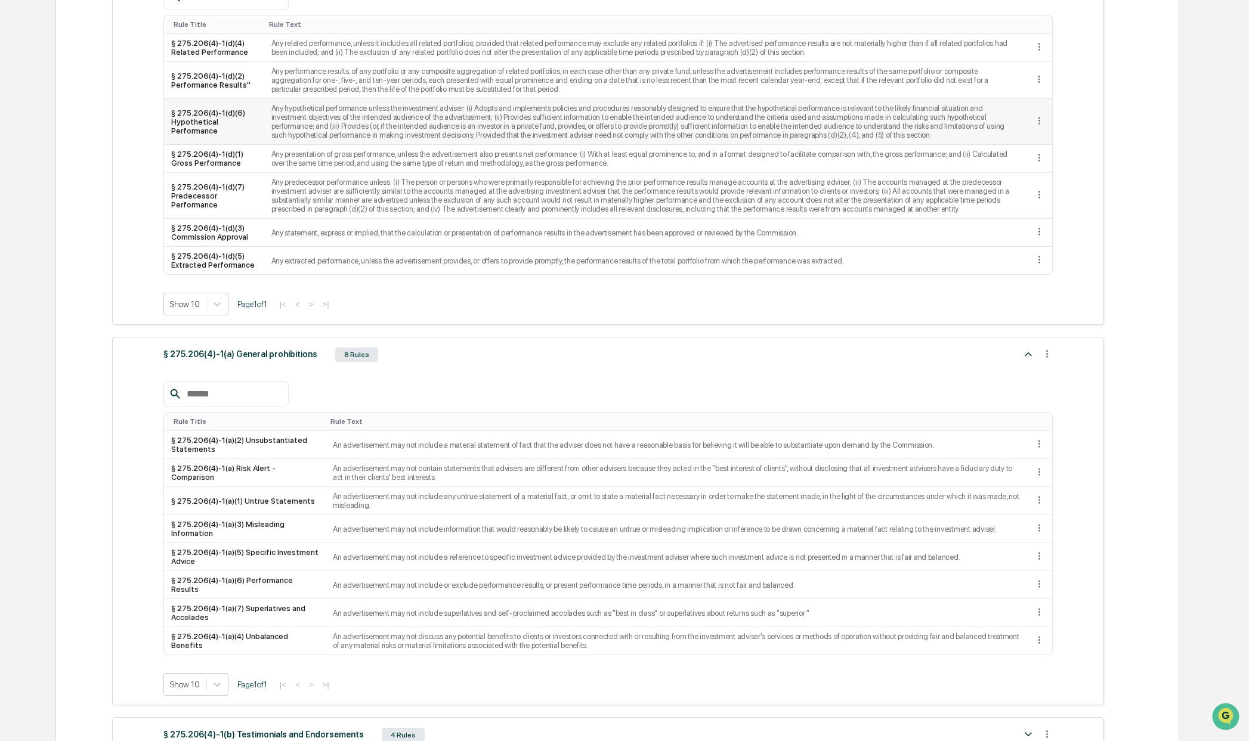
scroll to position [664, 0]
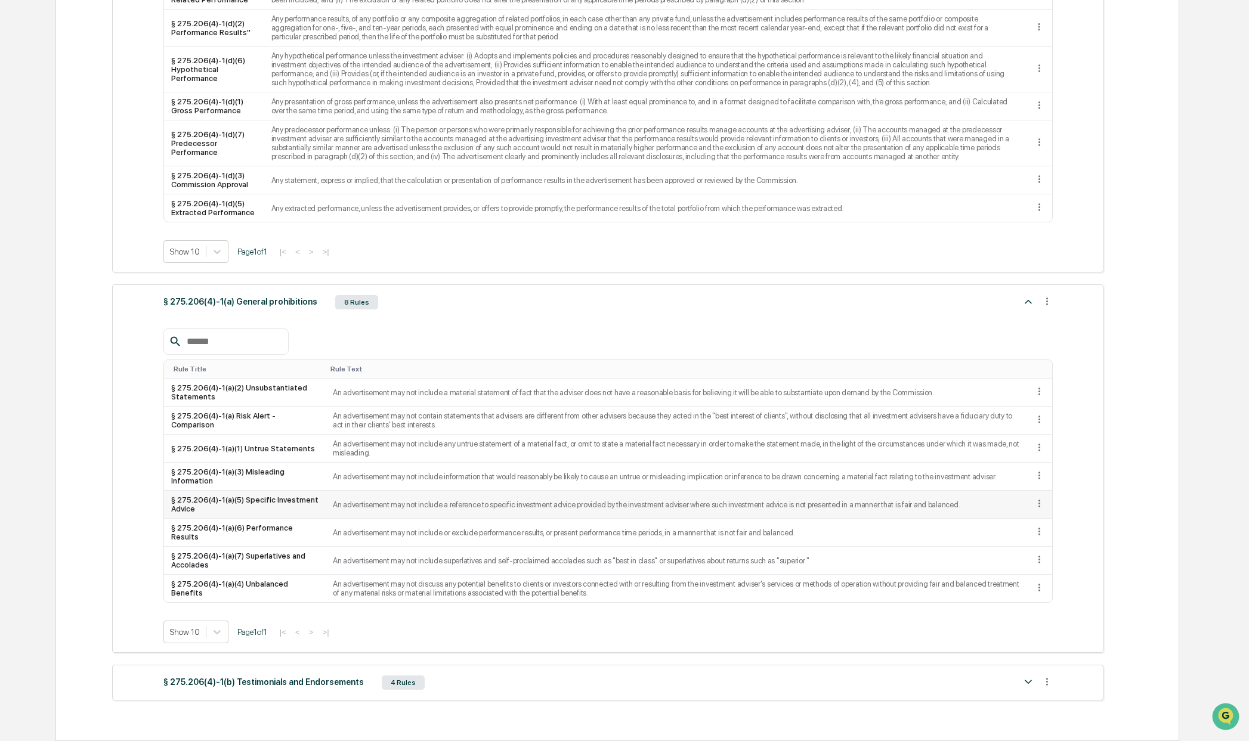
click at [1040, 502] on icon at bounding box center [1039, 503] width 11 height 11
click at [1009, 518] on div "Edit" at bounding box center [1002, 520] width 85 height 19
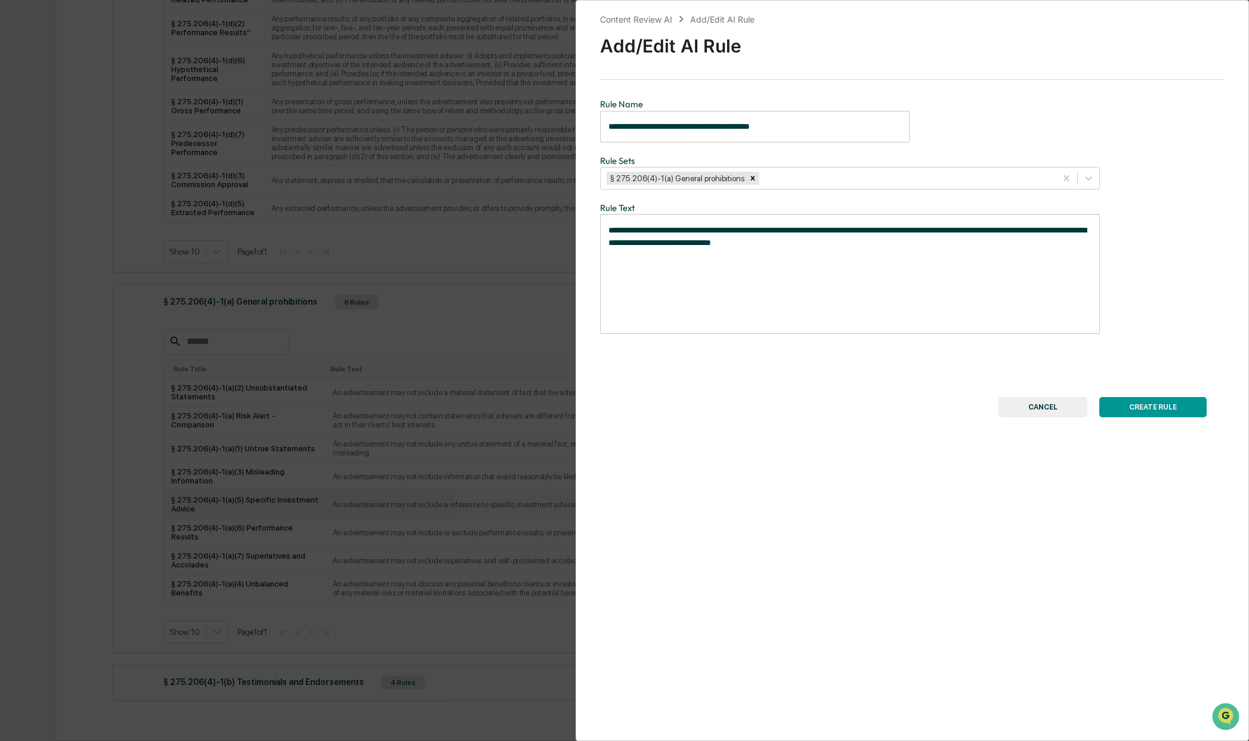
click at [1016, 411] on button "CANCEL" at bounding box center [1042, 407] width 89 height 20
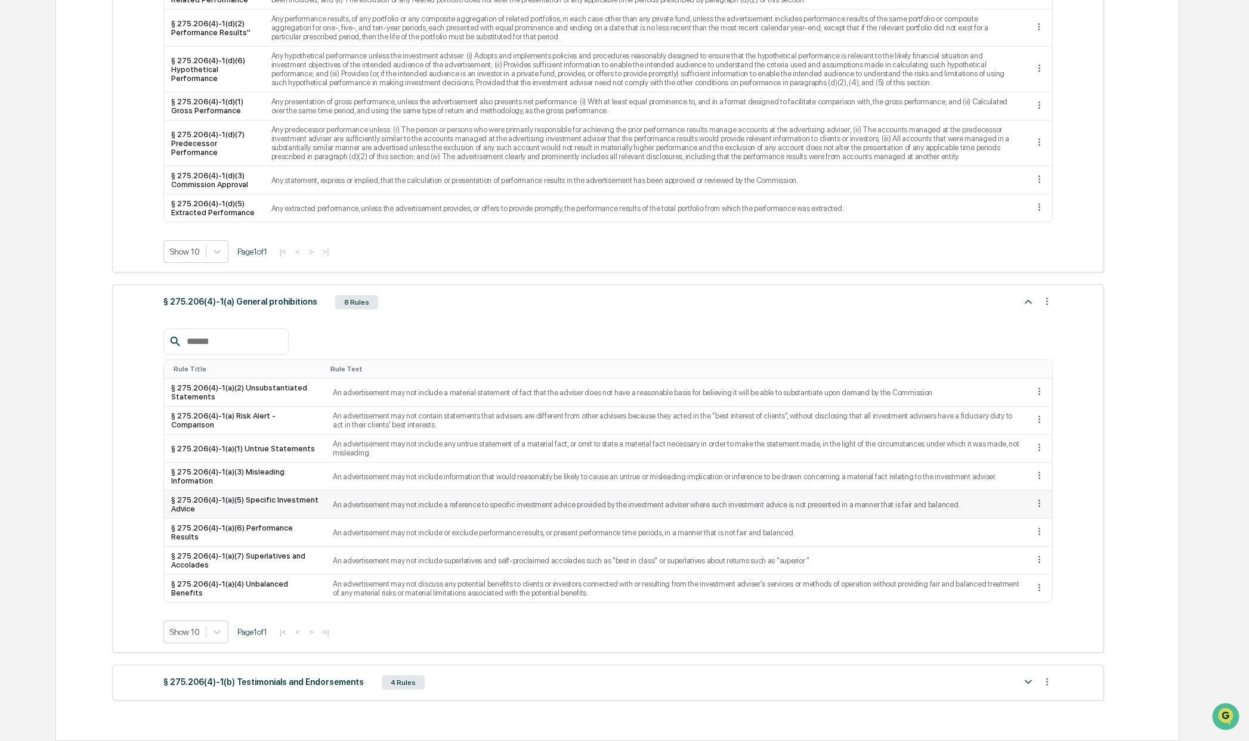
click at [1037, 688] on div at bounding box center [1037, 683] width 32 height 16
click at [1031, 683] on img at bounding box center [1028, 682] width 14 height 14
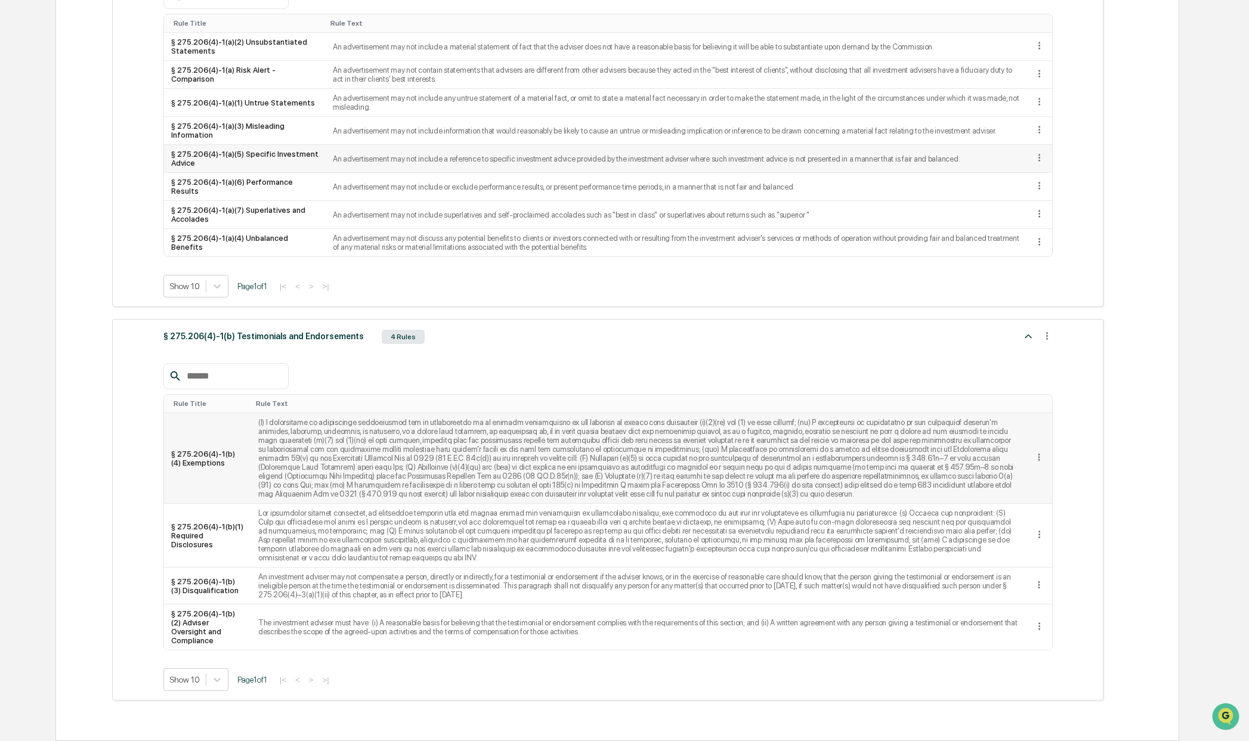
scroll to position [0, 0]
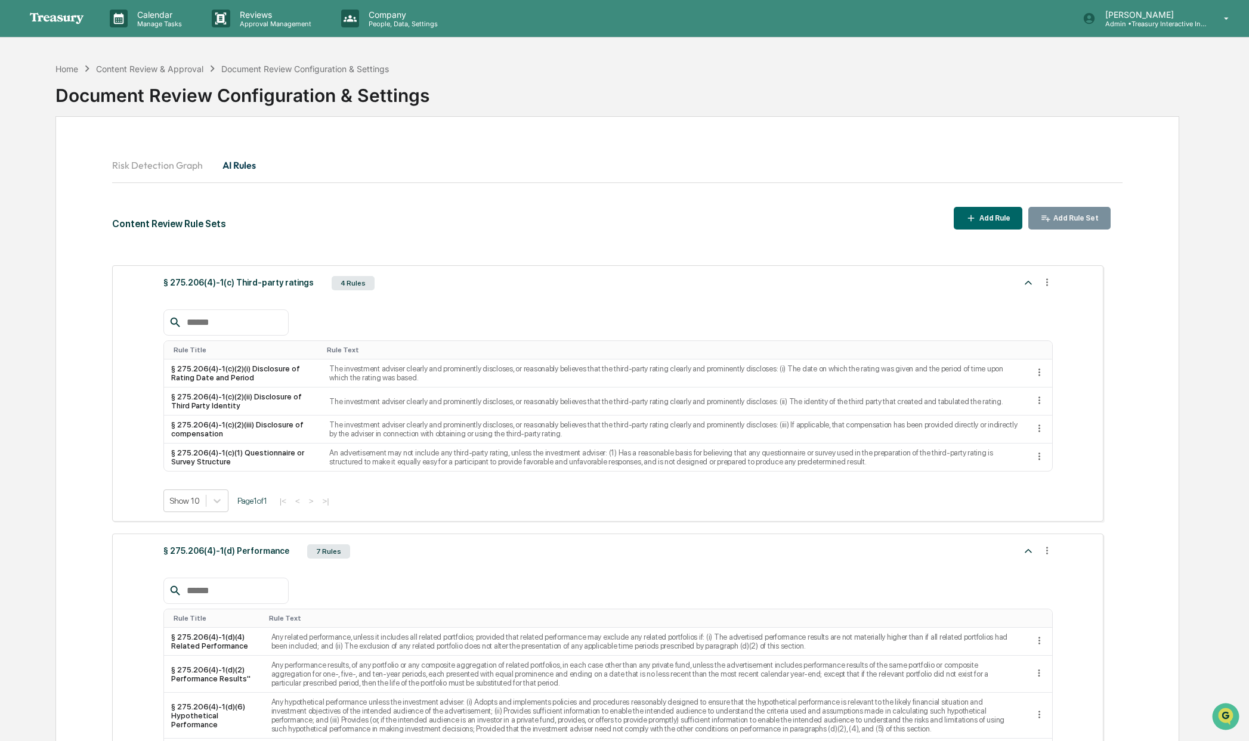
click at [181, 173] on button "Risk Detection Graph" at bounding box center [162, 165] width 100 height 29
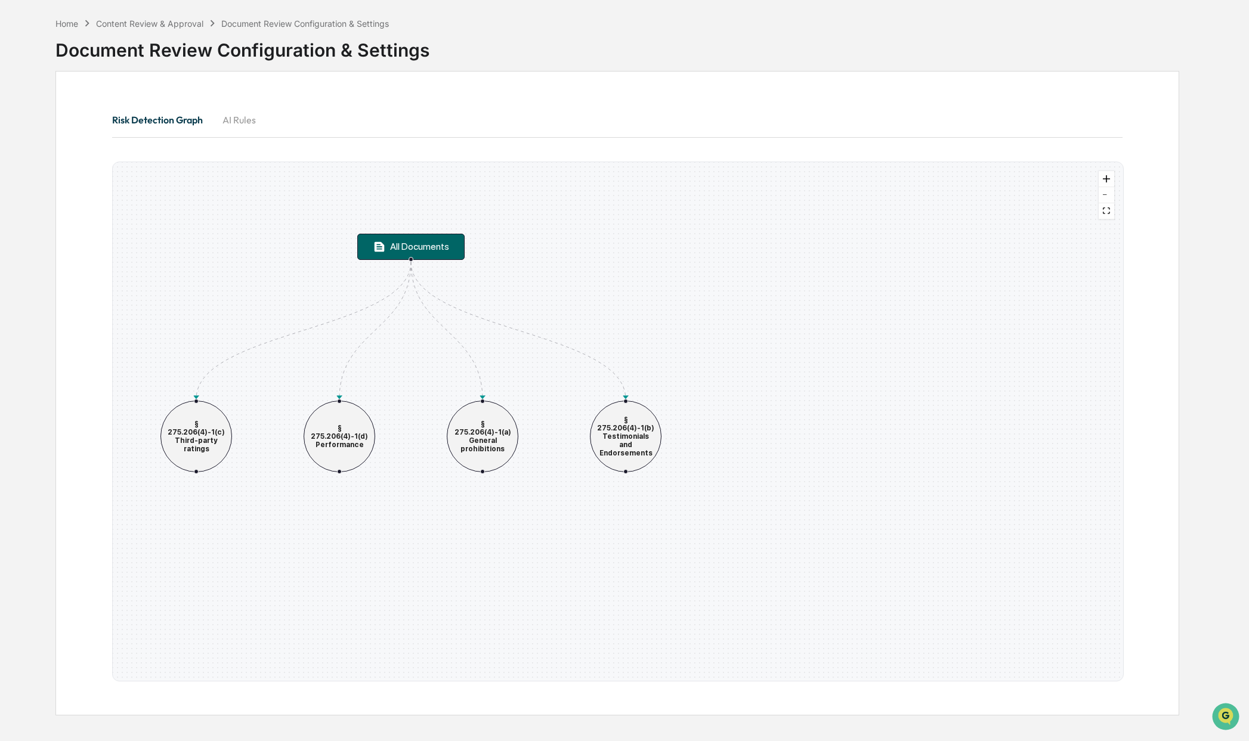
scroll to position [44, 0]
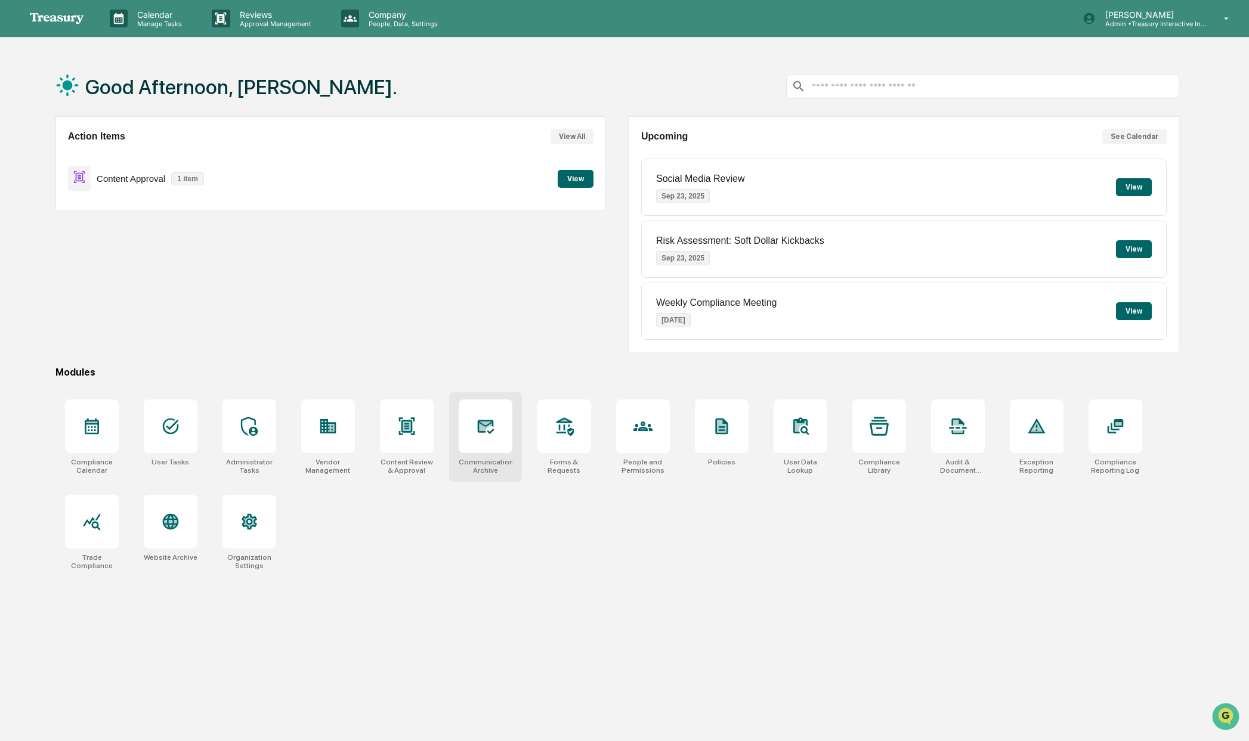
click at [476, 452] on div at bounding box center [486, 427] width 54 height 54
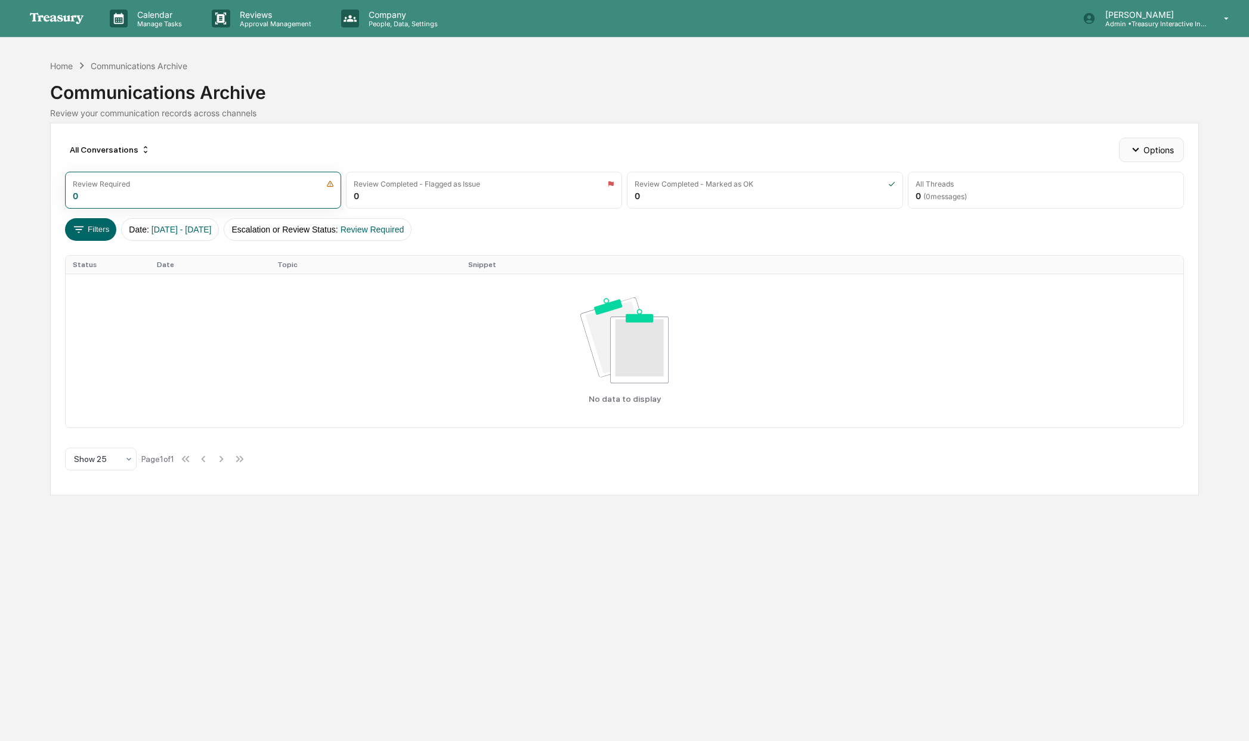
click at [1149, 150] on button "Options" at bounding box center [1151, 150] width 65 height 24
click at [1139, 197] on div "Risk Flagging Rules" at bounding box center [1150, 196] width 140 height 19
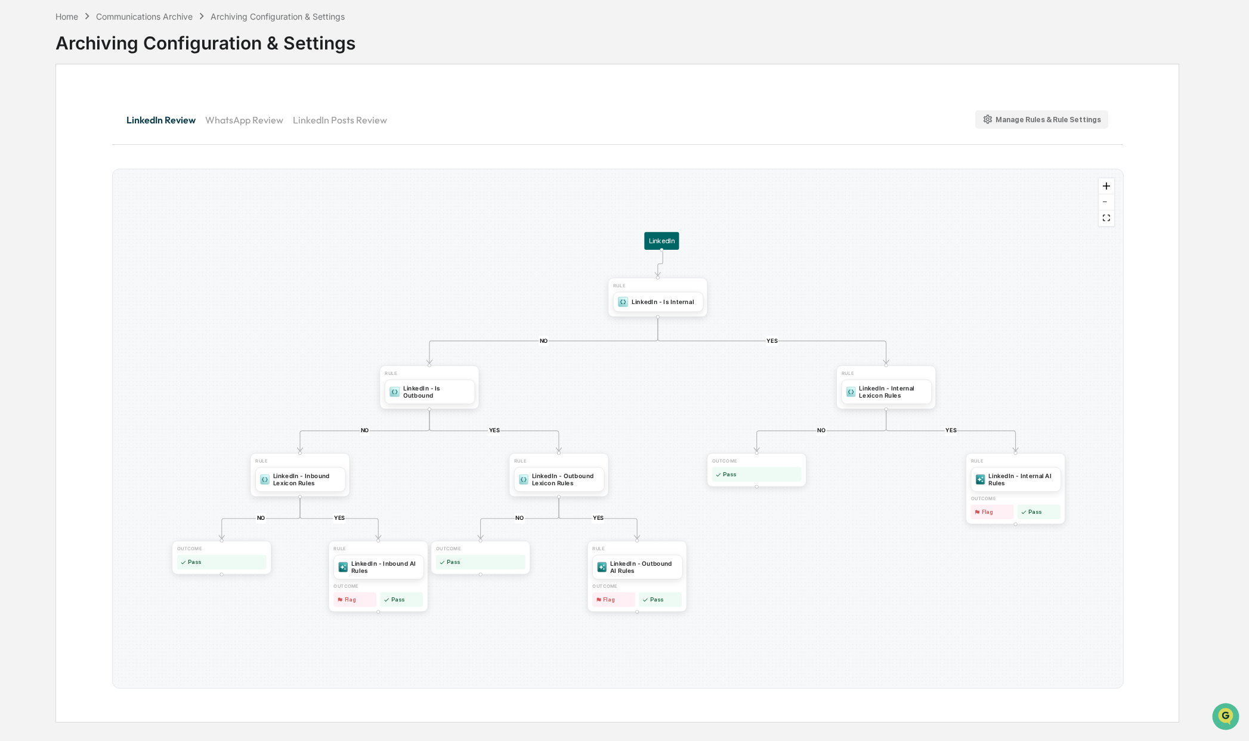
scroll to position [57, 0]
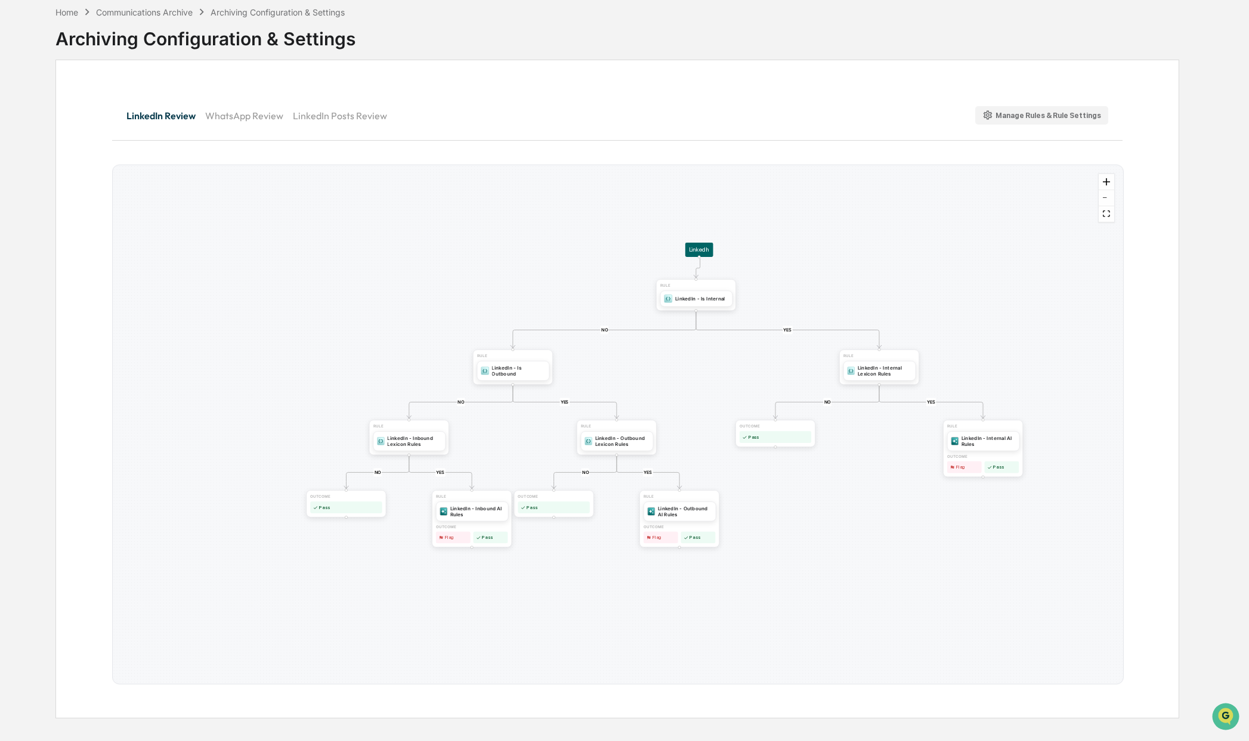
click at [1004, 115] on div "Manage Rules & Rule Settings" at bounding box center [1041, 115] width 119 height 11
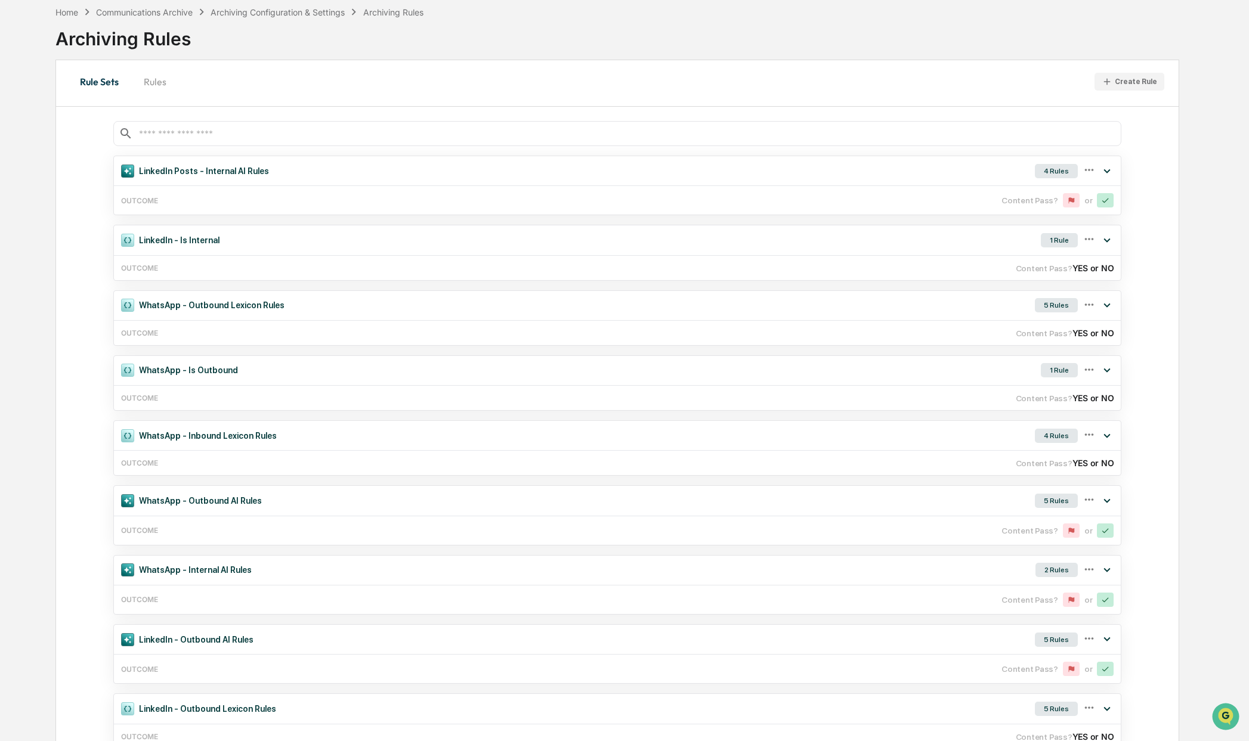
click at [157, 81] on button "Rules" at bounding box center [155, 81] width 54 height 29
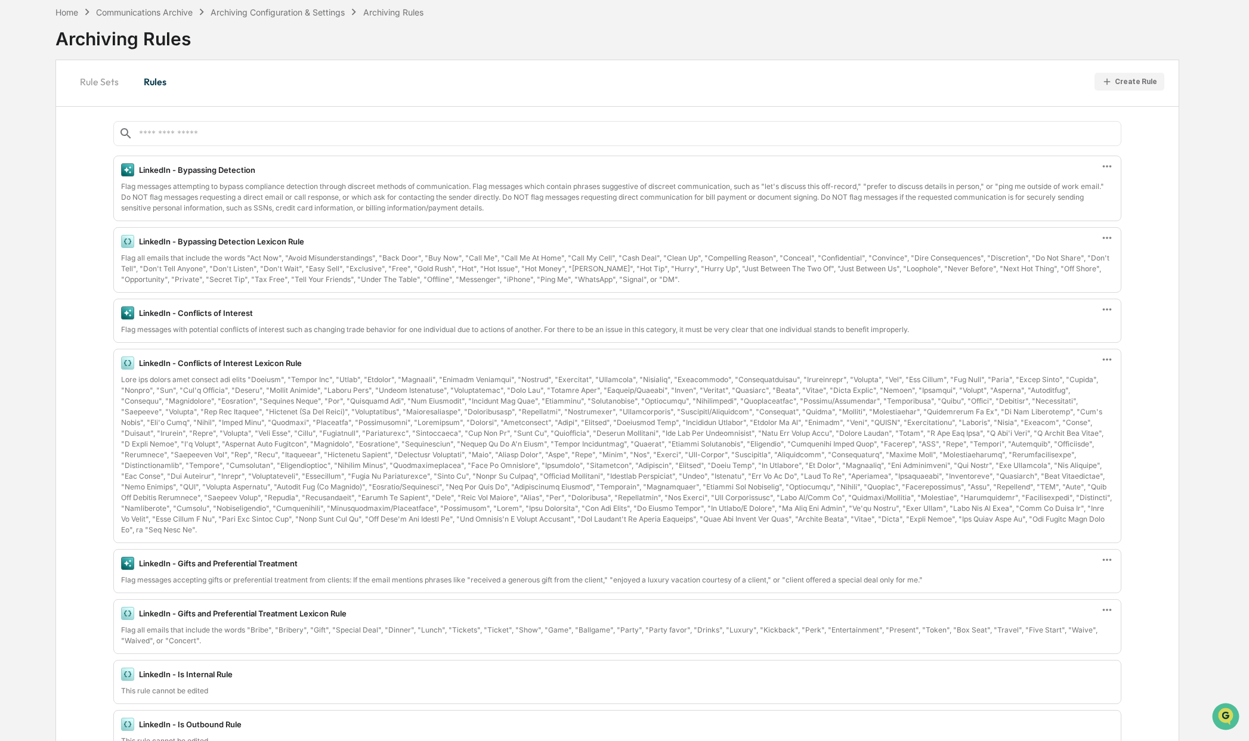
click at [89, 85] on button "Rule Sets" at bounding box center [99, 81] width 58 height 29
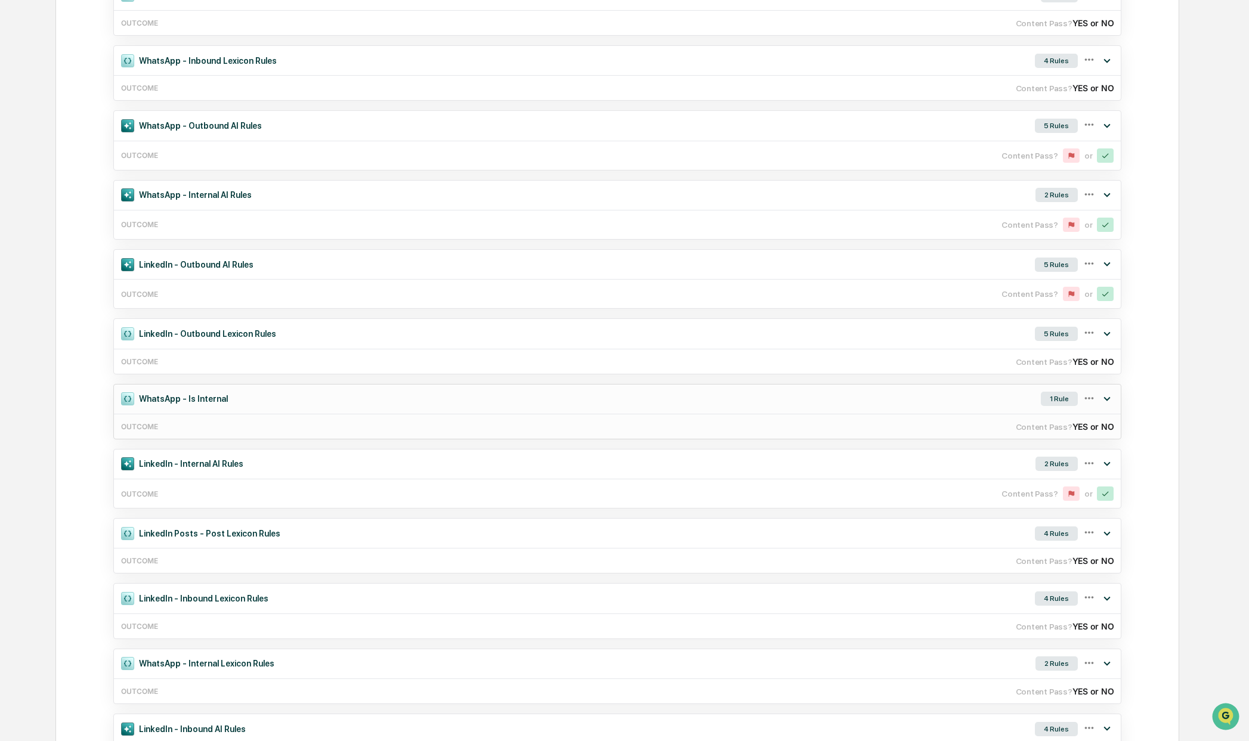
scroll to position [435, 0]
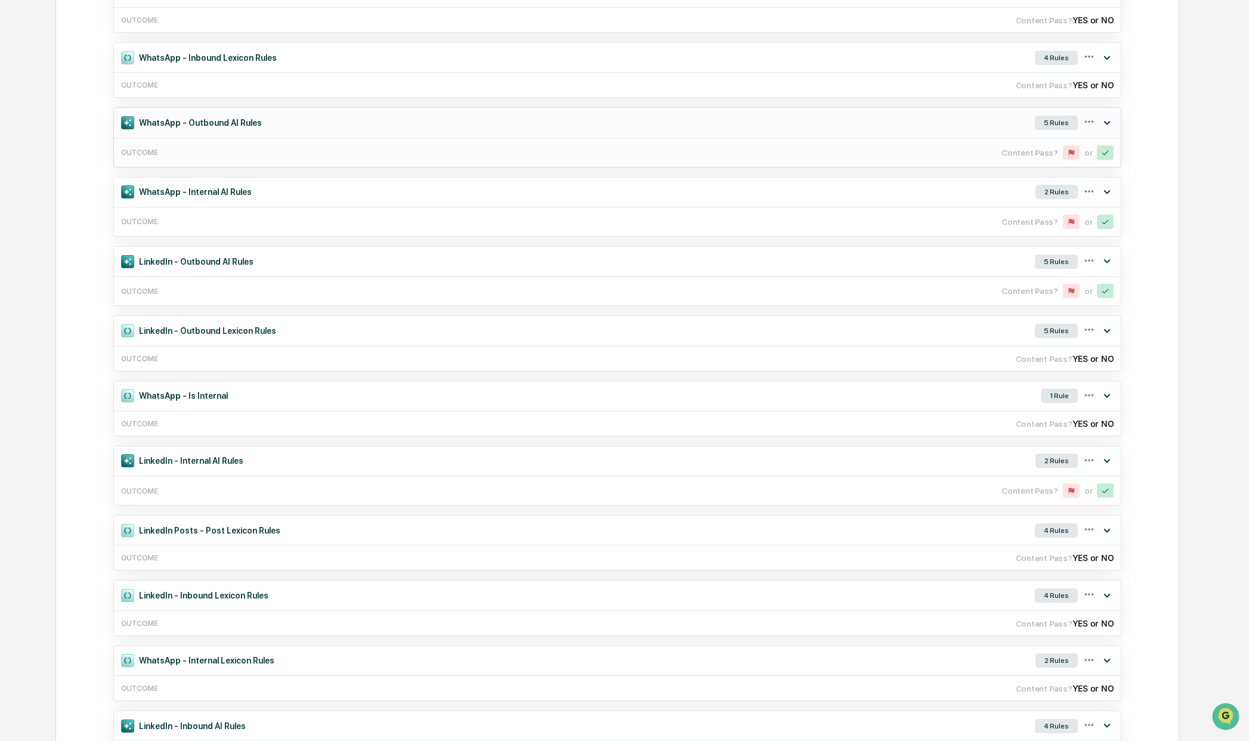
click at [237, 154] on div "OUTCOME Content Pass? or" at bounding box center [617, 152] width 1007 height 29
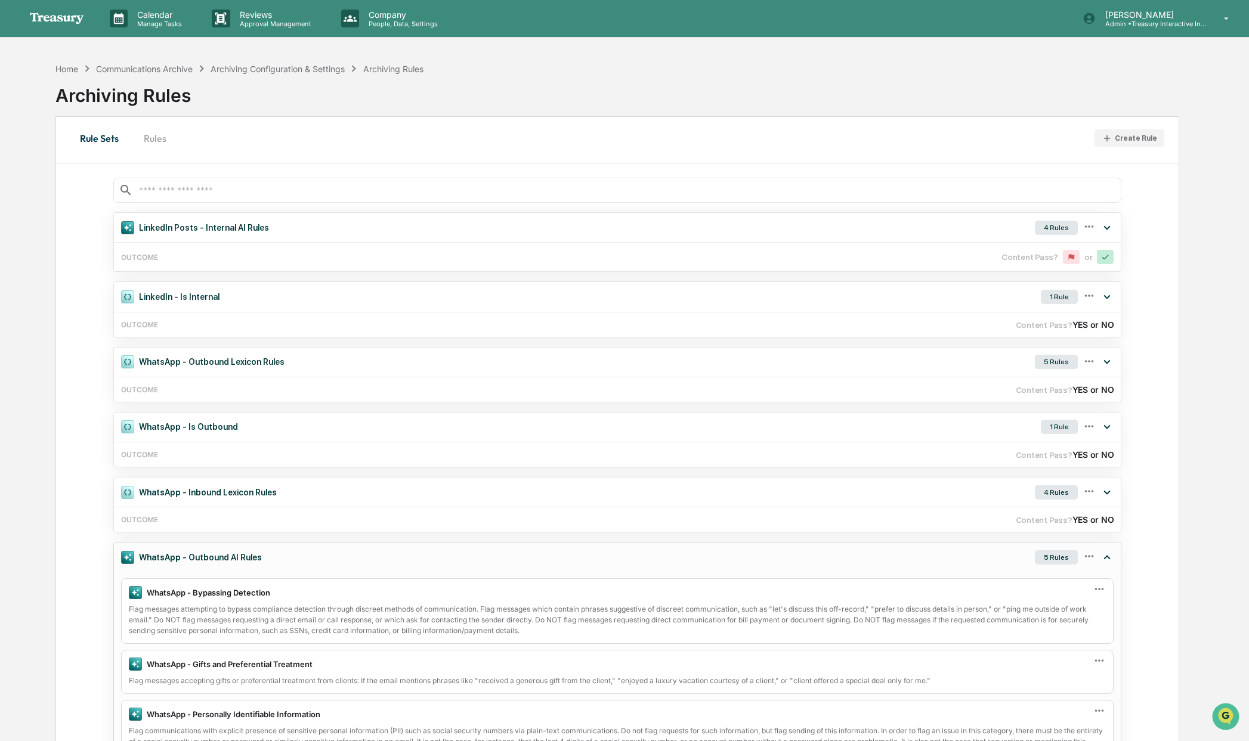
scroll to position [2, 0]
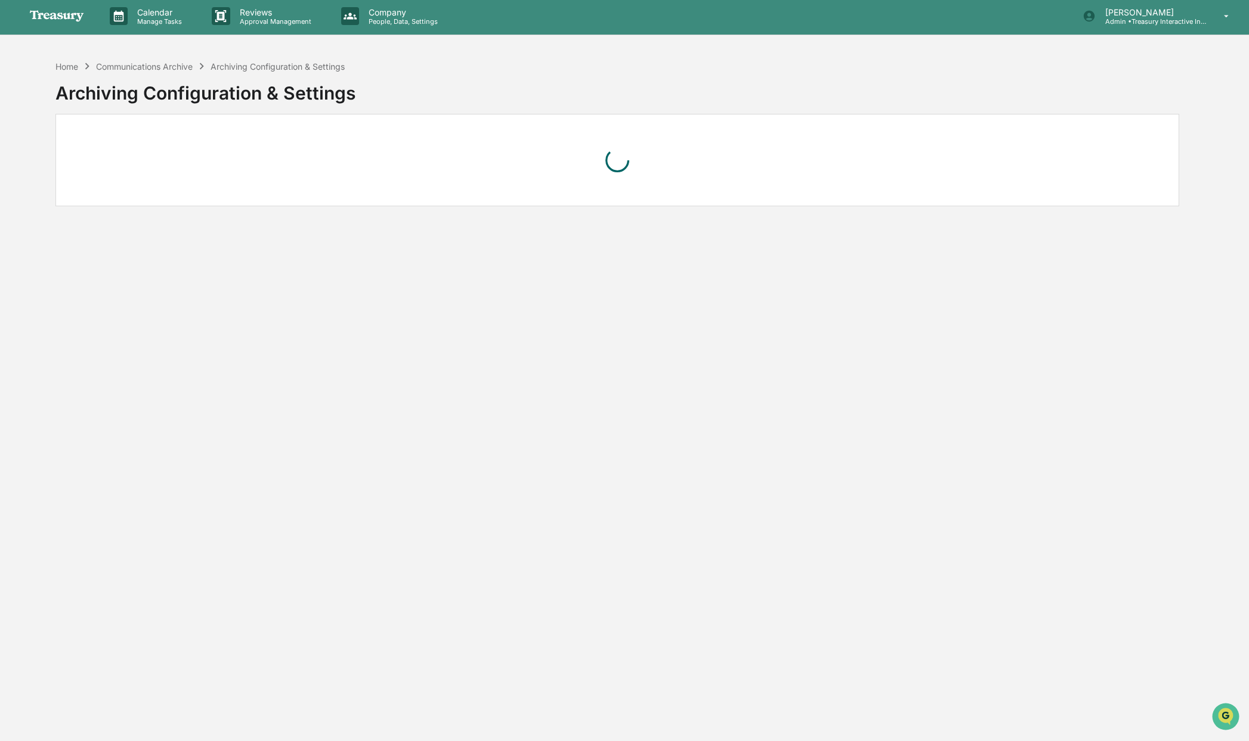
scroll to position [57, 0]
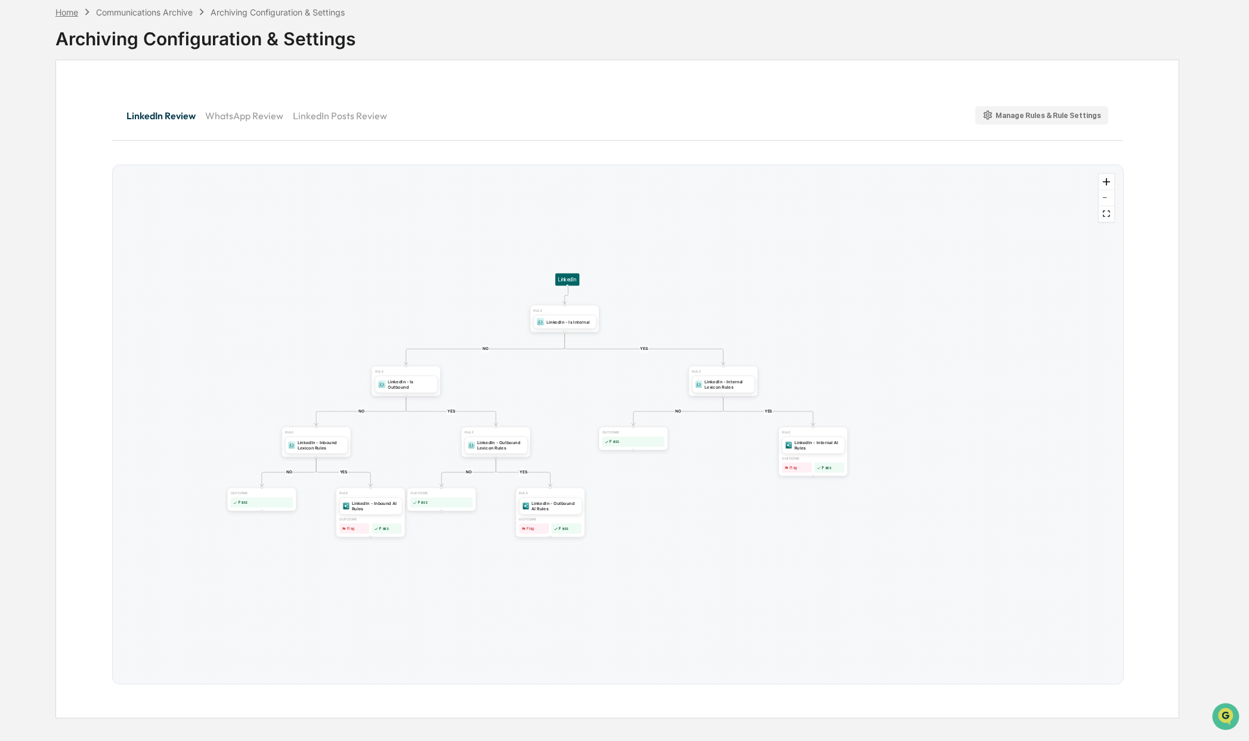
click at [62, 15] on div "Home" at bounding box center [66, 12] width 23 height 10
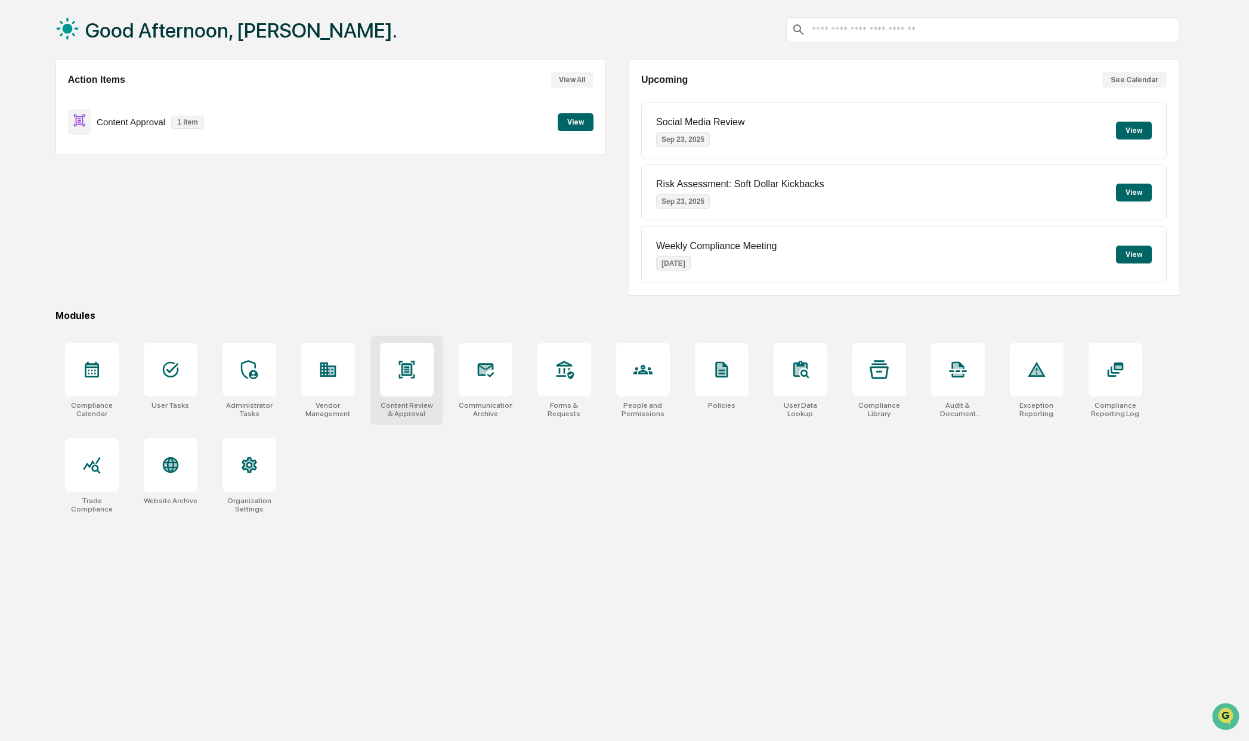
click at [406, 397] on div at bounding box center [407, 370] width 54 height 54
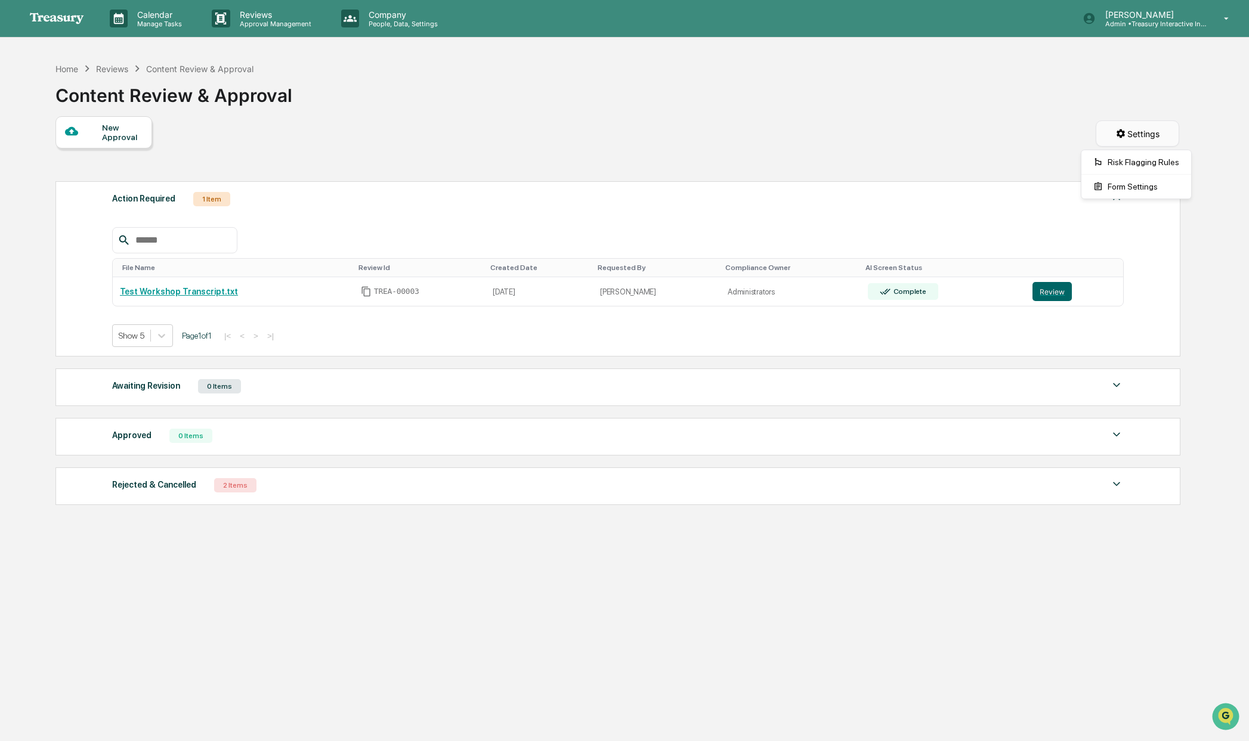
click at [1131, 141] on html "Calendar Manage Tasks Reviews Approval Management Company People, Data, Setting…" at bounding box center [624, 370] width 1249 height 741
click at [1126, 163] on div "Risk Flagging Rules" at bounding box center [1136, 162] width 105 height 19
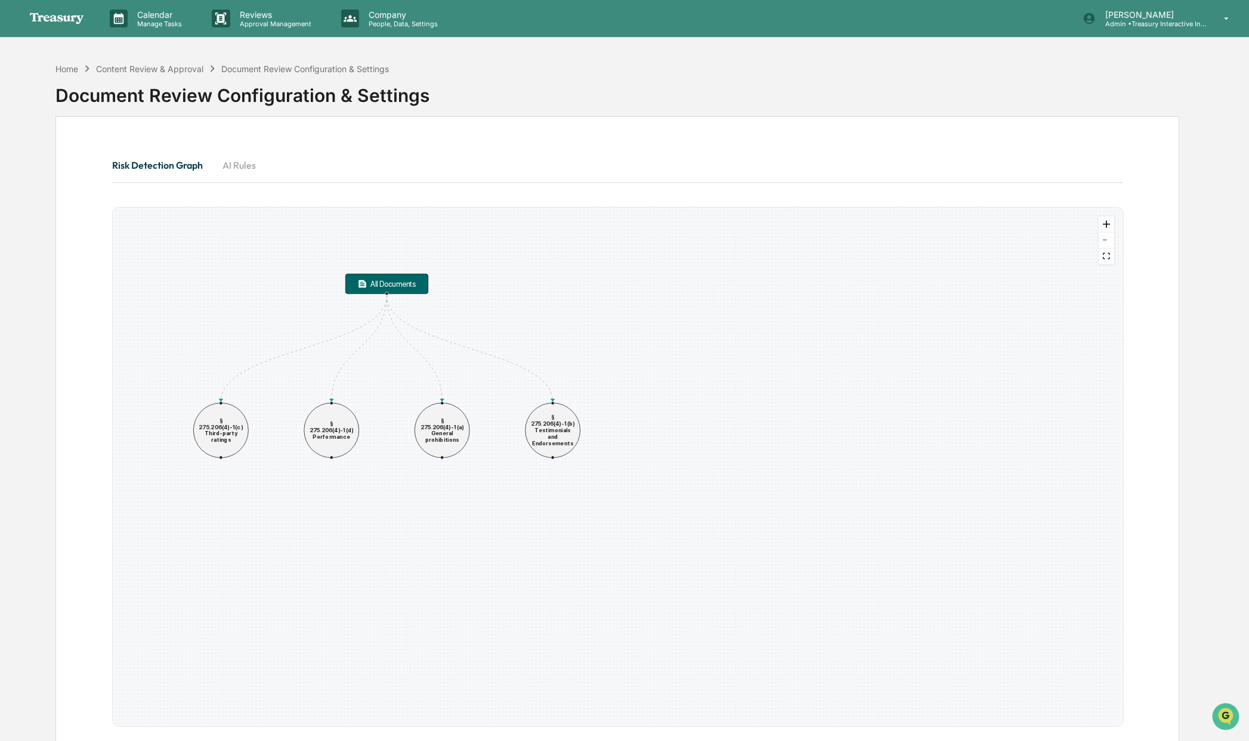
click at [239, 162] on button "AI Rules" at bounding box center [239, 165] width 54 height 29
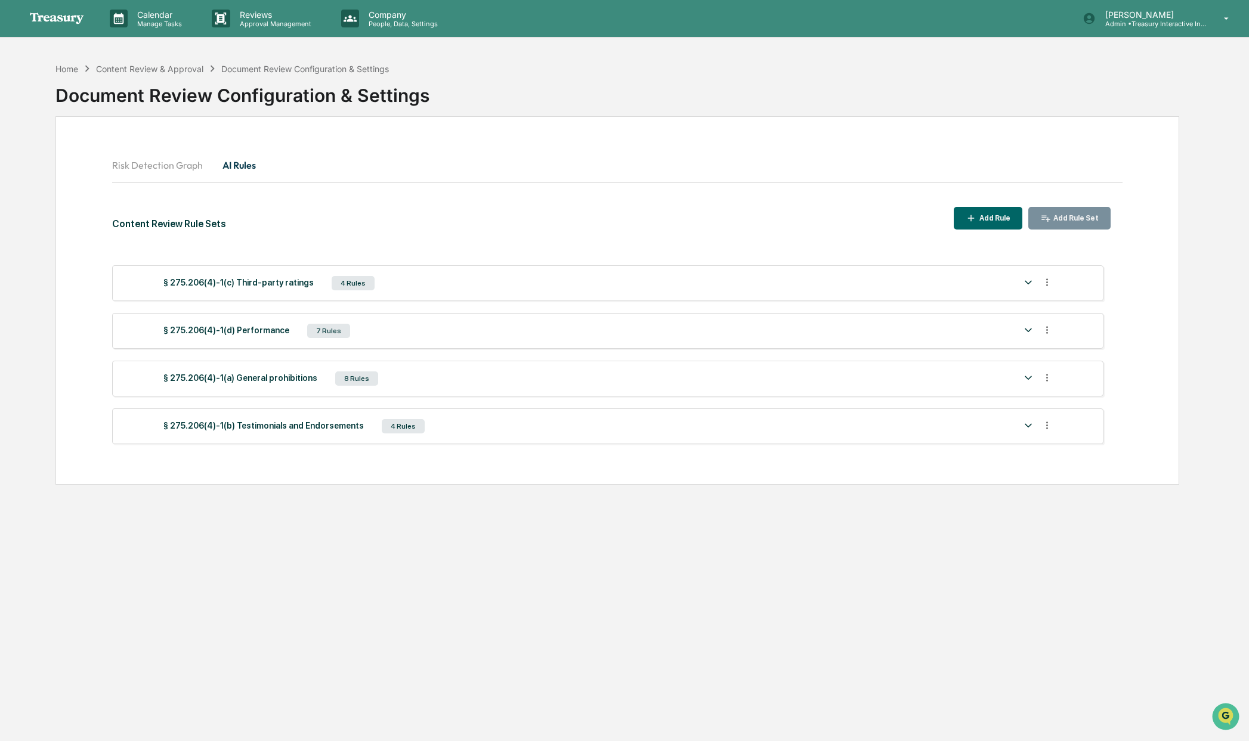
click at [896, 47] on div "Calendar Manage Tasks Reviews Approval Management Company People, Data, Setting…" at bounding box center [624, 399] width 1249 height 798
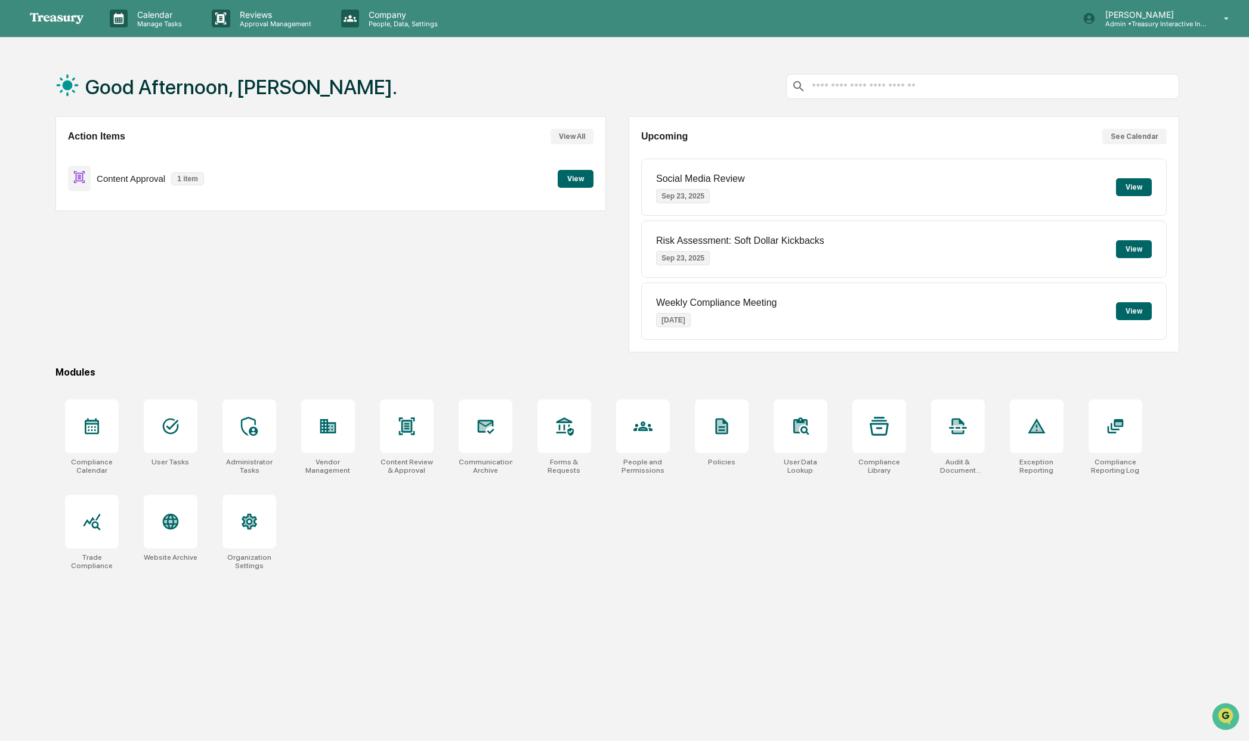
click at [328, 87] on div "Good Afternoon, [PERSON_NAME]." at bounding box center [617, 87] width 1124 height 60
